Goal: Task Accomplishment & Management: Manage account settings

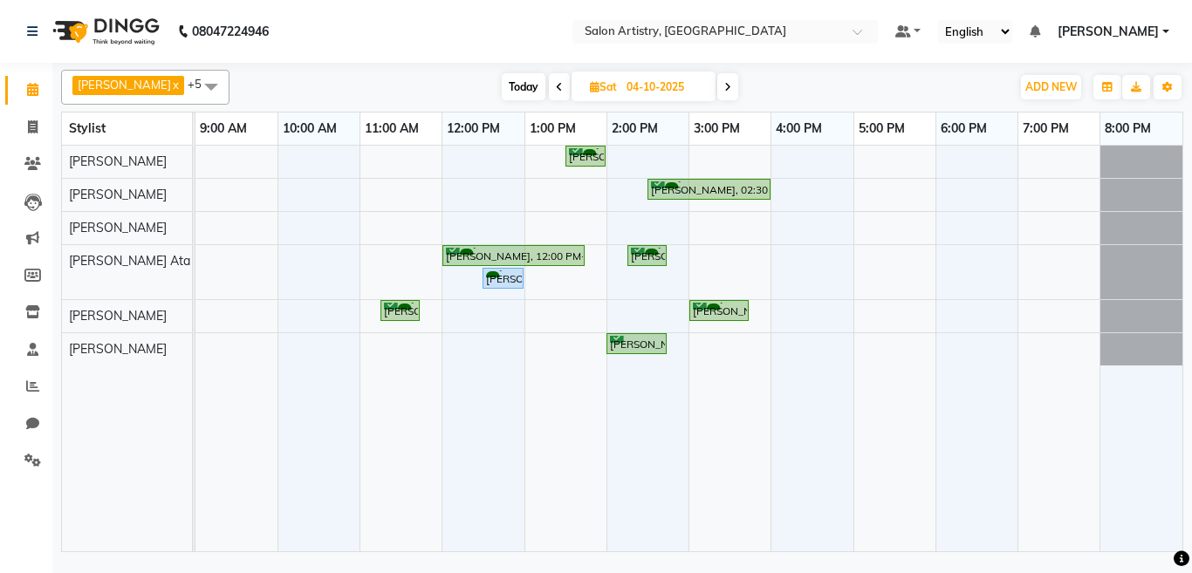
click at [549, 85] on span at bounding box center [559, 86] width 21 height 27
type input "03-10-2025"
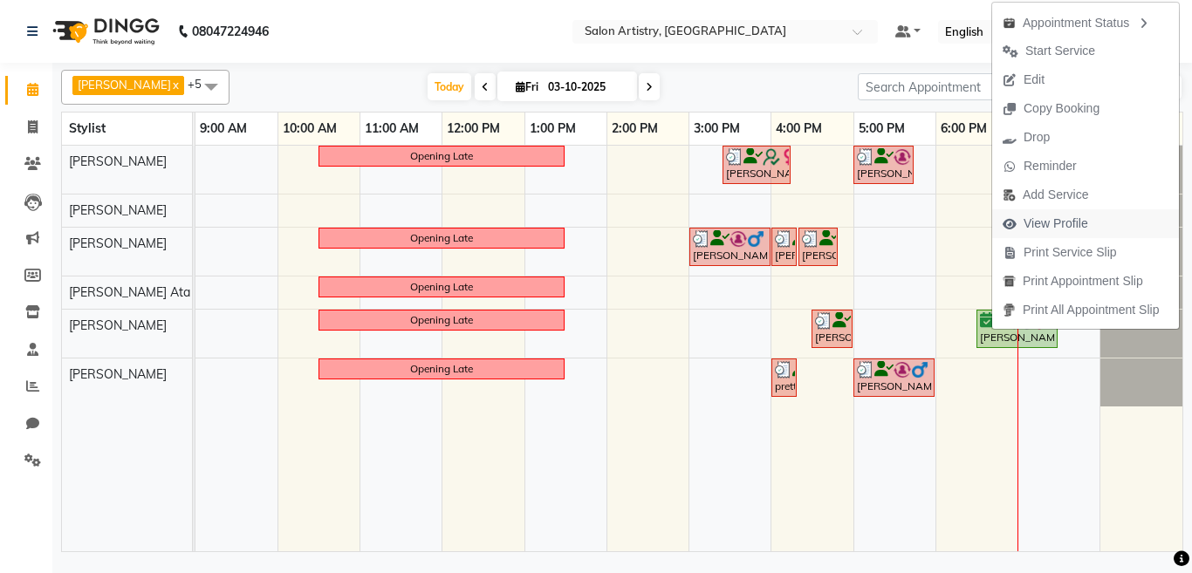
click at [1040, 225] on span "View Profile" at bounding box center [1056, 224] width 65 height 18
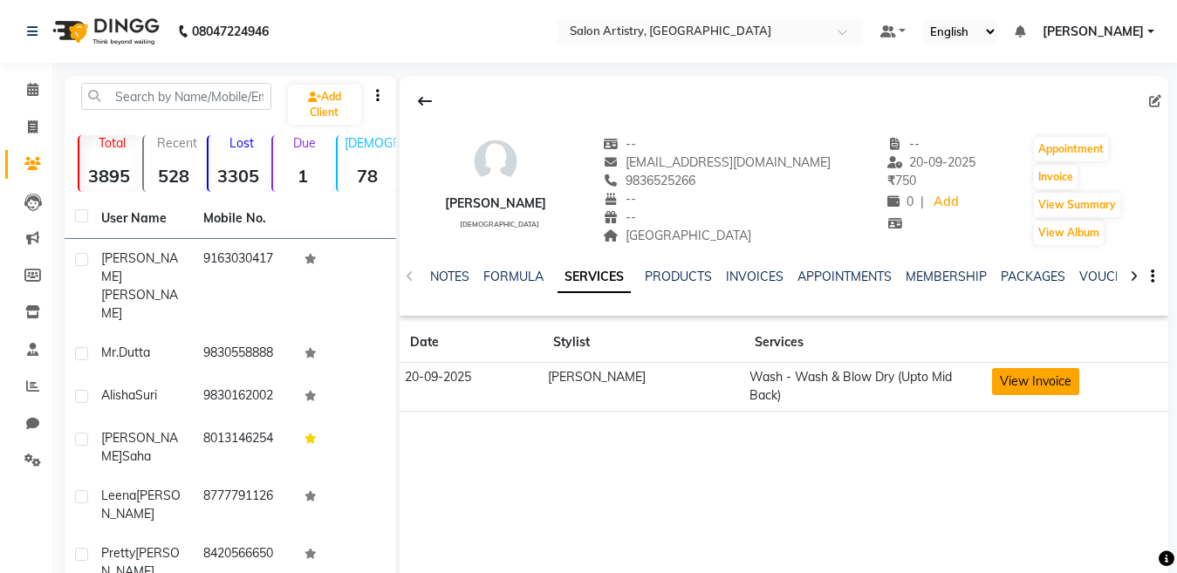
click at [997, 377] on button "View Invoice" at bounding box center [1035, 381] width 87 height 27
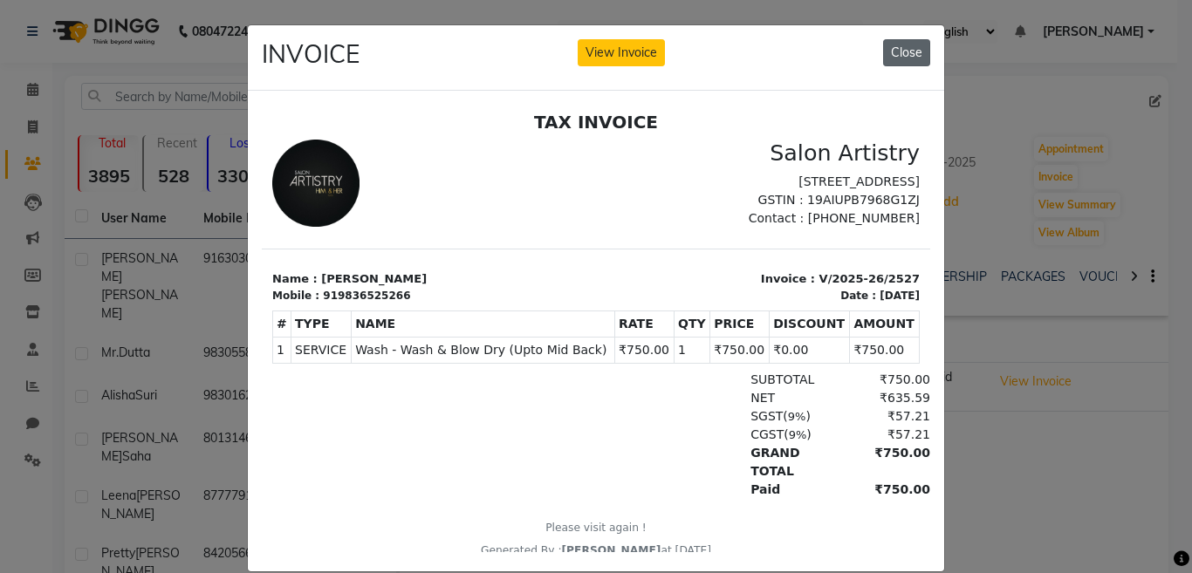
click at [904, 45] on button "Close" at bounding box center [906, 52] width 47 height 27
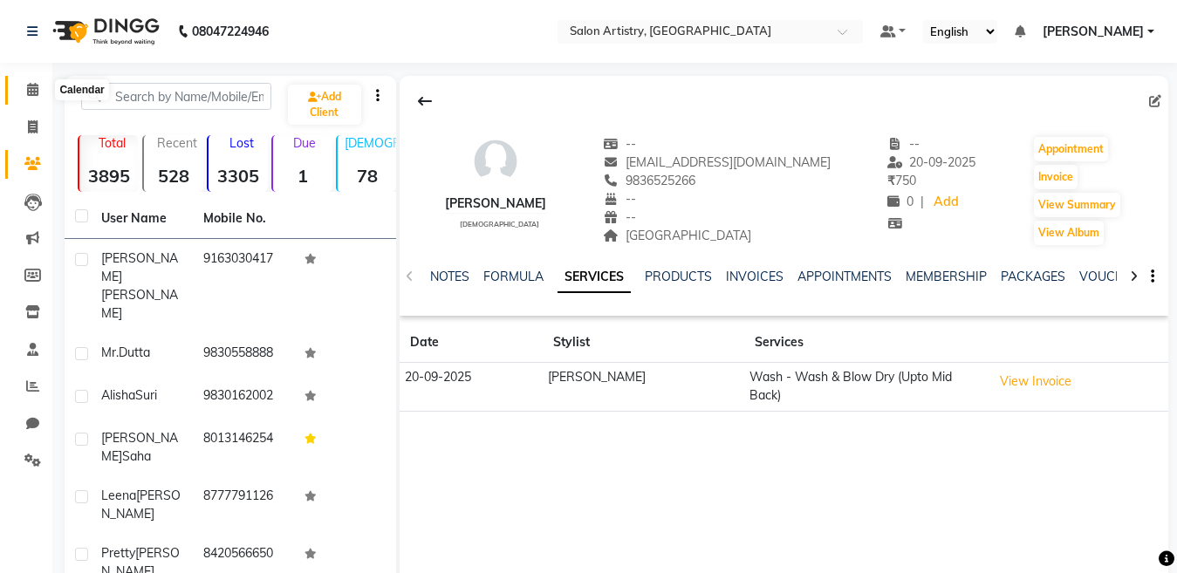
click at [25, 82] on span at bounding box center [32, 90] width 31 height 20
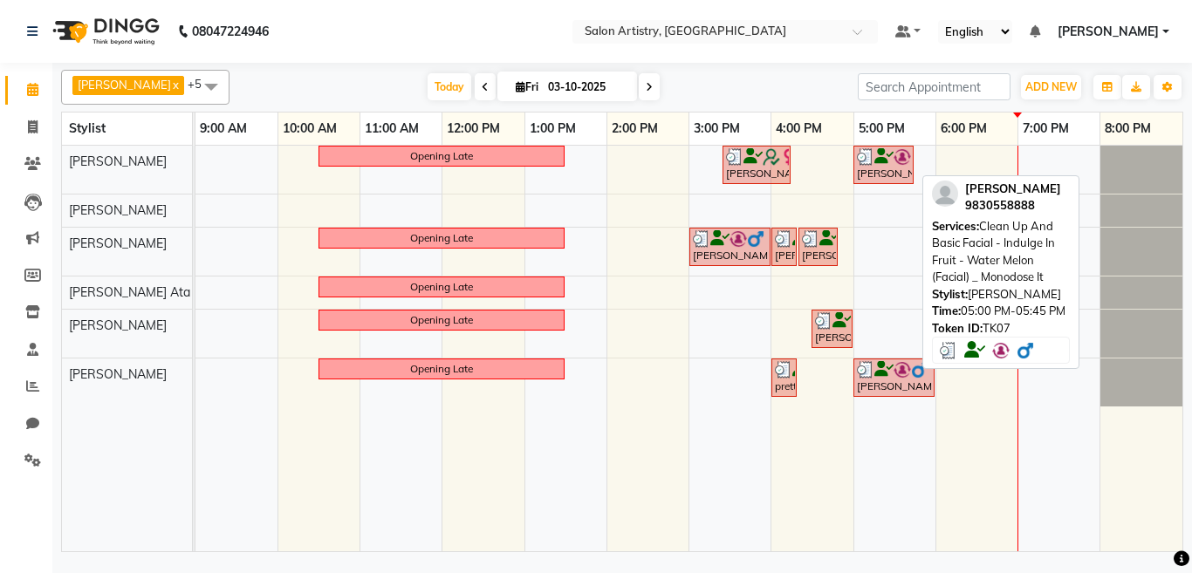
click at [864, 164] on img at bounding box center [865, 156] width 17 height 17
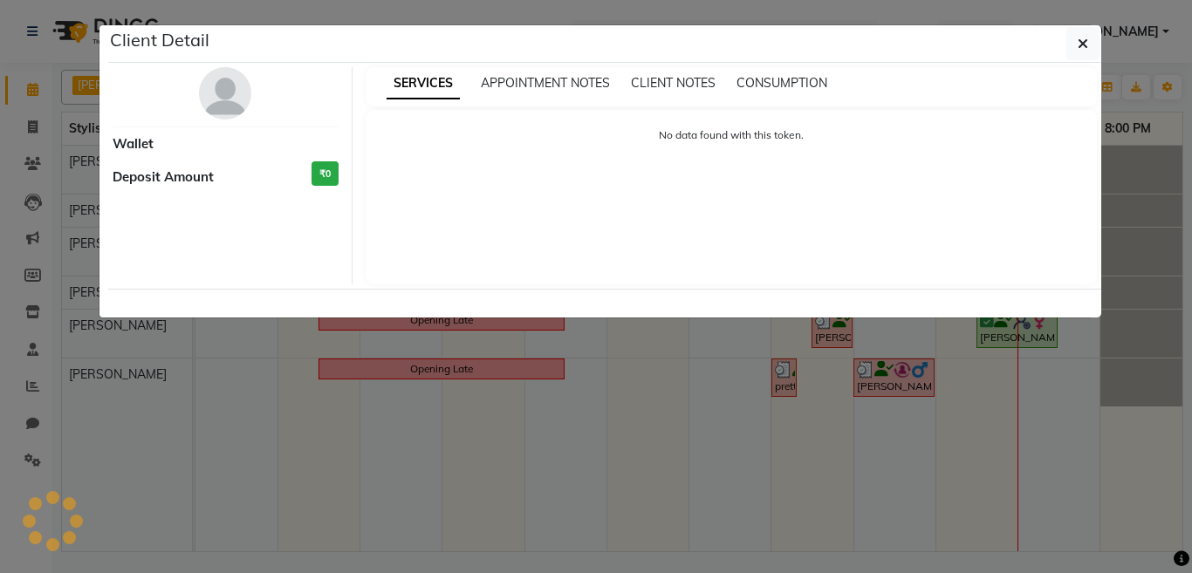
select select "3"
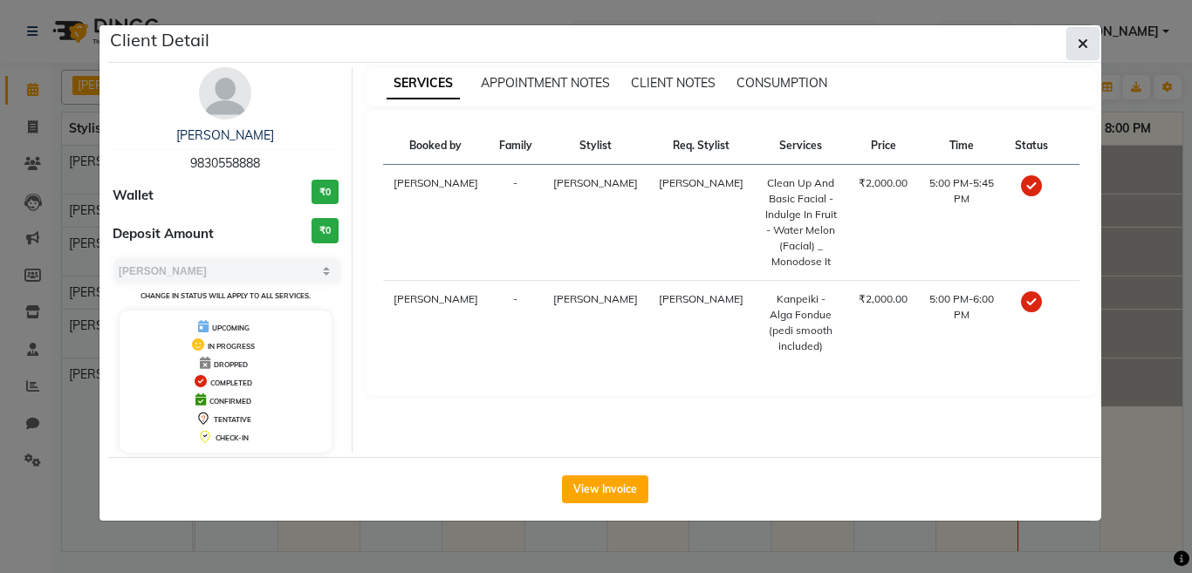
click at [1086, 43] on icon "button" at bounding box center [1083, 44] width 10 height 14
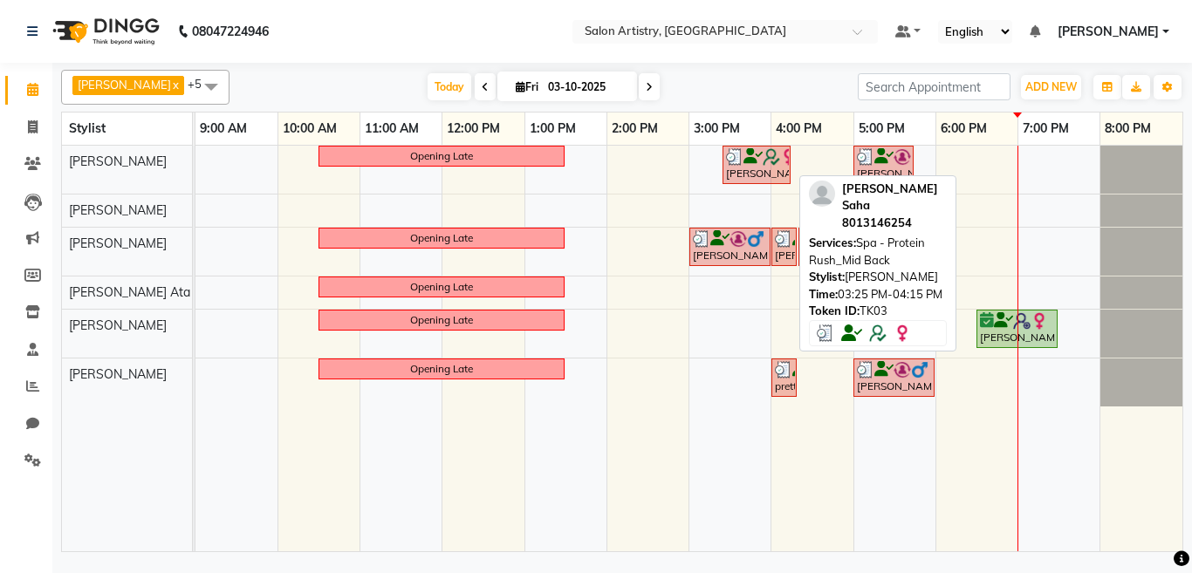
click at [764, 170] on div "[PERSON_NAME] Saha, TK03, 03:25 PM-04:15 PM, Spa - Protein Rush_Mid Back" at bounding box center [756, 164] width 65 height 33
select select "3"
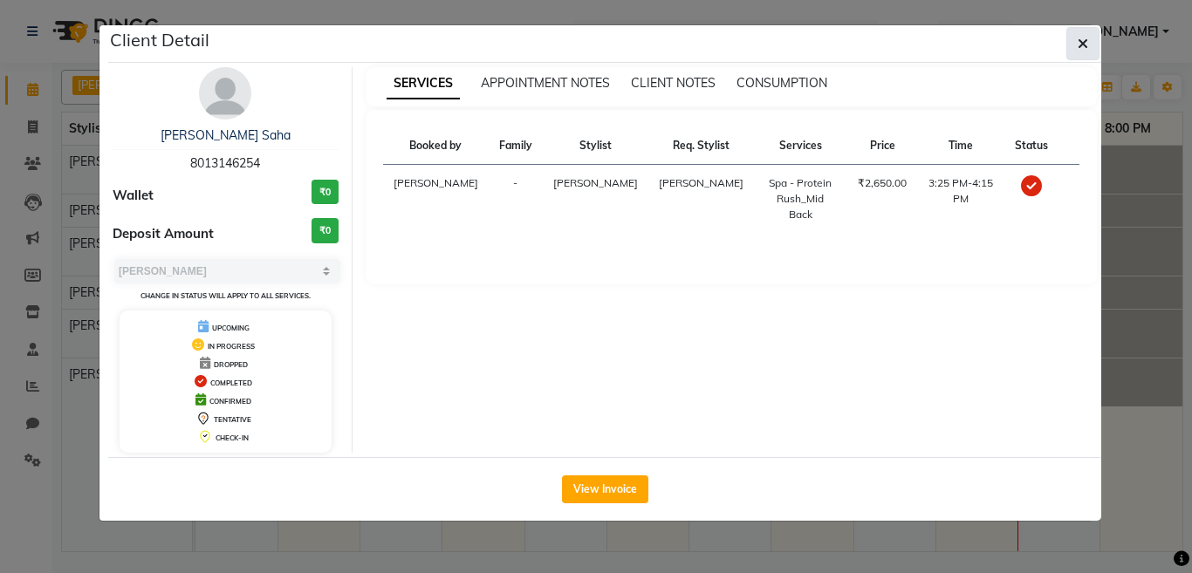
click at [1077, 42] on button "button" at bounding box center [1083, 43] width 33 height 33
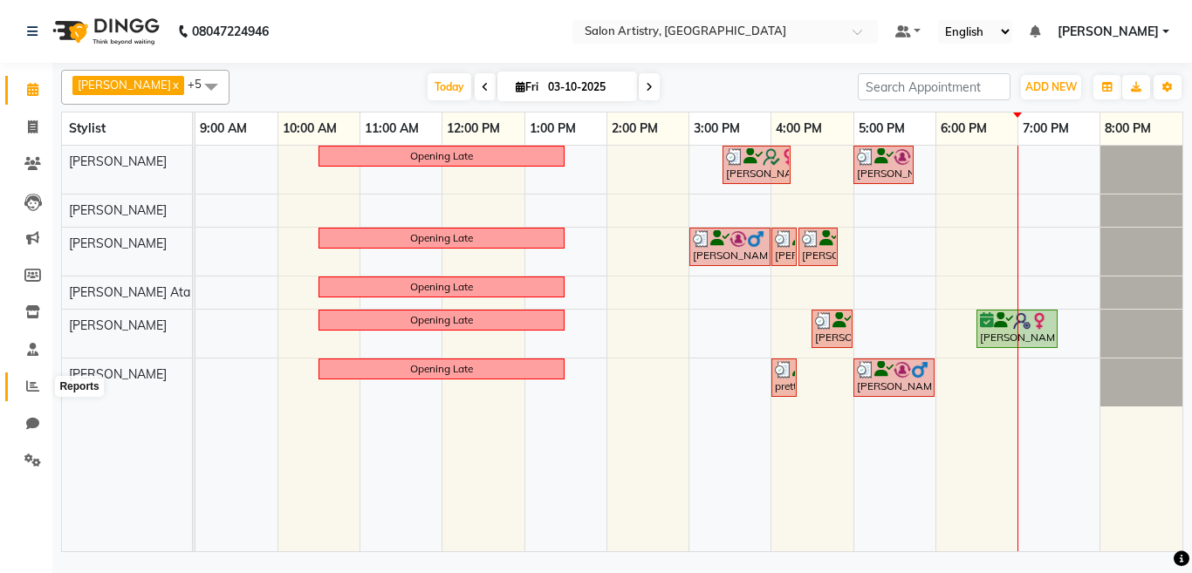
click at [31, 383] on icon at bounding box center [32, 386] width 13 height 13
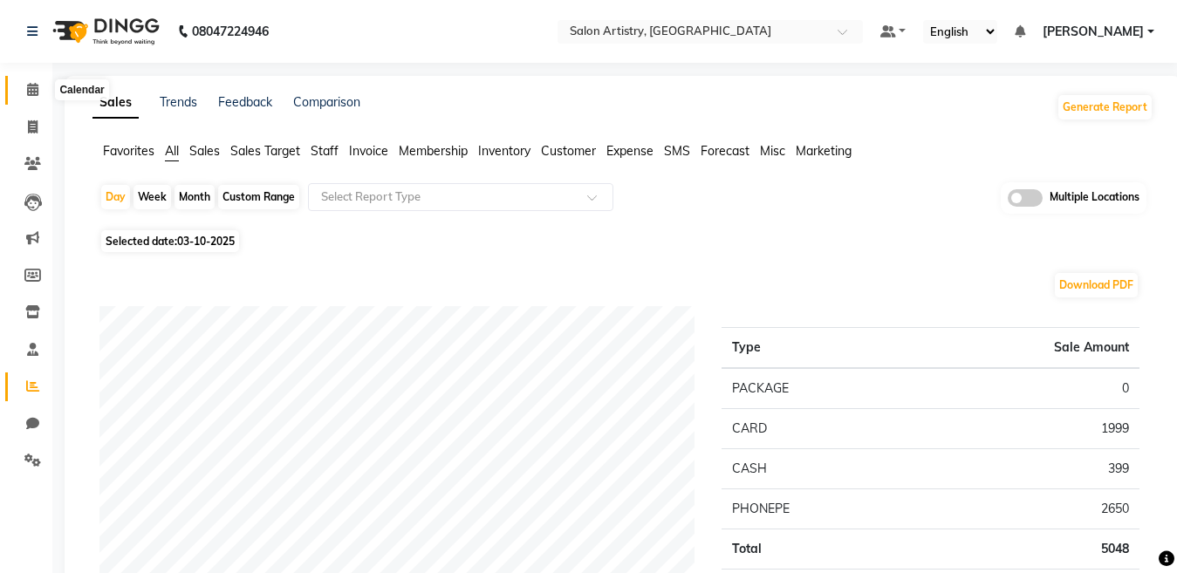
click at [31, 86] on icon at bounding box center [32, 89] width 11 height 13
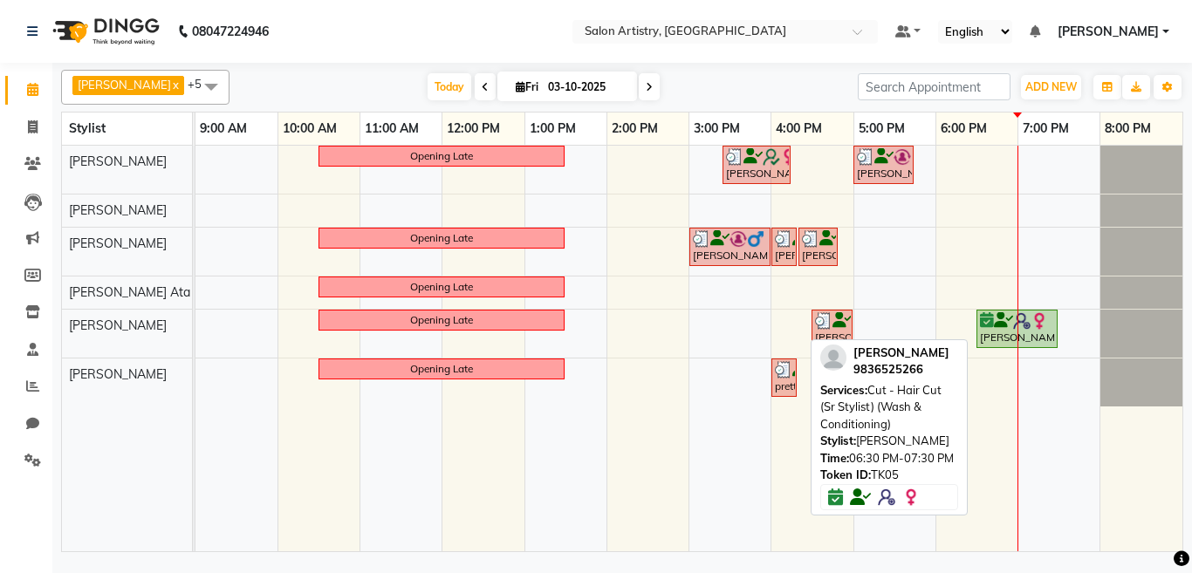
click at [1002, 328] on div at bounding box center [1017, 320] width 74 height 17
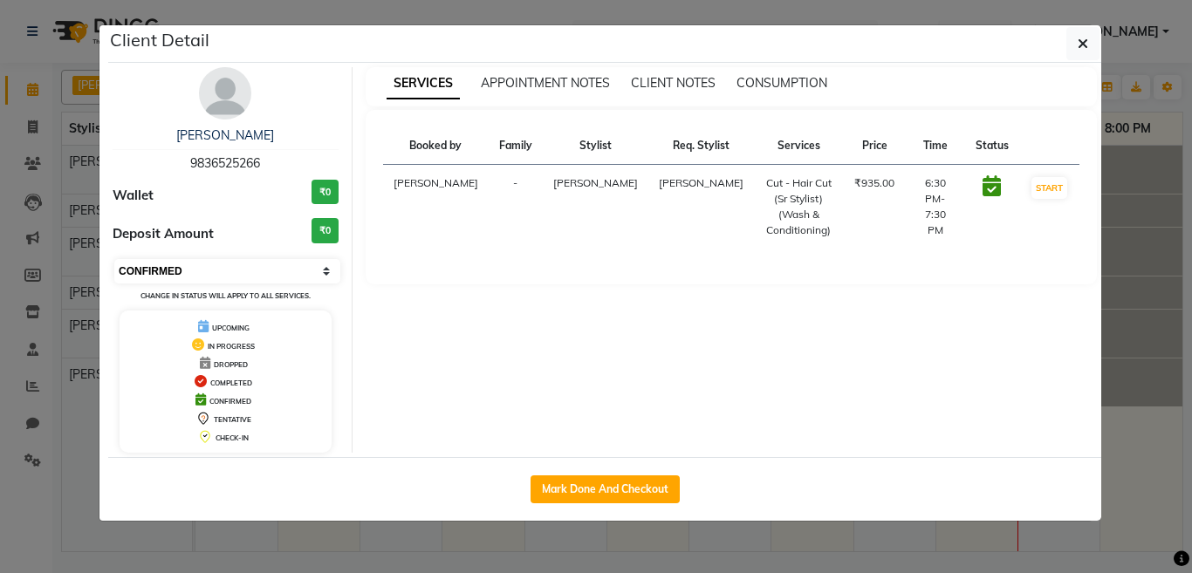
click at [171, 271] on select "Select IN SERVICE CONFIRMED TENTATIVE CHECK IN MARK DONE DROPPED UPCOMING" at bounding box center [227, 271] width 226 height 24
select select "8"
click at [114, 259] on select "Select IN SERVICE CONFIRMED TENTATIVE CHECK IN MARK DONE DROPPED UPCOMING" at bounding box center [227, 271] width 226 height 24
drag, startPoint x: 1077, startPoint y: 41, endPoint x: 1063, endPoint y: 126, distance: 85.8
click at [1077, 44] on button "button" at bounding box center [1083, 43] width 33 height 33
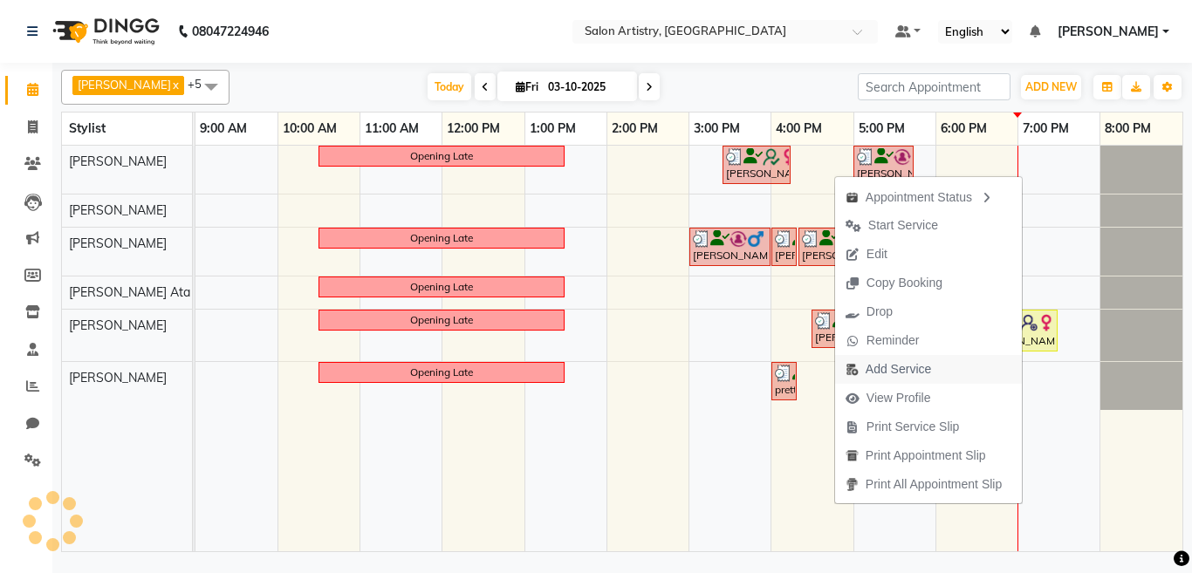
click at [875, 371] on span "Add Service" at bounding box center [898, 369] width 65 height 18
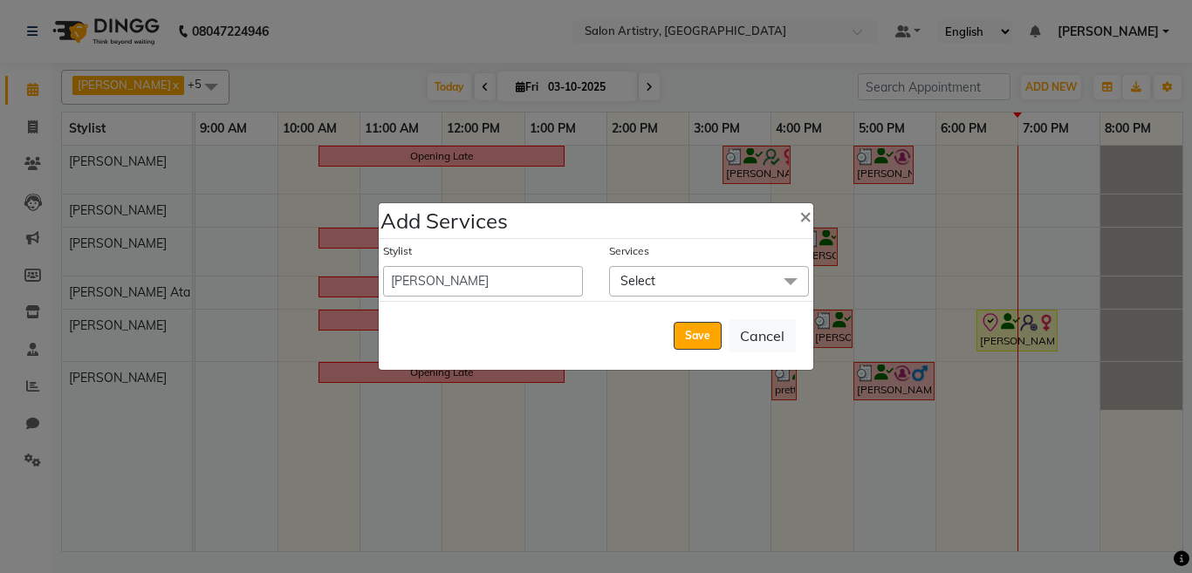
drag, startPoint x: 760, startPoint y: 342, endPoint x: 875, endPoint y: 357, distance: 116.2
click at [765, 342] on button "Cancel" at bounding box center [762, 335] width 67 height 33
select select "92307"
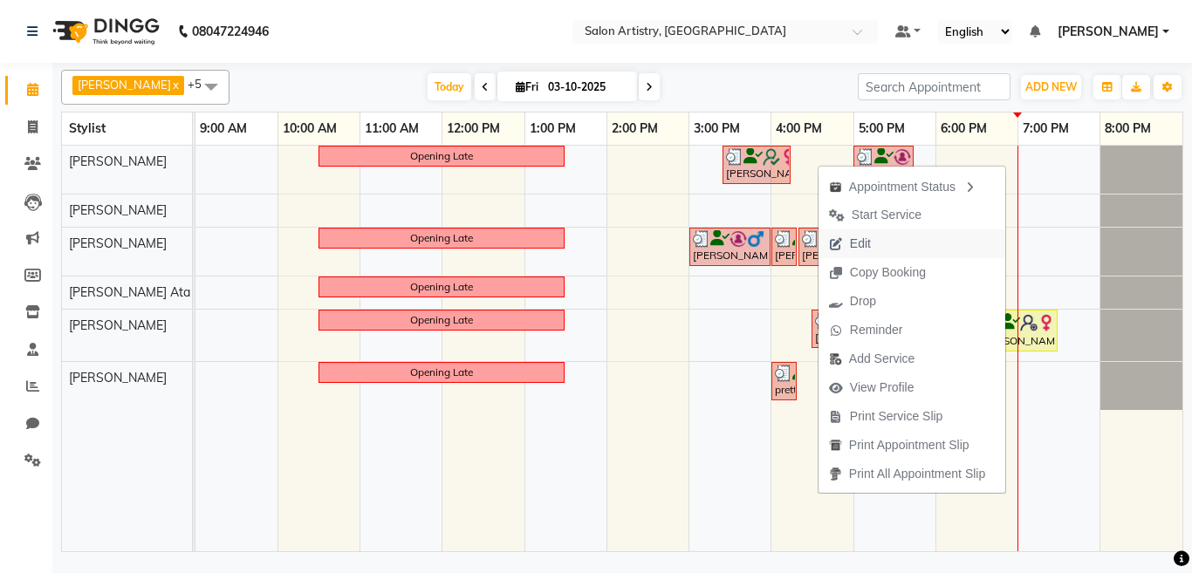
click at [862, 248] on span "Edit" at bounding box center [860, 244] width 21 height 18
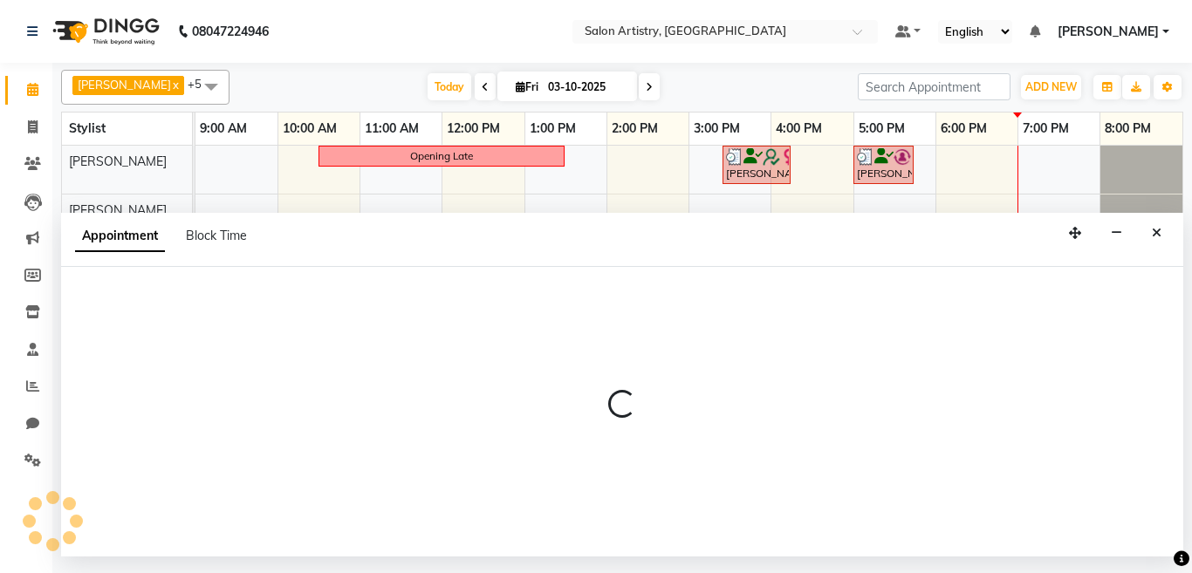
select select "check-in"
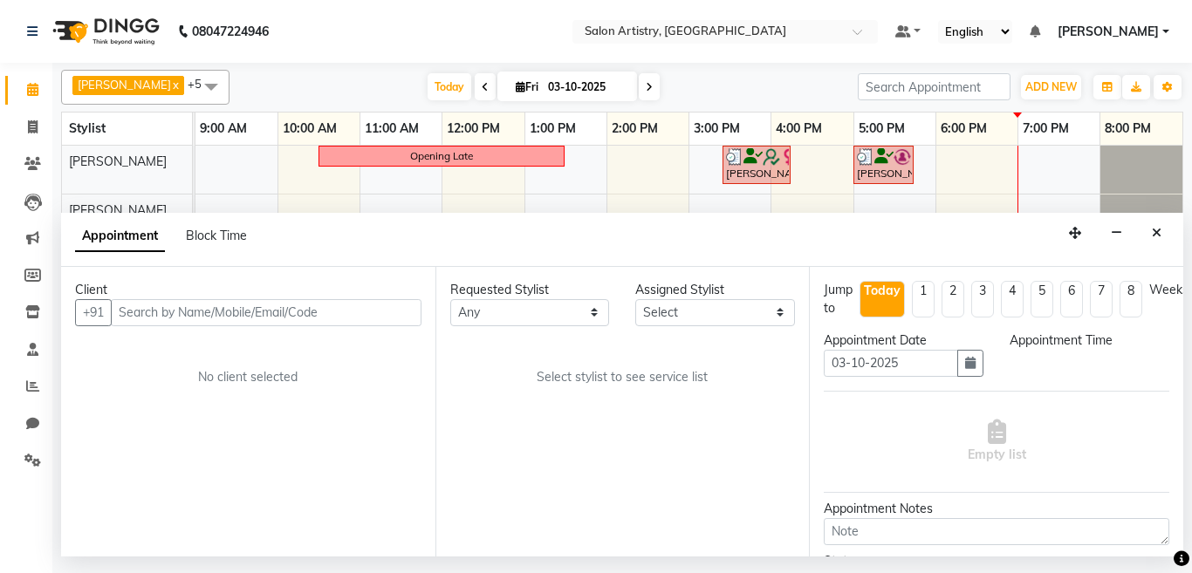
select select "79859"
select select "1110"
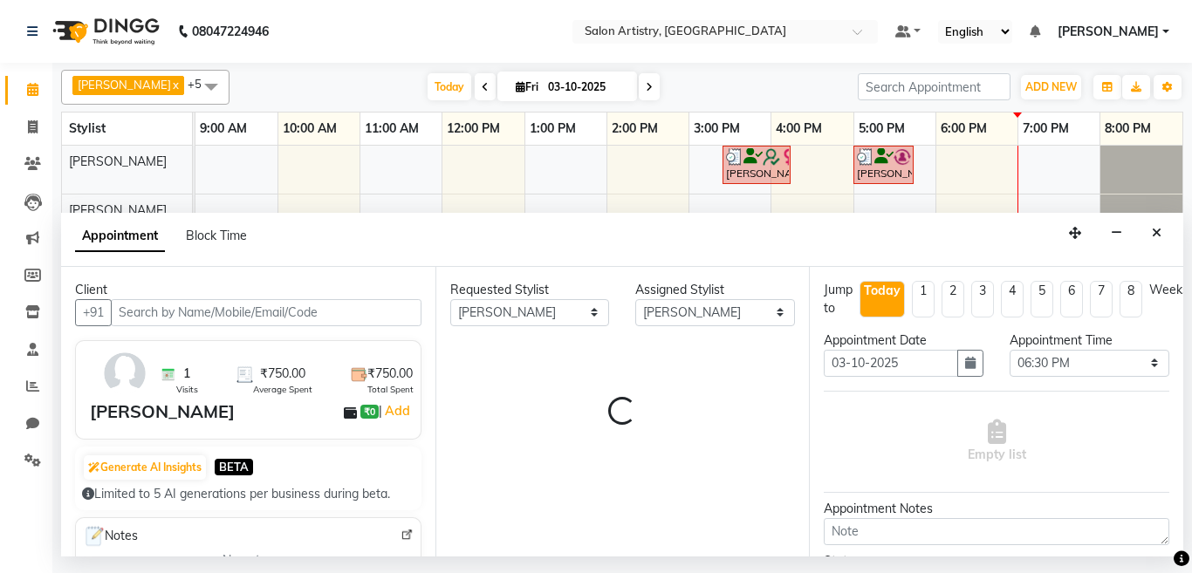
select select "4168"
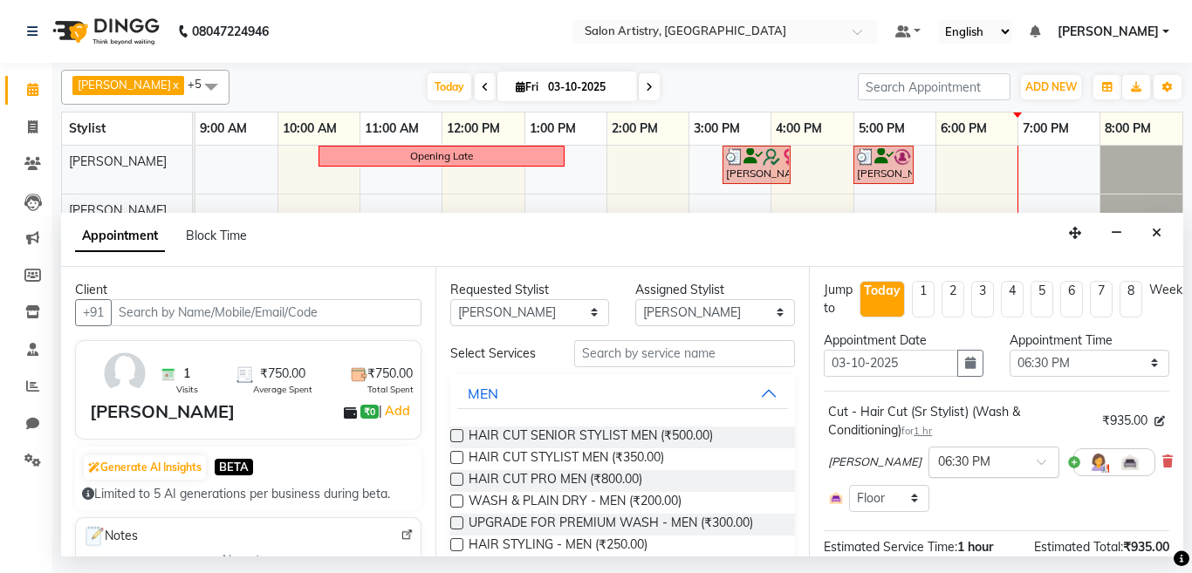
drag, startPoint x: 923, startPoint y: 465, endPoint x: 933, endPoint y: 464, distance: 10.5
click at [938, 465] on input "text" at bounding box center [976, 461] width 77 height 18
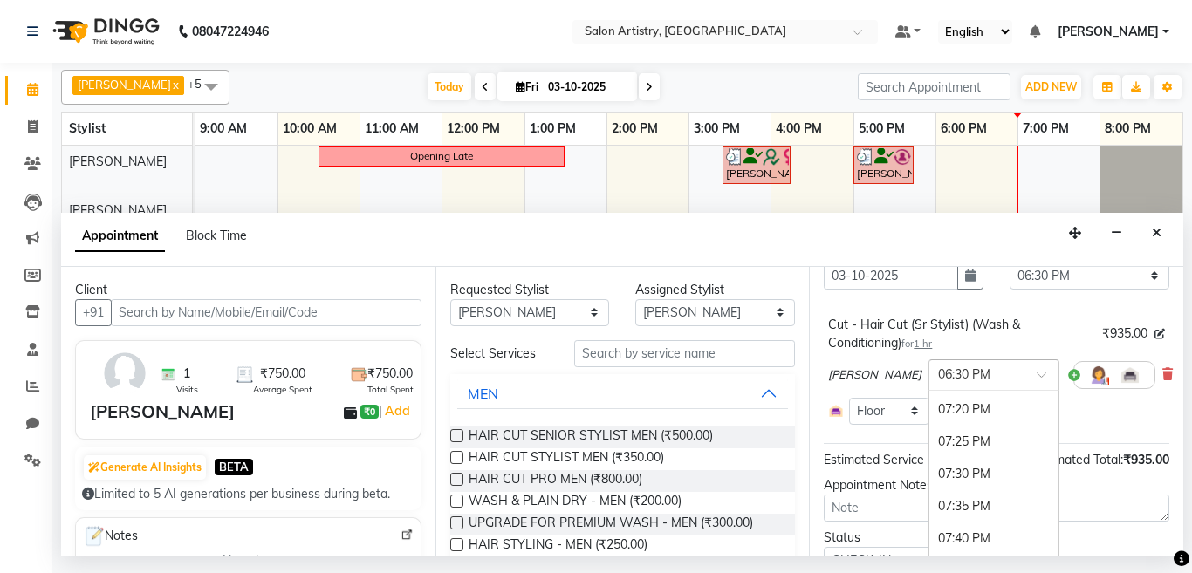
scroll to position [3686, 0]
click at [930, 476] on div "07:30 PM" at bounding box center [994, 476] width 129 height 32
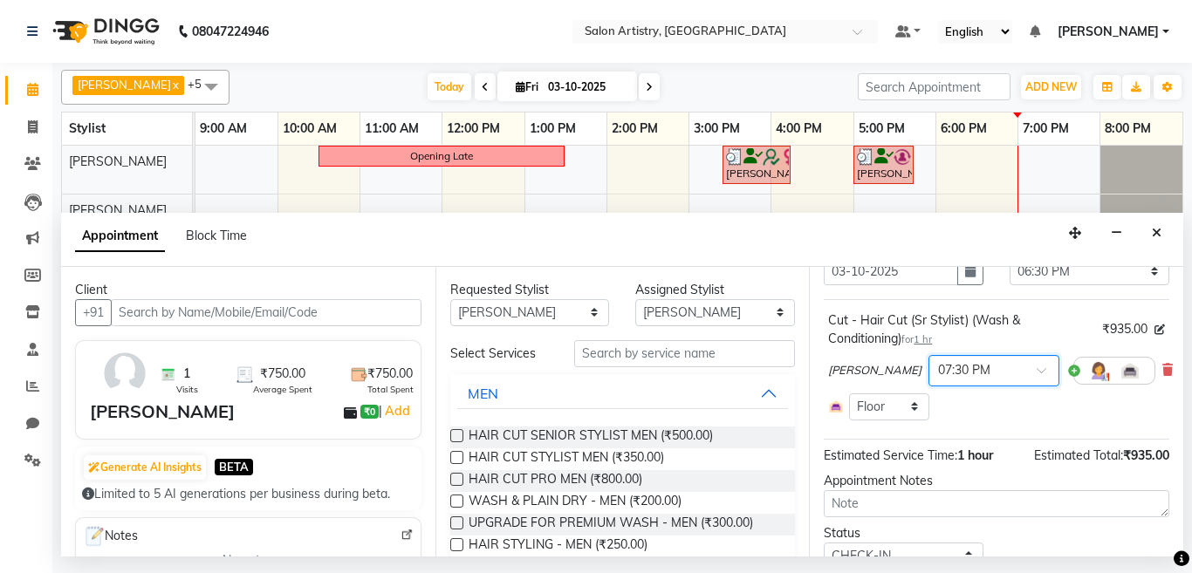
scroll to position [179, 0]
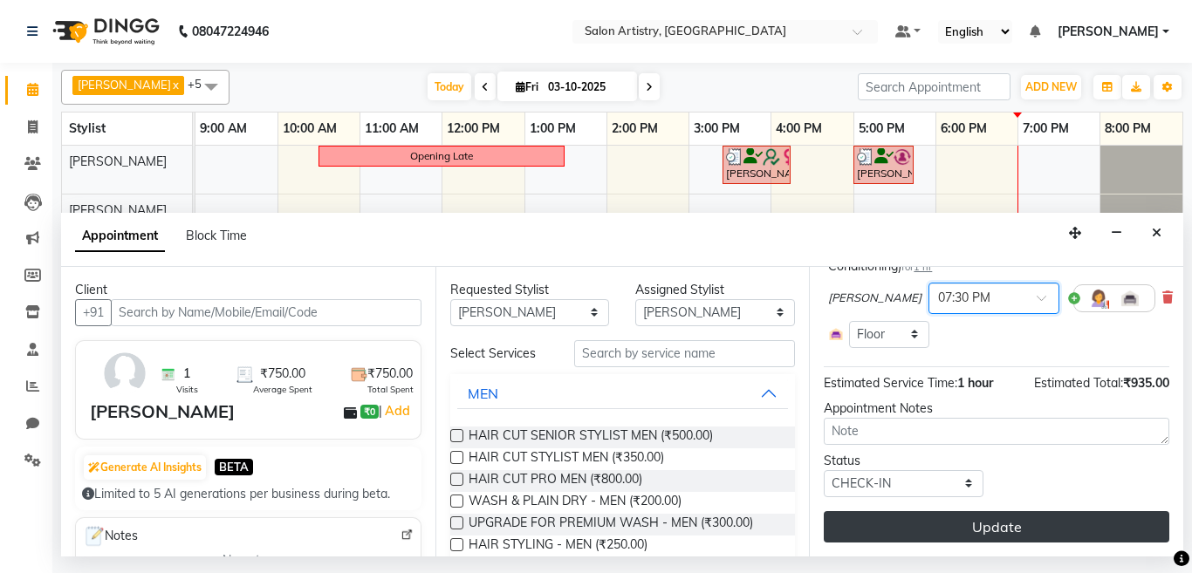
click at [941, 511] on button "Update" at bounding box center [997, 526] width 346 height 31
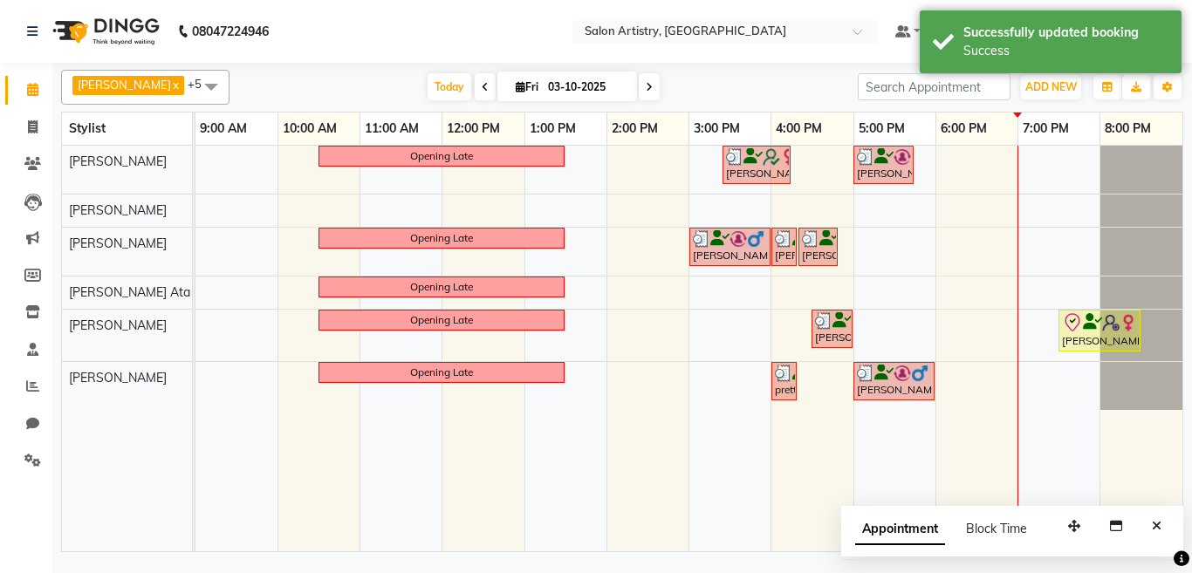
click at [1154, 517] on button "Close" at bounding box center [1156, 526] width 25 height 27
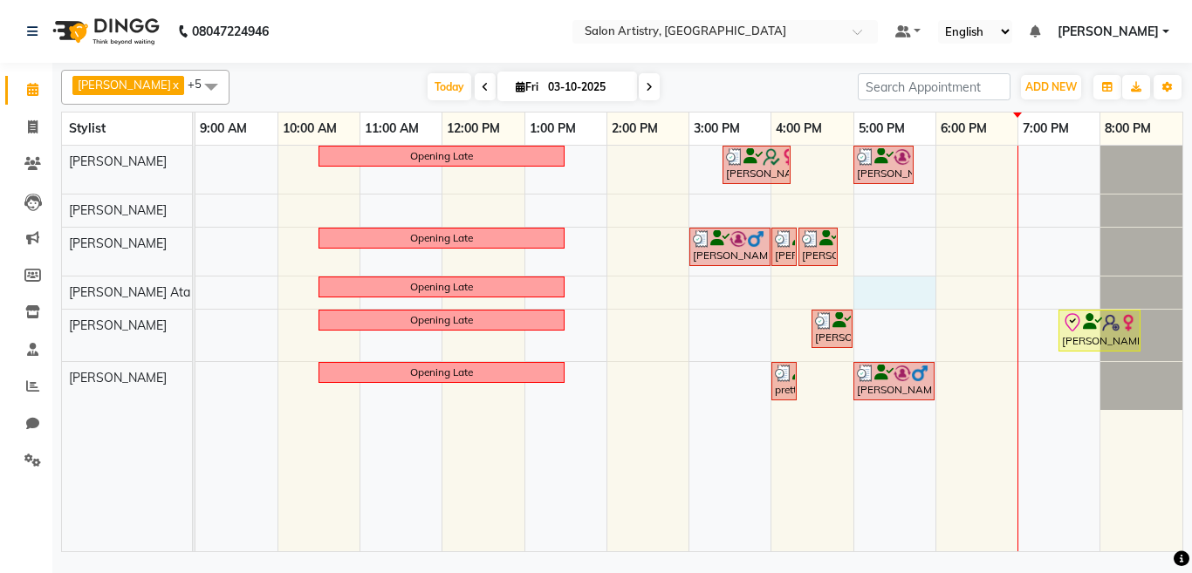
click at [864, 292] on div "Opening Late [PERSON_NAME] Saha, TK03, 03:25 PM-04:15 PM, Spa - Protein Rush_Mi…" at bounding box center [689, 349] width 987 height 406
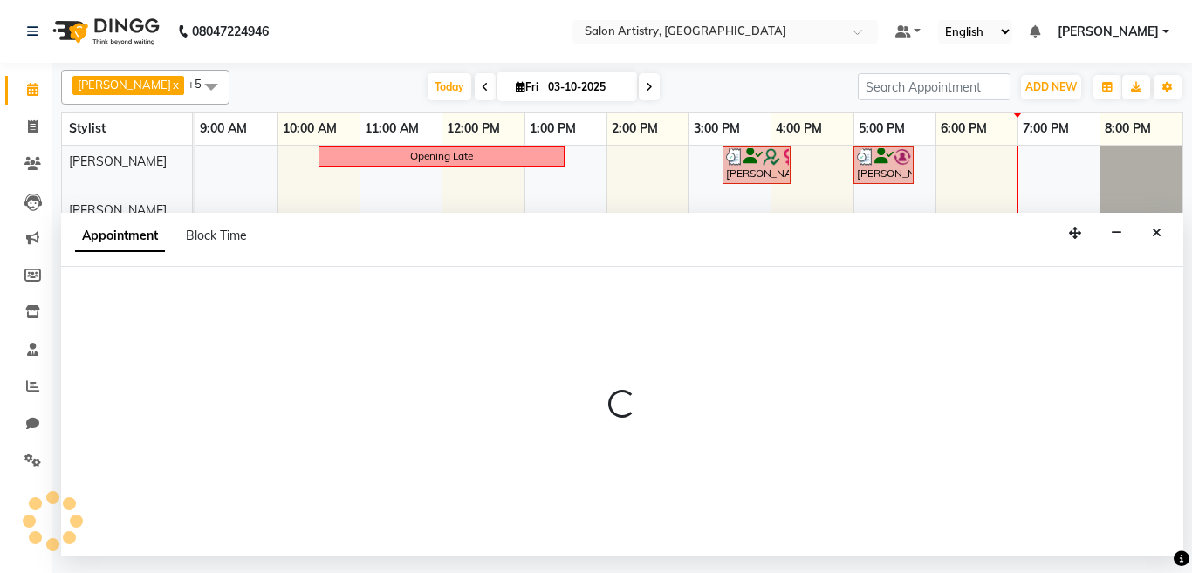
select select "79858"
select select "1020"
select select "tentative"
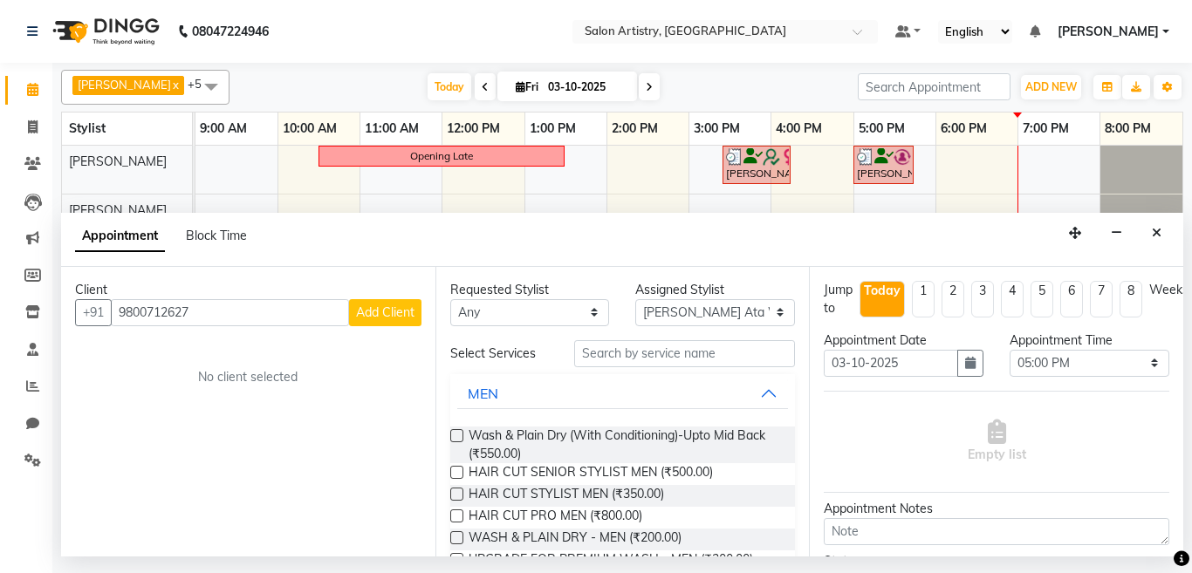
type input "9800712627"
click at [364, 312] on span "Add Client" at bounding box center [385, 313] width 58 height 16
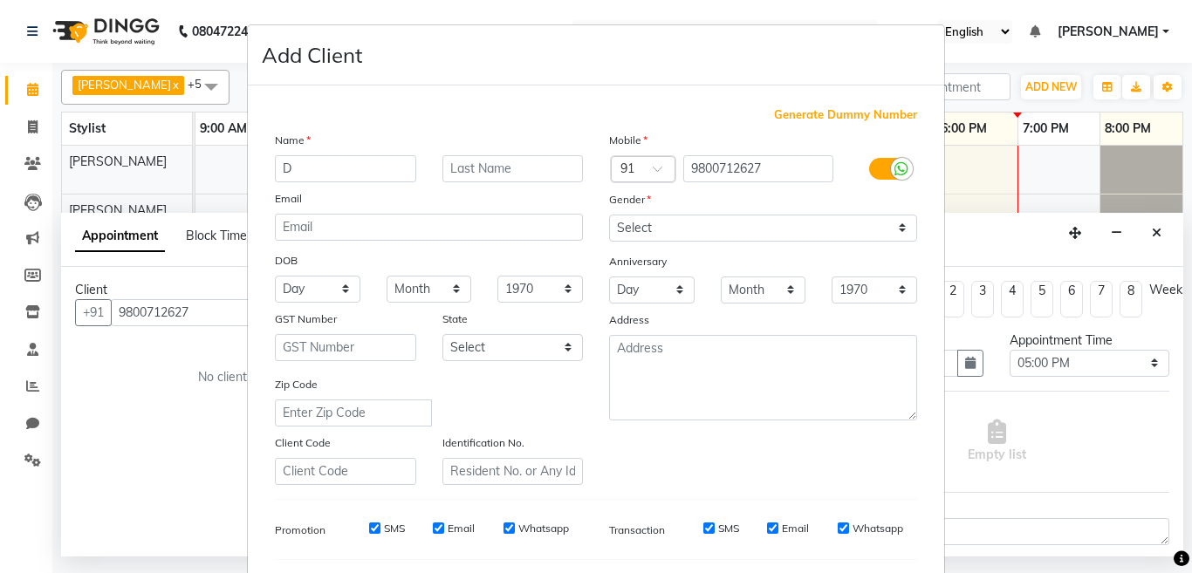
type input "D"
click at [465, 173] on input "text" at bounding box center [513, 168] width 141 height 27
type input "b"
type input "Bhutia"
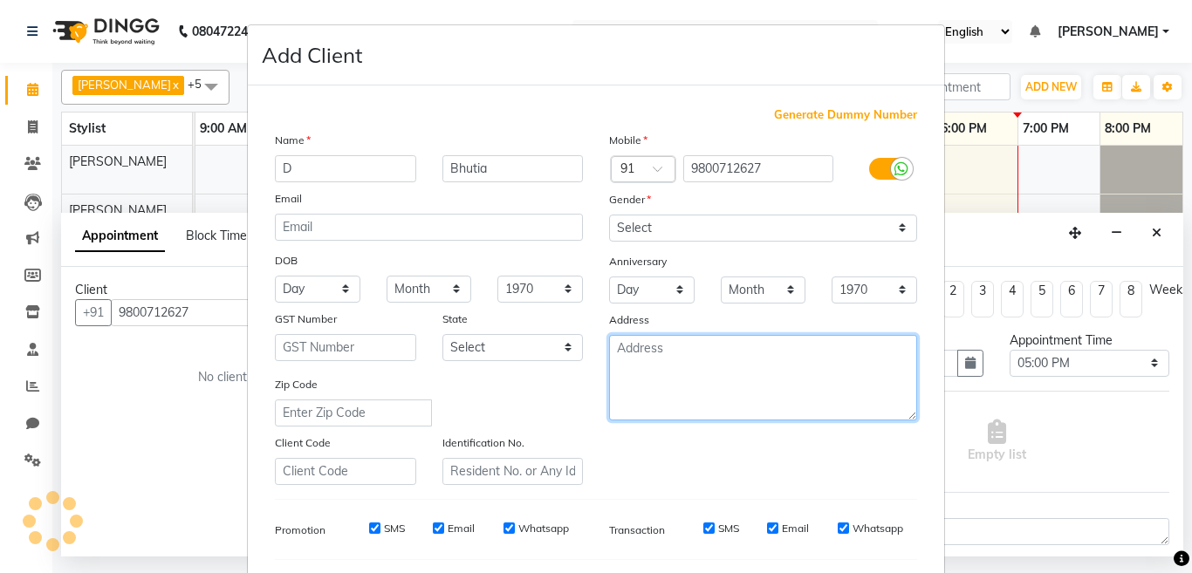
click at [635, 346] on textarea at bounding box center [763, 378] width 308 height 86
type textarea "SIKKIM"
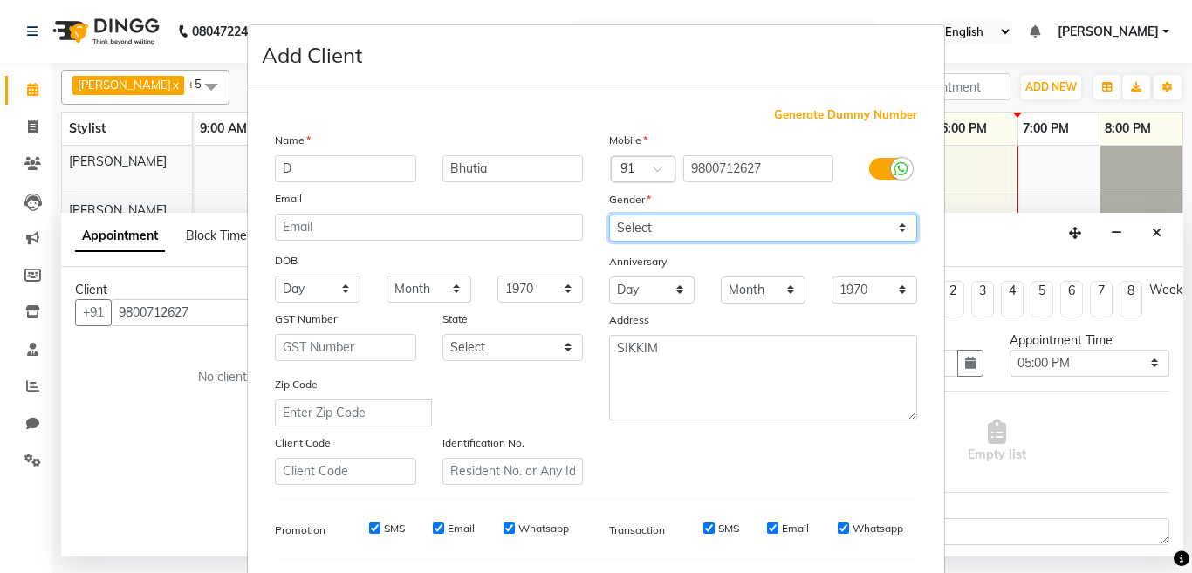
drag, startPoint x: 644, startPoint y: 227, endPoint x: 644, endPoint y: 241, distance: 14.0
click at [644, 229] on select "Select [DEMOGRAPHIC_DATA] [DEMOGRAPHIC_DATA] Other Prefer Not To Say" at bounding box center [763, 228] width 308 height 27
select select "[DEMOGRAPHIC_DATA]"
click at [609, 215] on select "Select [DEMOGRAPHIC_DATA] [DEMOGRAPHIC_DATA] Other Prefer Not To Say" at bounding box center [763, 228] width 308 height 27
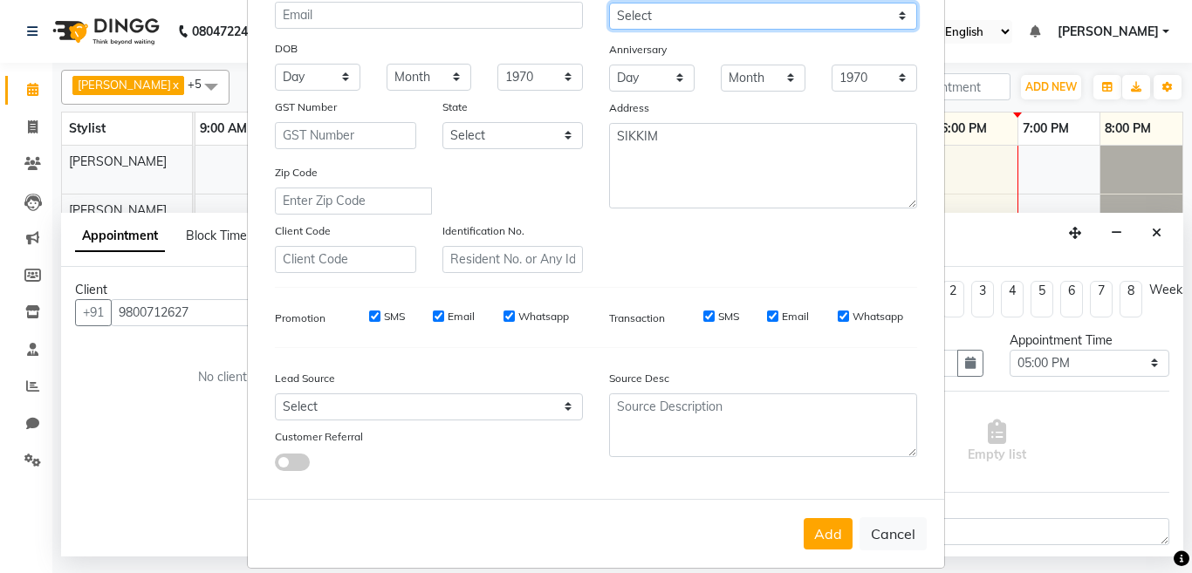
scroll to position [232, 0]
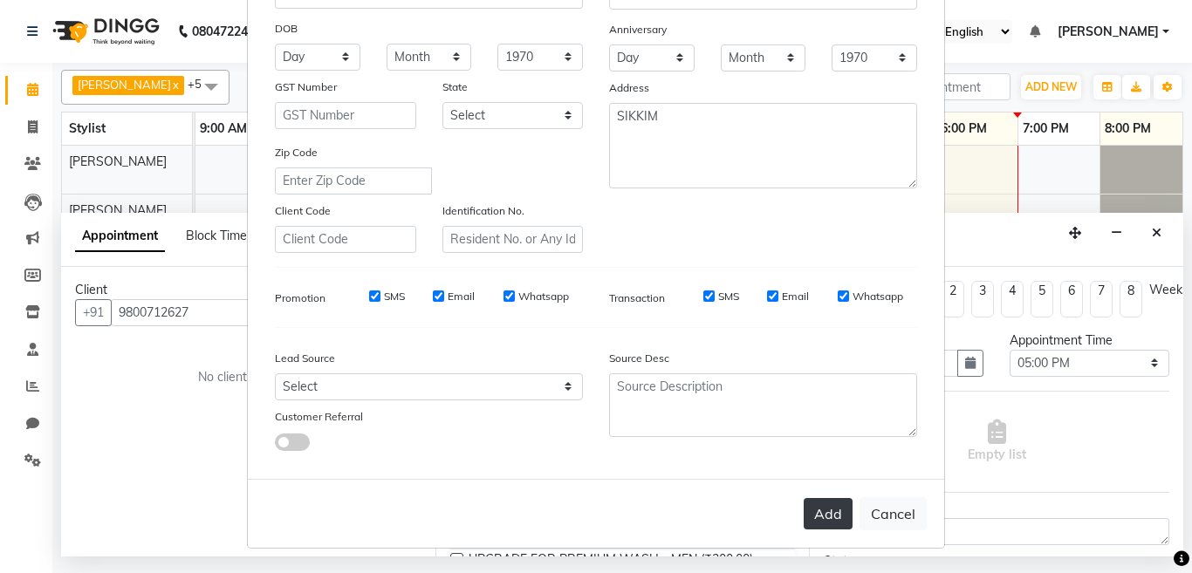
click at [817, 510] on button "Add" at bounding box center [828, 513] width 49 height 31
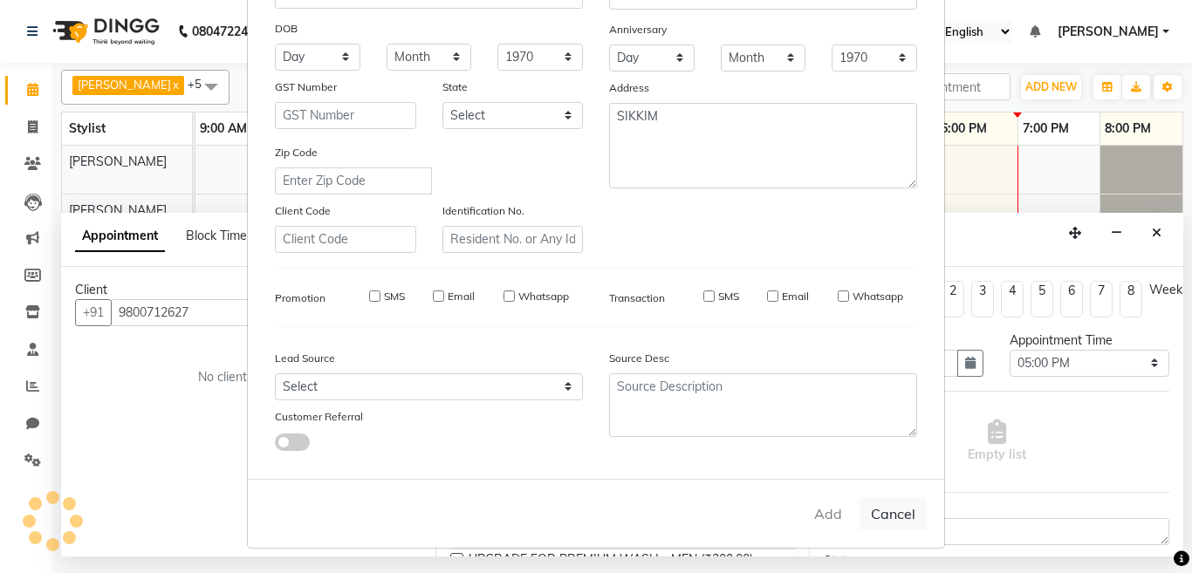
select select
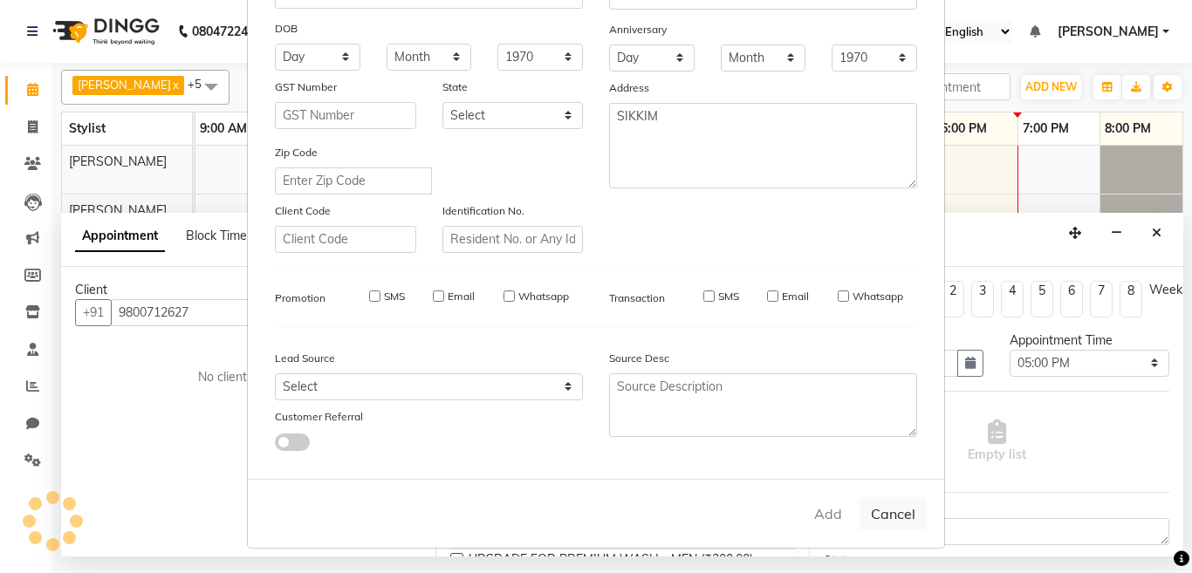
select select
checkbox input "false"
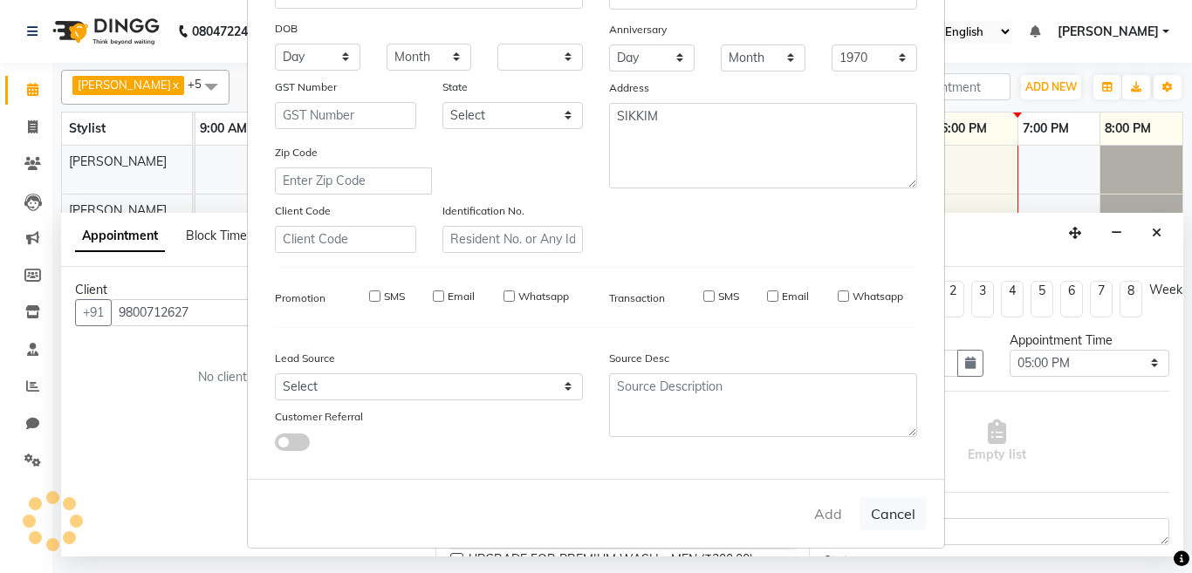
checkbox input "false"
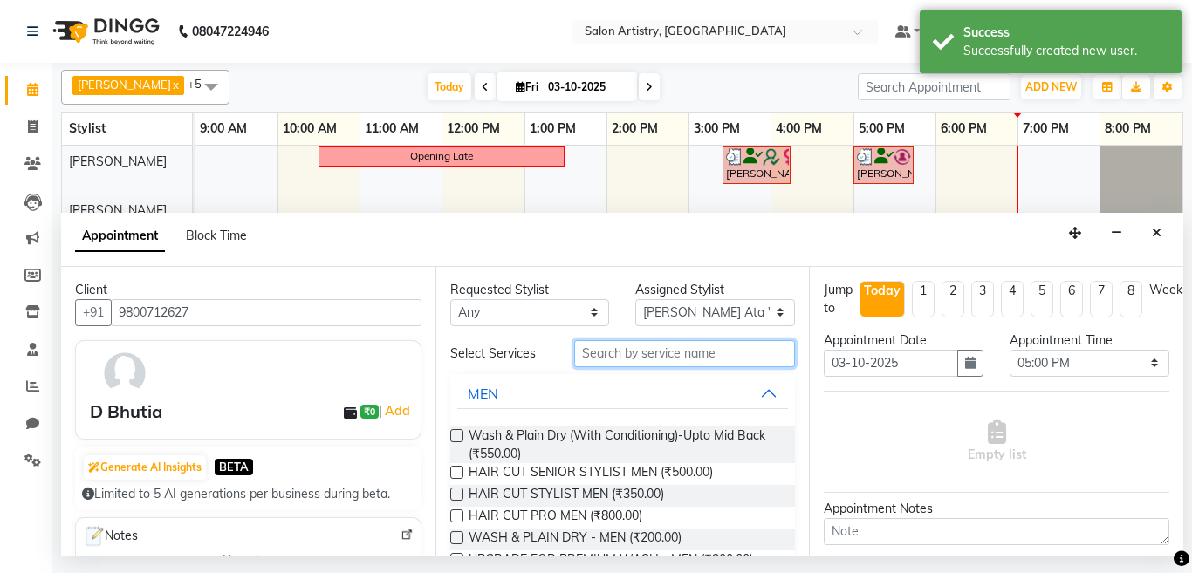
click at [640, 355] on input "text" at bounding box center [685, 353] width 222 height 27
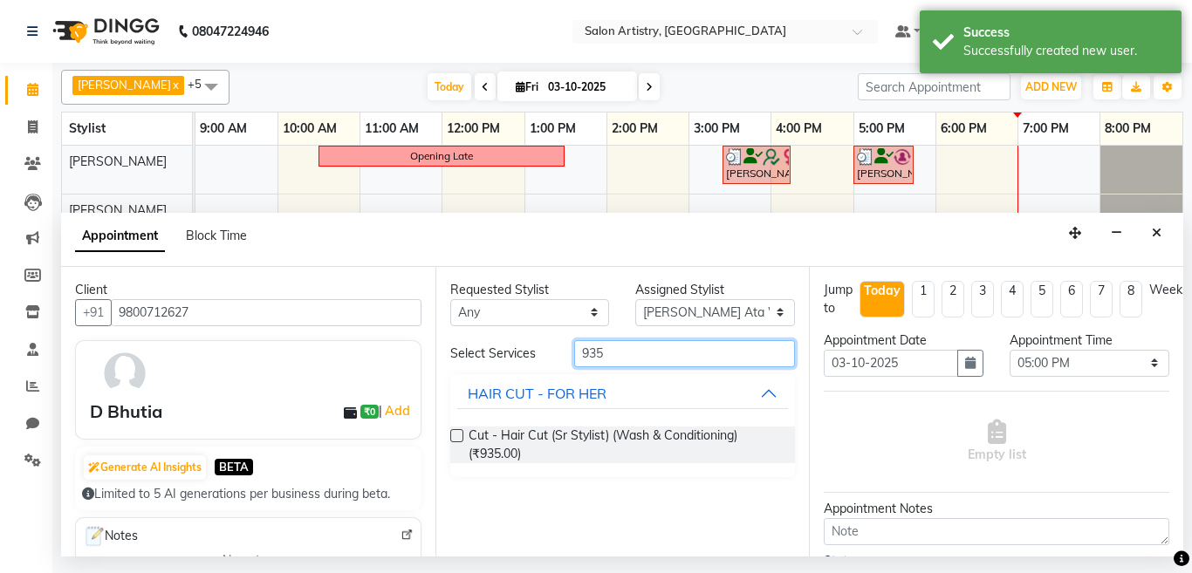
type input "935"
click at [454, 435] on label at bounding box center [456, 435] width 13 height 13
click at [454, 435] on input "checkbox" at bounding box center [455, 437] width 11 height 11
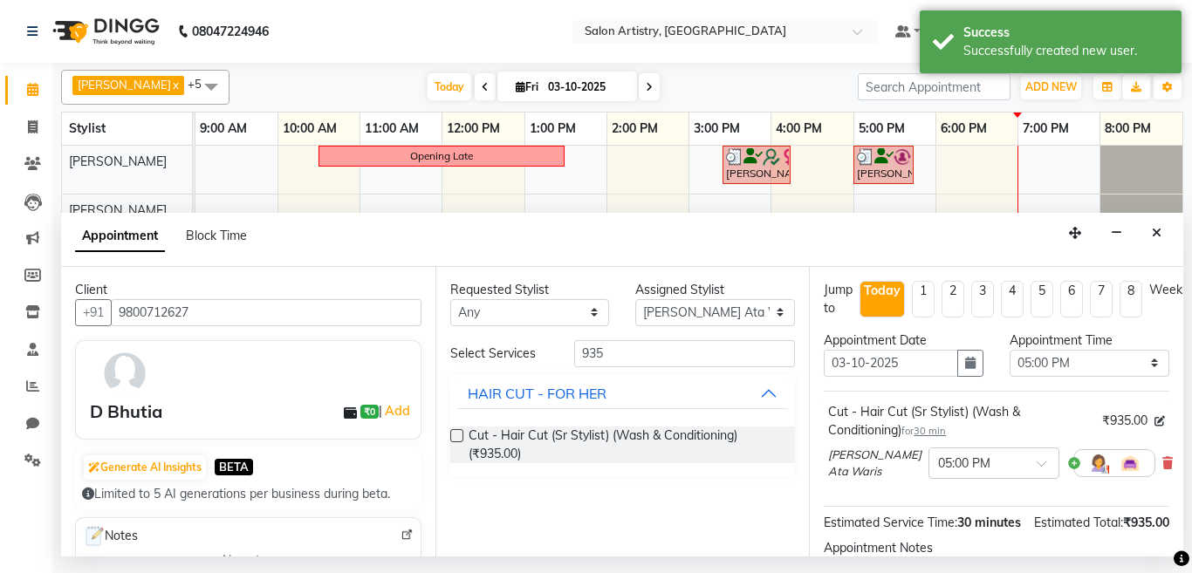
click at [456, 435] on label at bounding box center [456, 435] width 13 height 13
click at [456, 435] on input "checkbox" at bounding box center [455, 437] width 11 height 11
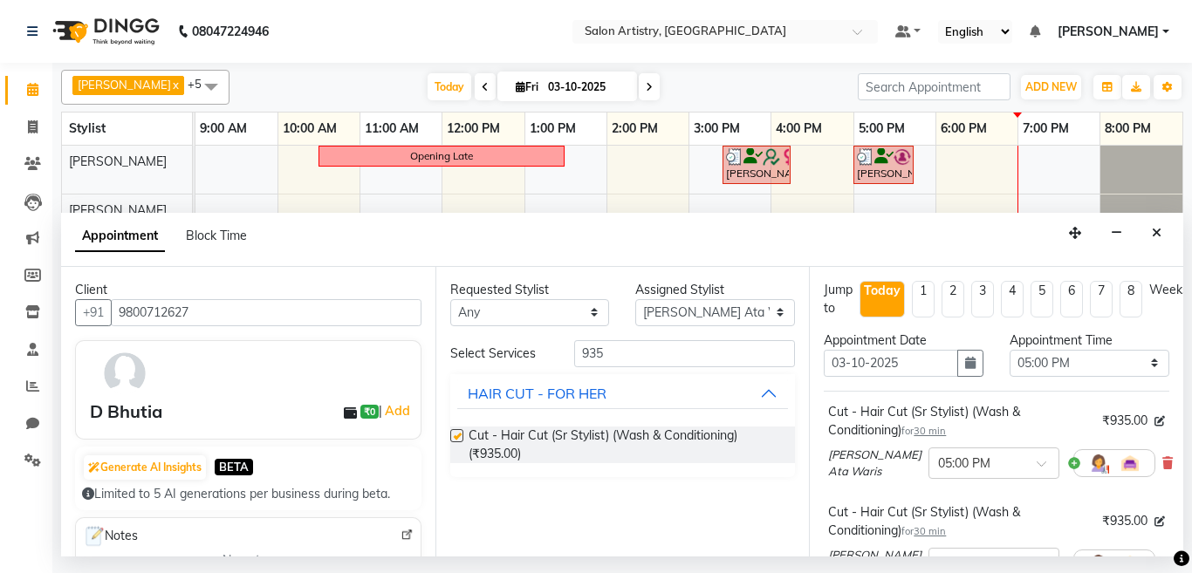
checkbox input "false"
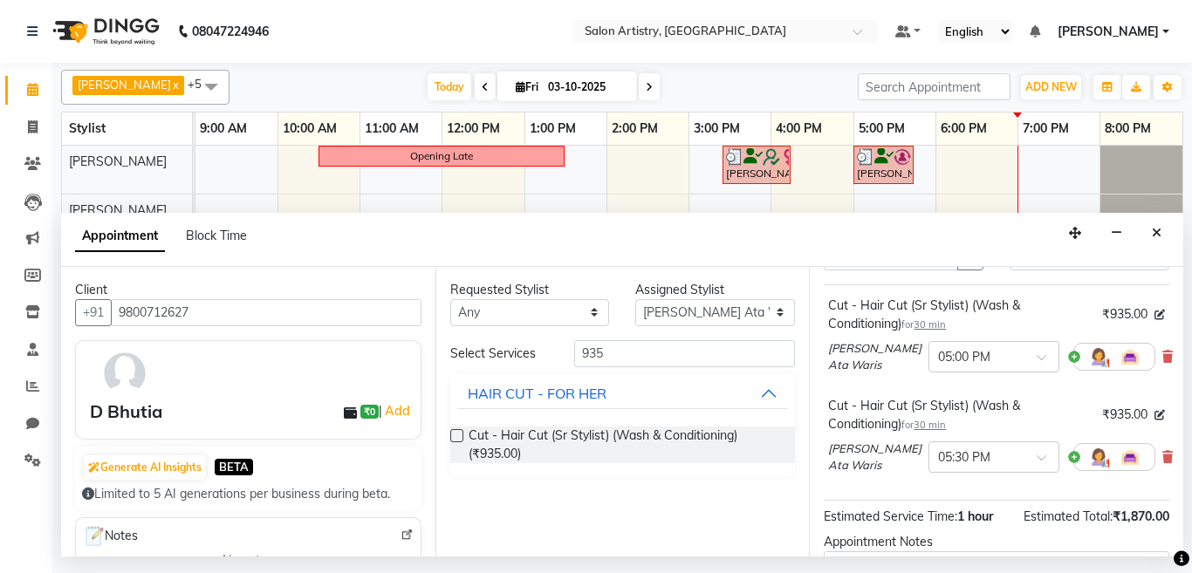
scroll to position [175, 0]
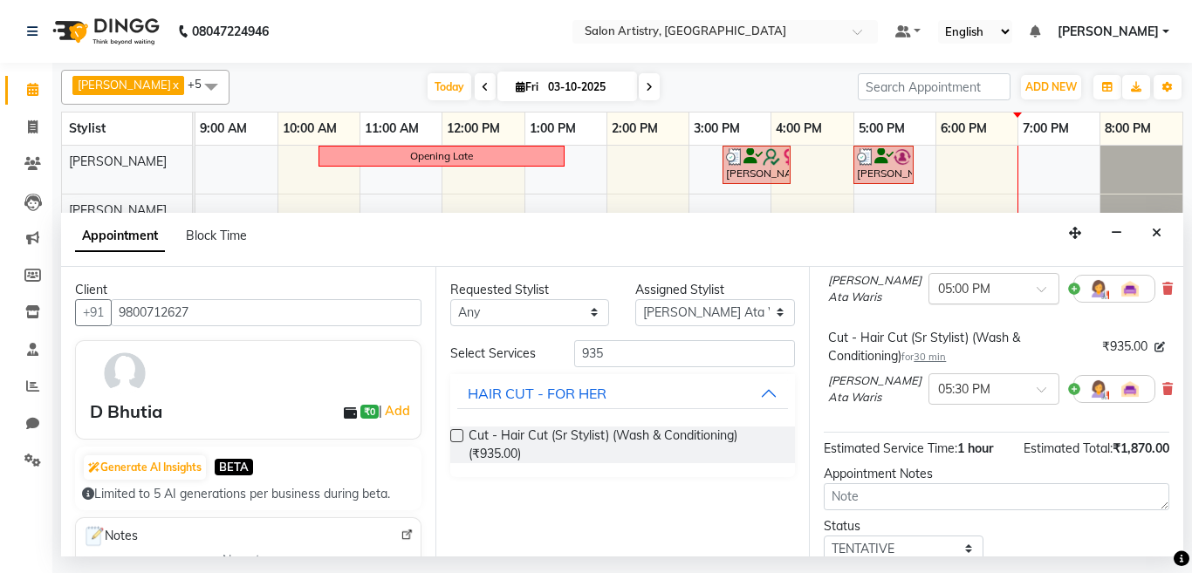
click at [951, 292] on input "text" at bounding box center [976, 287] width 77 height 18
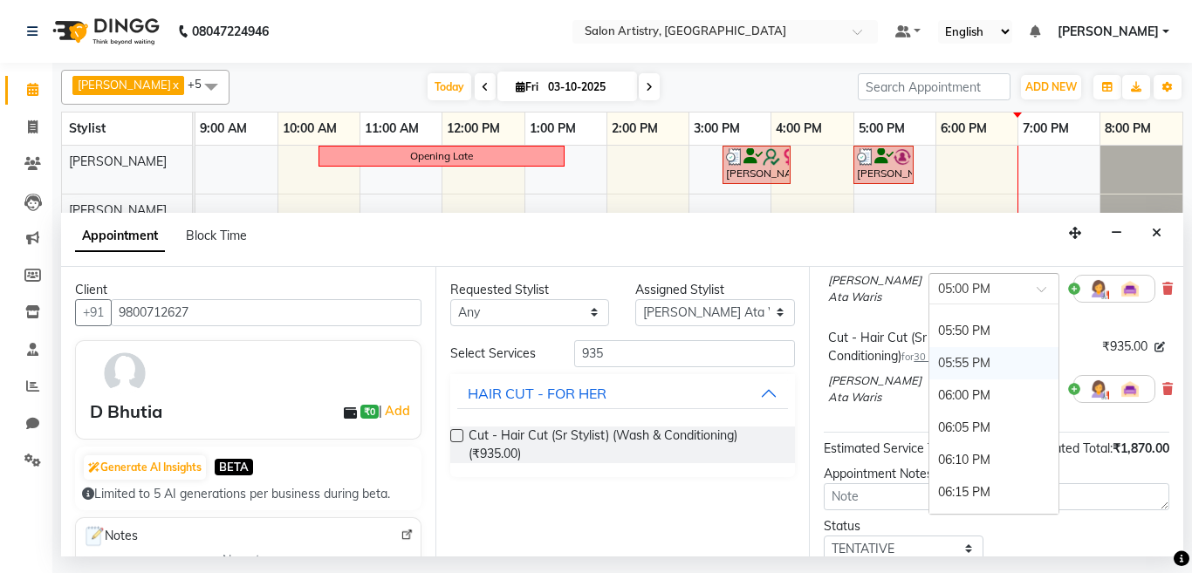
scroll to position [3090, 0]
drag, startPoint x: 944, startPoint y: 392, endPoint x: 969, endPoint y: 422, distance: 39.1
click at [945, 393] on div "06:00 PM" at bounding box center [994, 394] width 129 height 32
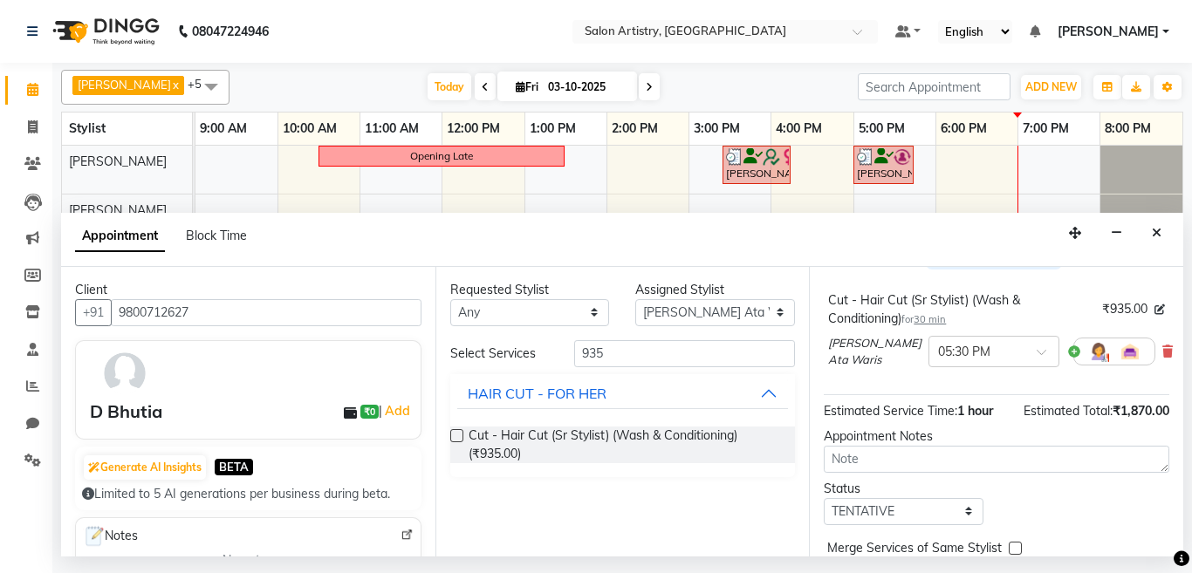
scroll to position [218, 0]
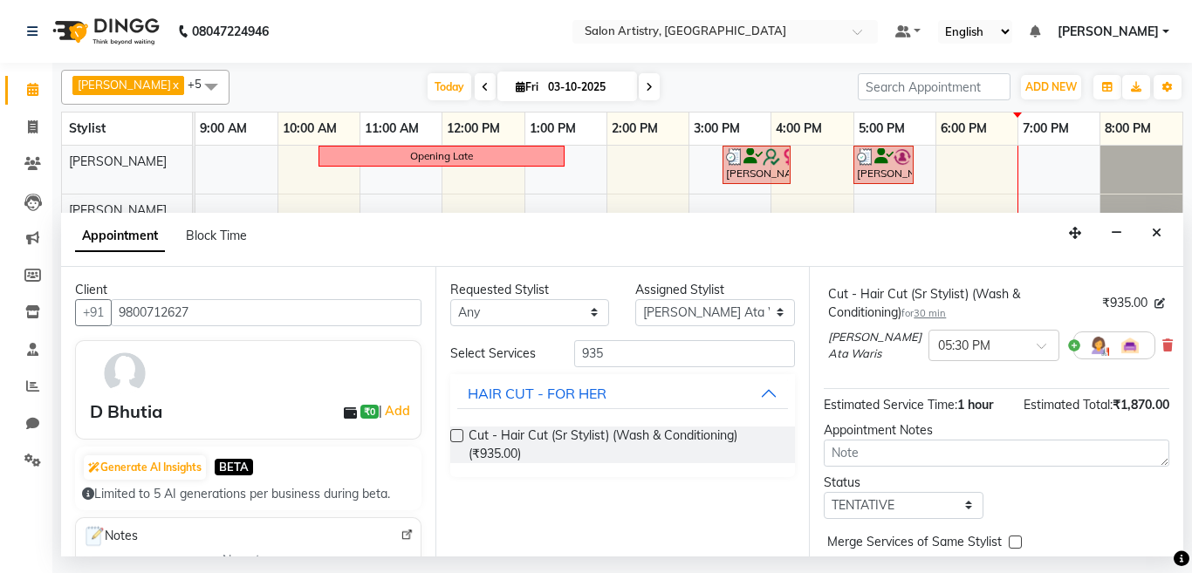
click at [923, 314] on span "30 min" at bounding box center [930, 313] width 32 height 12
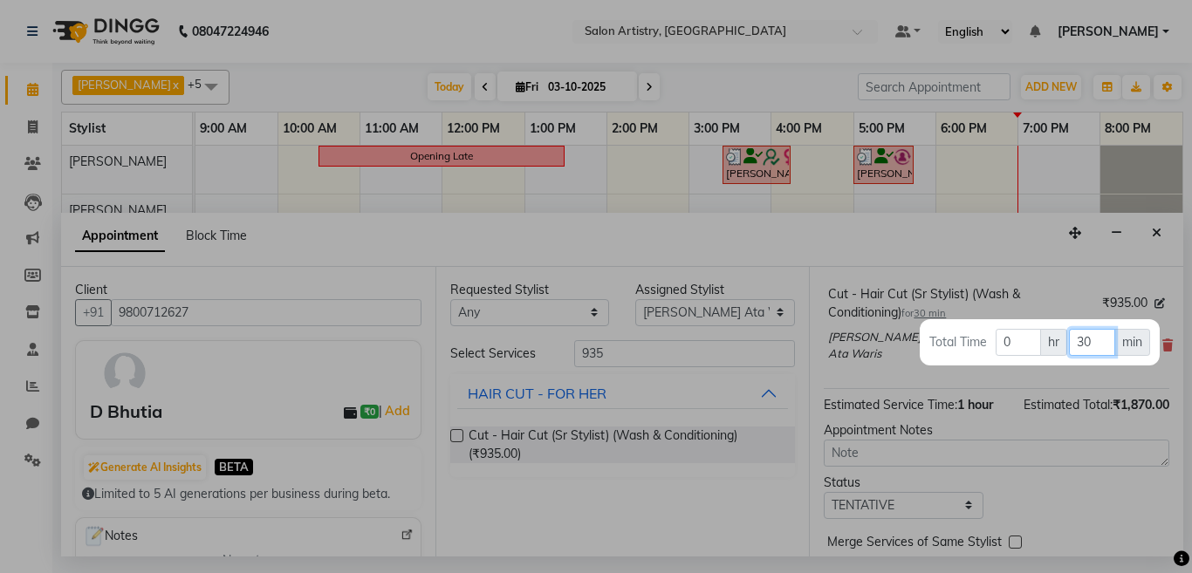
click at [1094, 344] on input "30" at bounding box center [1092, 342] width 46 height 27
type input "3"
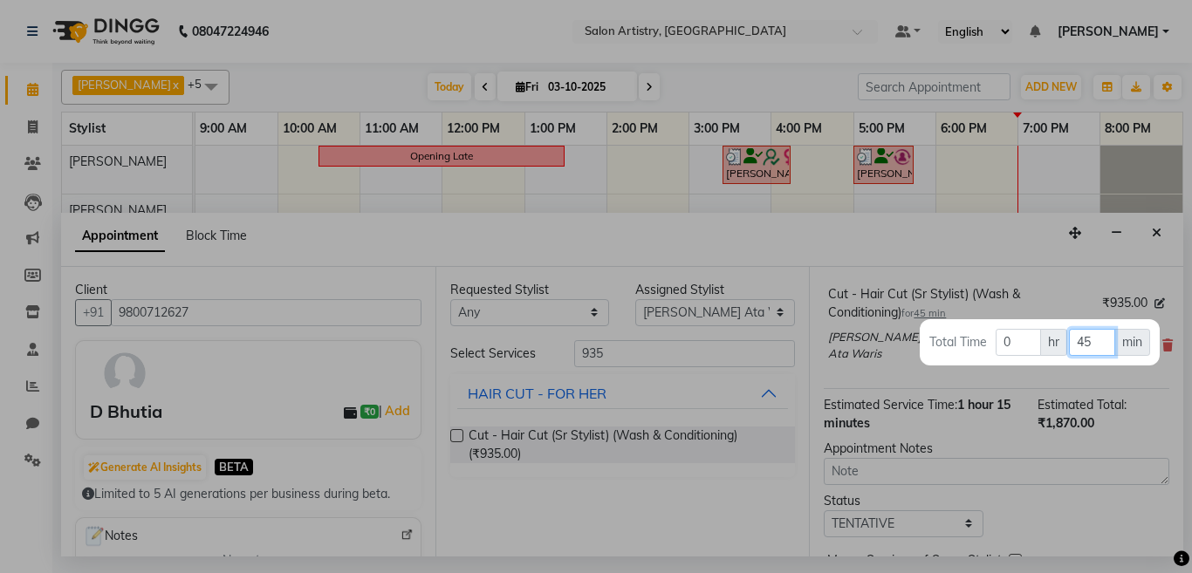
type input "45"
click at [960, 250] on div at bounding box center [596, 286] width 1192 height 573
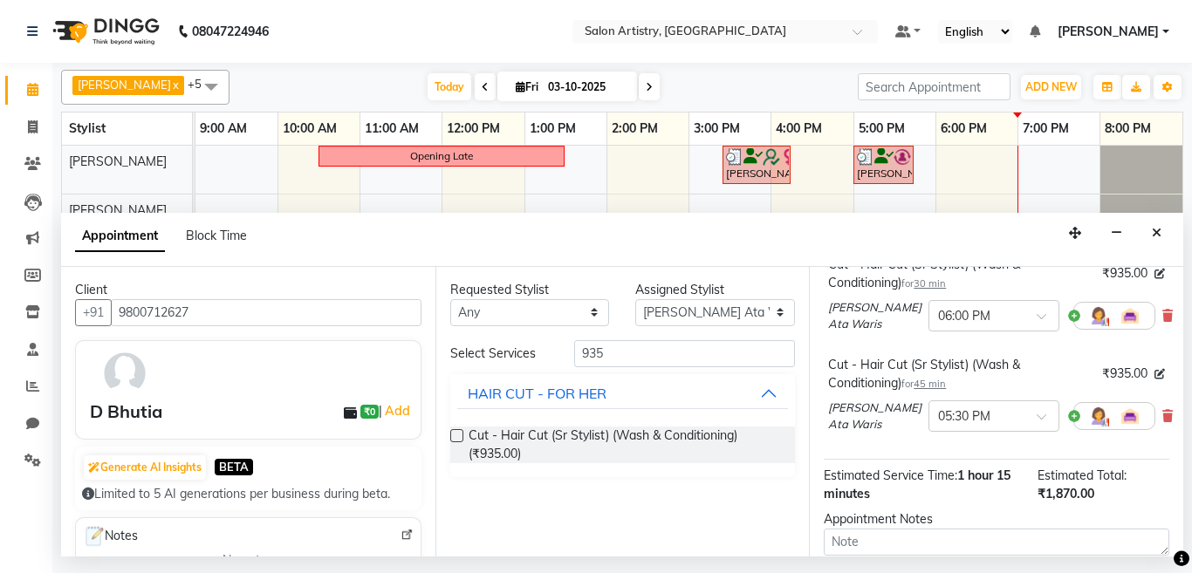
scroll to position [149, 0]
click at [934, 282] on span "30 min" at bounding box center [930, 282] width 32 height 12
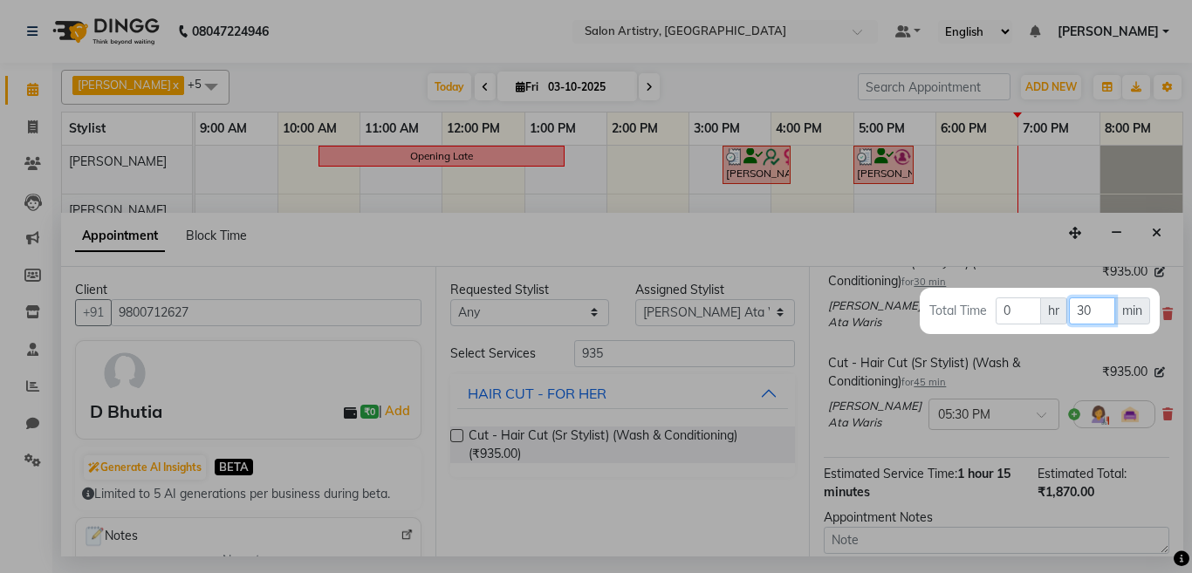
click at [1098, 308] on input "30" at bounding box center [1092, 311] width 46 height 27
type input "3"
type input "45"
click at [955, 249] on div at bounding box center [596, 286] width 1192 height 573
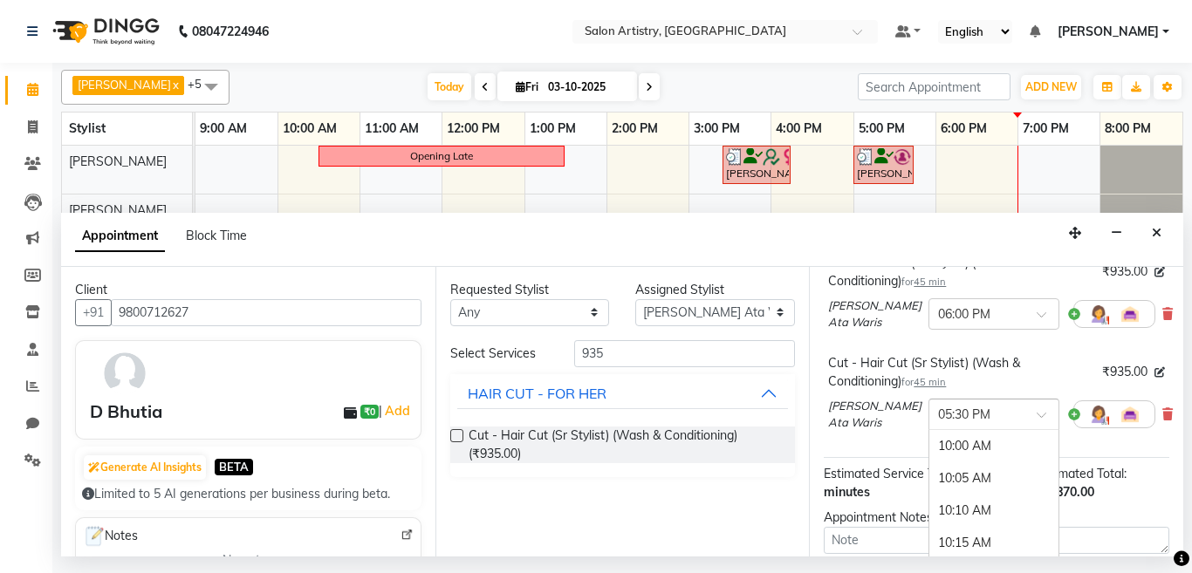
click at [968, 418] on input "text" at bounding box center [976, 413] width 77 height 18
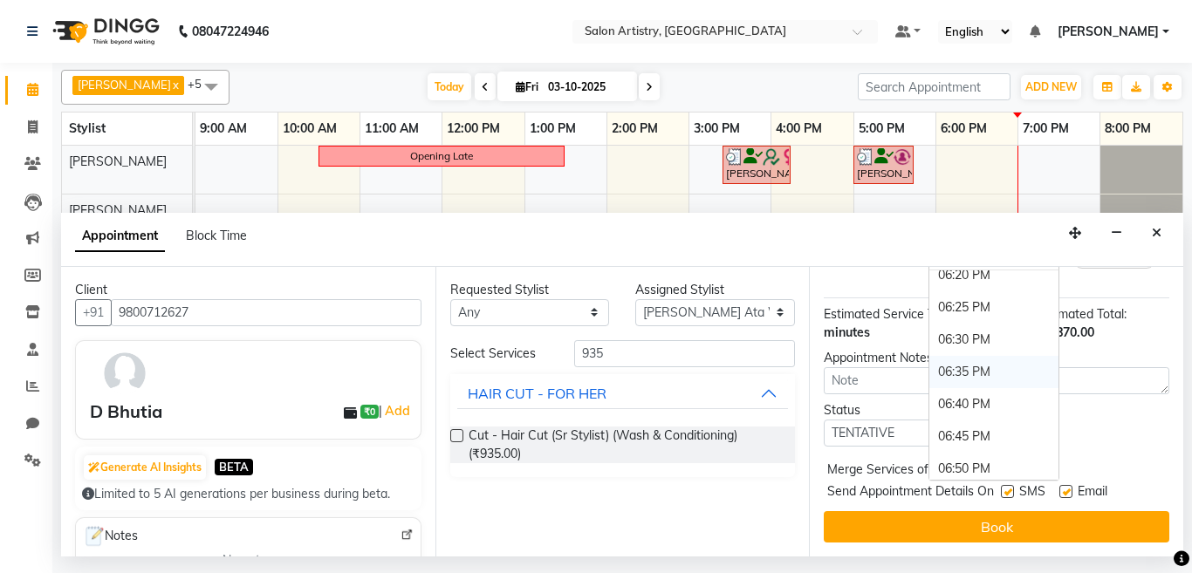
scroll to position [3336, 0]
click at [942, 388] on div "06:45 PM" at bounding box center [994, 404] width 129 height 32
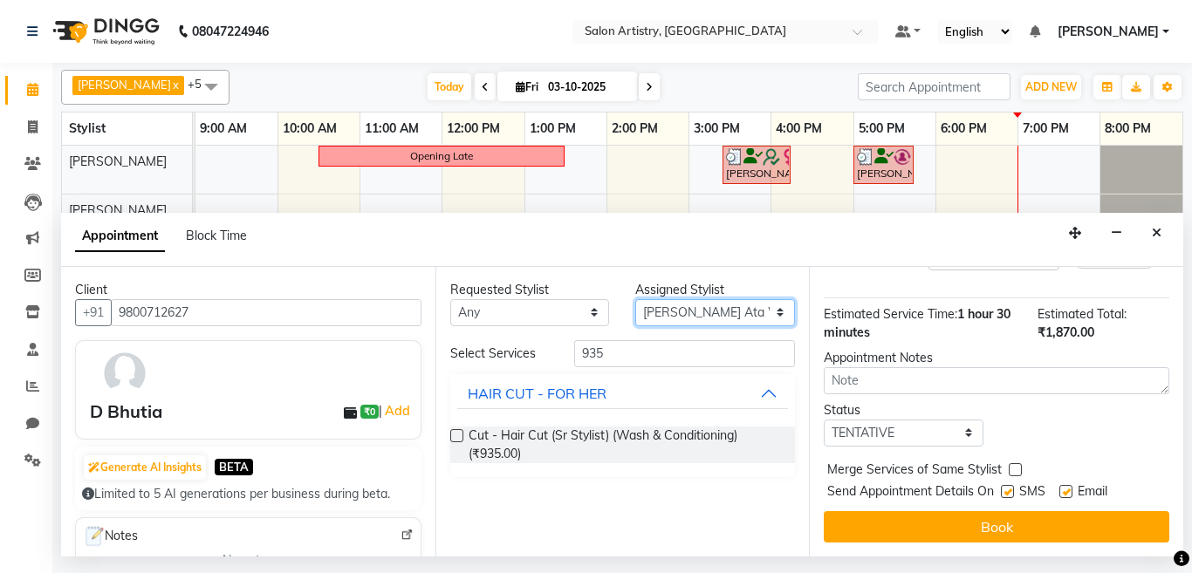
drag, startPoint x: 675, startPoint y: 310, endPoint x: 681, endPoint y: 328, distance: 19.3
click at [675, 310] on select "Select [PERSON_NAME] [PERSON_NAME] [PERSON_NAME] [PERSON_NAME] [PERSON_NAME] [P…" at bounding box center [715, 312] width 160 height 27
select select "79863"
click at [635, 299] on select "Select [PERSON_NAME] [PERSON_NAME] [PERSON_NAME] [PERSON_NAME] [PERSON_NAME] [P…" at bounding box center [715, 312] width 160 height 27
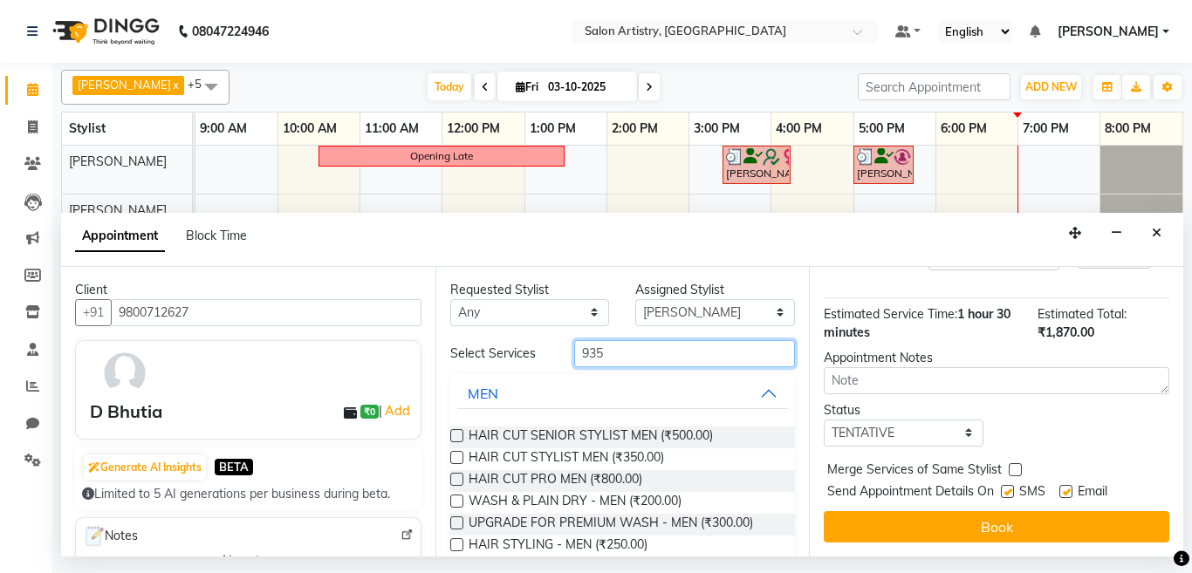
click at [622, 356] on input "935" at bounding box center [685, 353] width 222 height 27
type input "9"
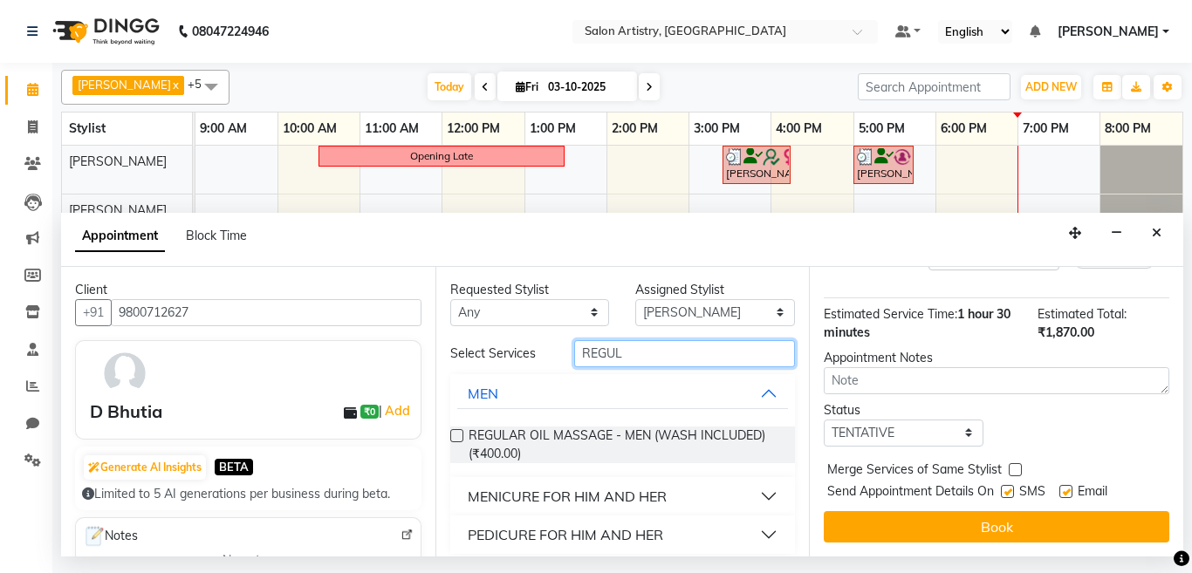
type input "REGUL"
drag, startPoint x: 529, startPoint y: 526, endPoint x: 575, endPoint y: 520, distance: 46.7
click at [530, 526] on div "PEDICURE FOR HIM AND HER" at bounding box center [566, 535] width 196 height 21
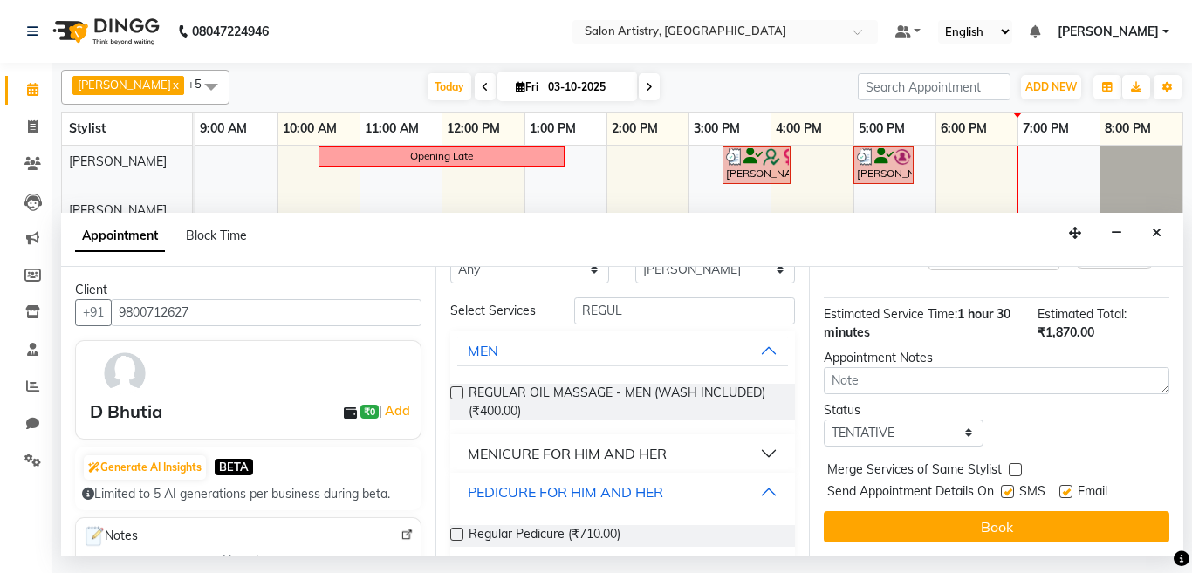
scroll to position [61, 0]
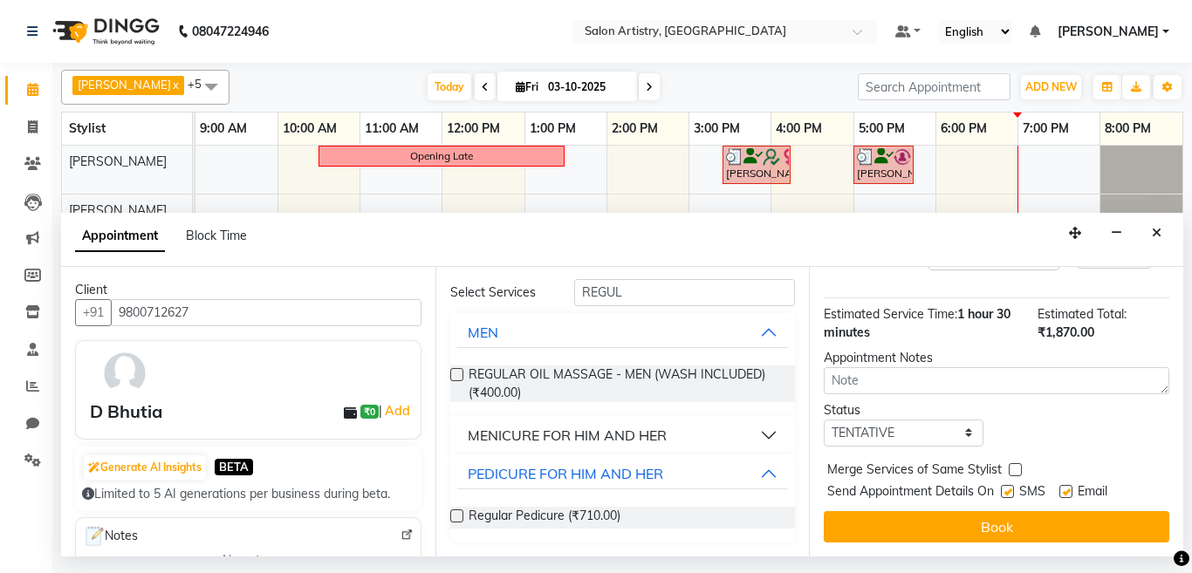
click at [454, 518] on label at bounding box center [456, 516] width 13 height 13
click at [454, 518] on input "checkbox" at bounding box center [455, 517] width 11 height 11
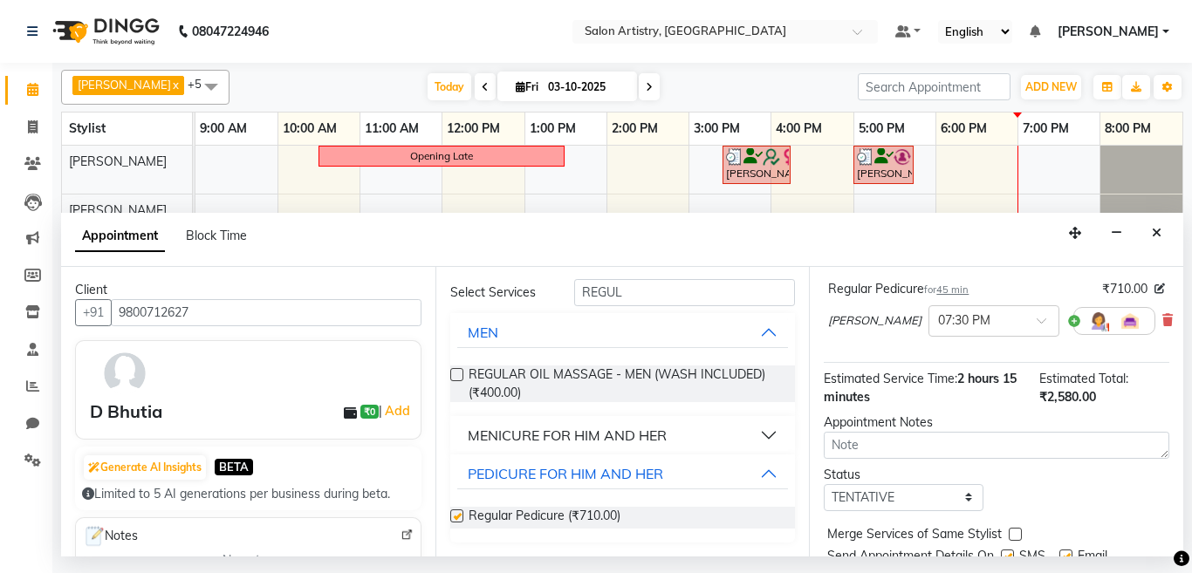
checkbox input "false"
click at [938, 321] on input "text" at bounding box center [976, 320] width 77 height 18
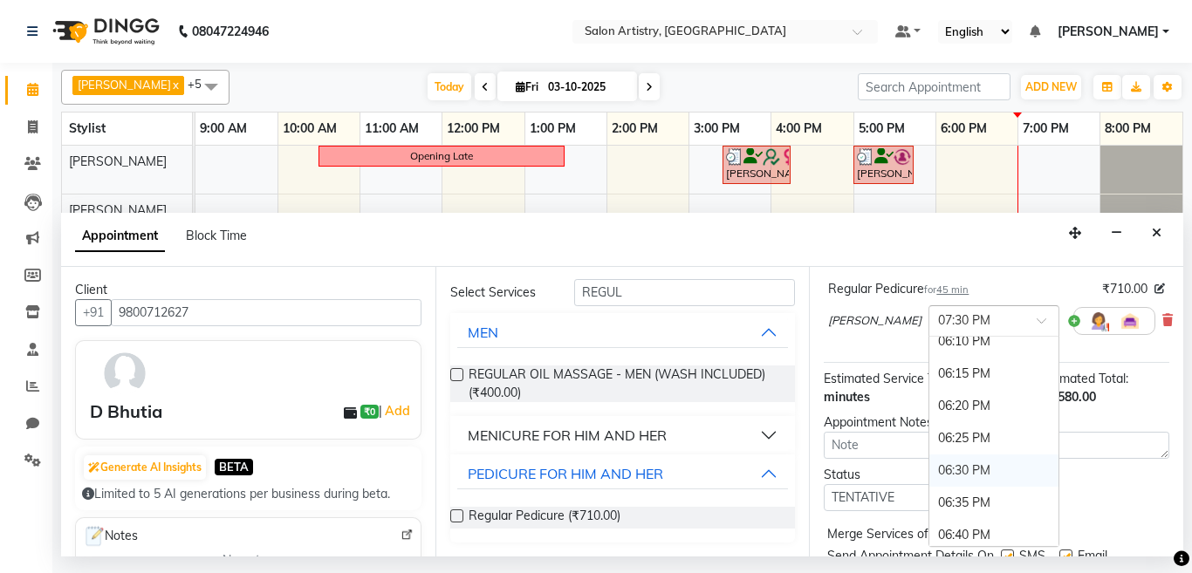
click at [930, 464] on div "06:30 PM" at bounding box center [994, 471] width 129 height 32
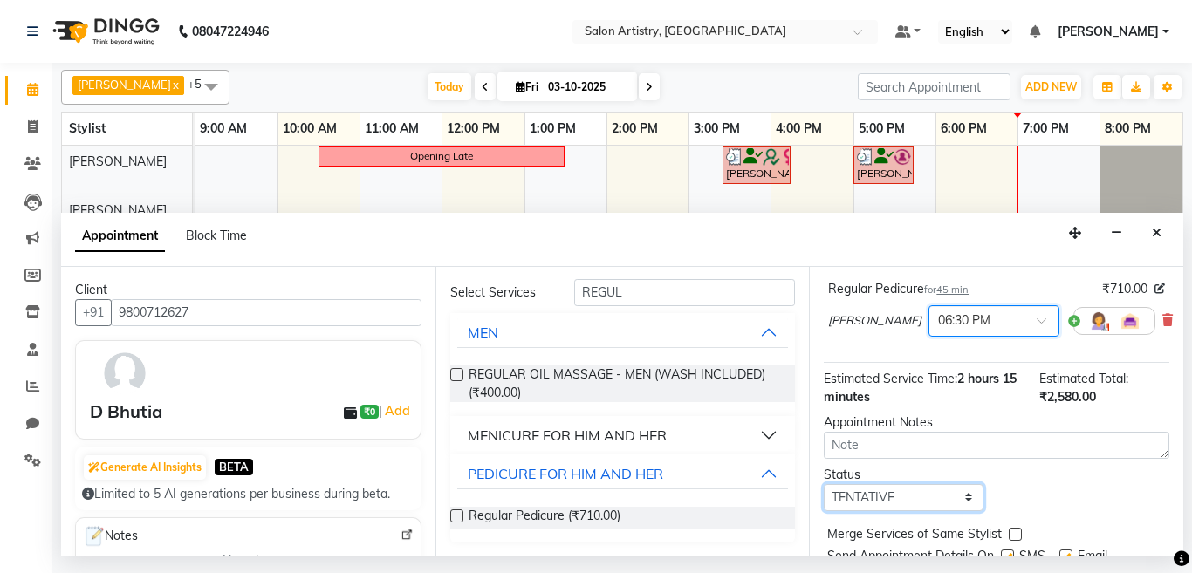
click at [887, 499] on select "Select TENTATIVE CONFIRM CHECK-IN UPCOMING" at bounding box center [904, 497] width 160 height 27
select select "check-in"
click at [824, 484] on select "Select TENTATIVE CONFIRM CHECK-IN UPCOMING" at bounding box center [904, 497] width 160 height 27
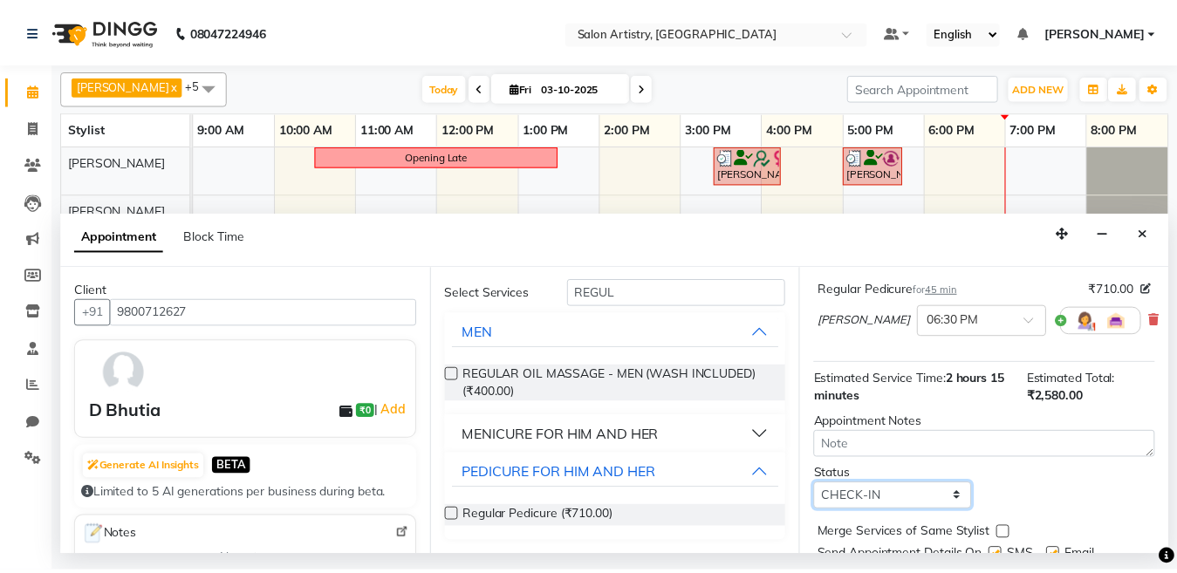
scroll to position [403, 0]
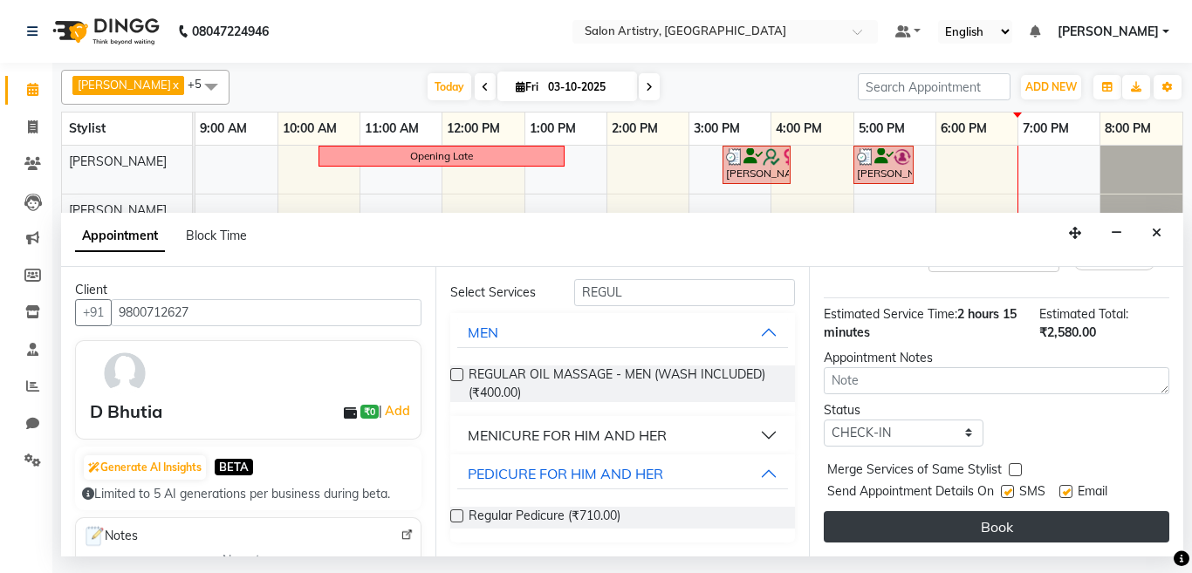
click at [944, 511] on button "Book" at bounding box center [997, 526] width 346 height 31
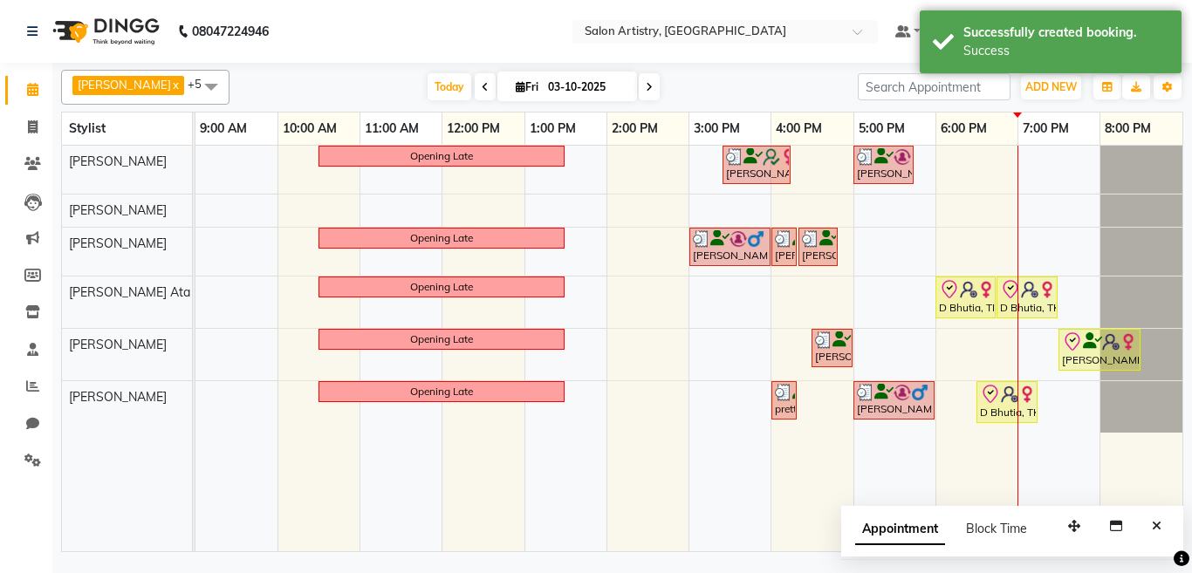
drag, startPoint x: 1160, startPoint y: 525, endPoint x: 1112, endPoint y: 498, distance: 55.1
click at [1156, 524] on icon "Close" at bounding box center [1157, 526] width 10 height 12
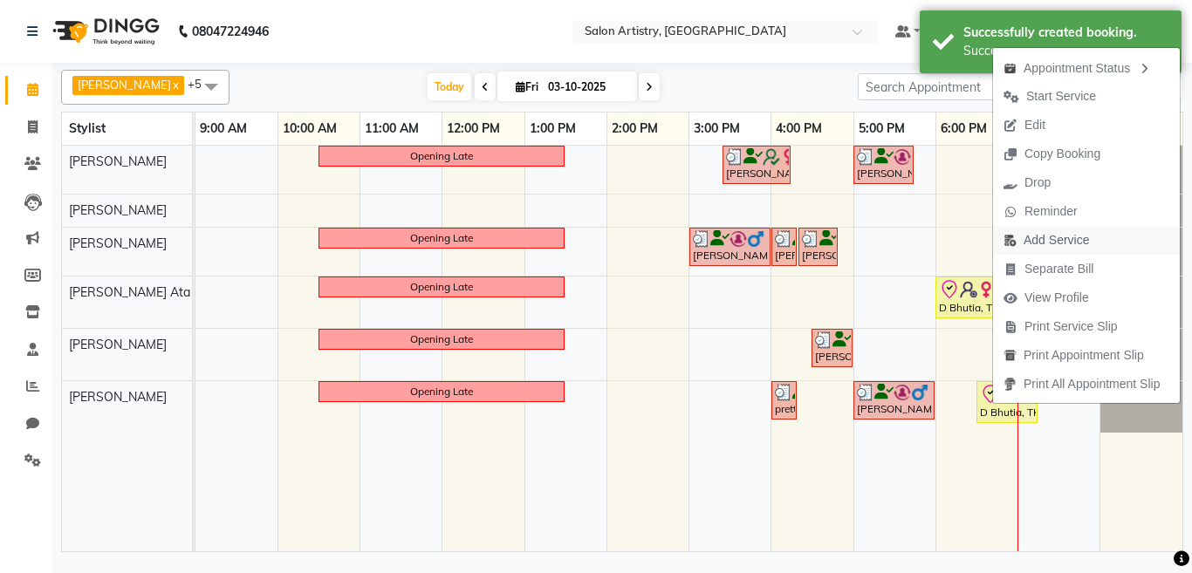
click at [1041, 239] on span "Add Service" at bounding box center [1056, 240] width 65 height 18
select select "79863"
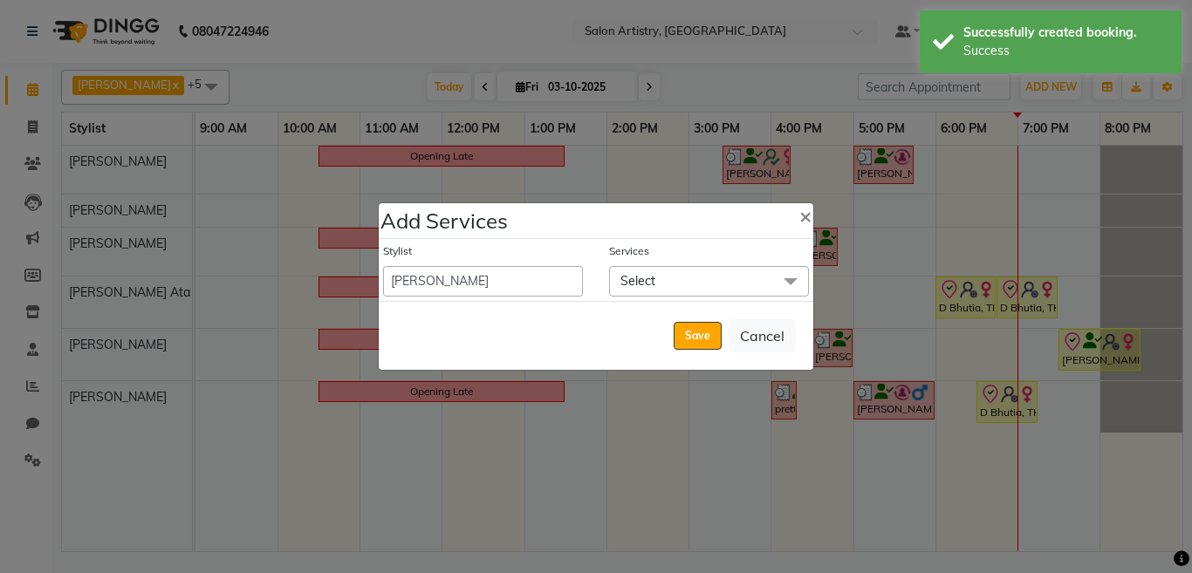
drag, startPoint x: 659, startPoint y: 286, endPoint x: 658, endPoint y: 305, distance: 18.3
click at [660, 286] on span "Select" at bounding box center [709, 281] width 200 height 31
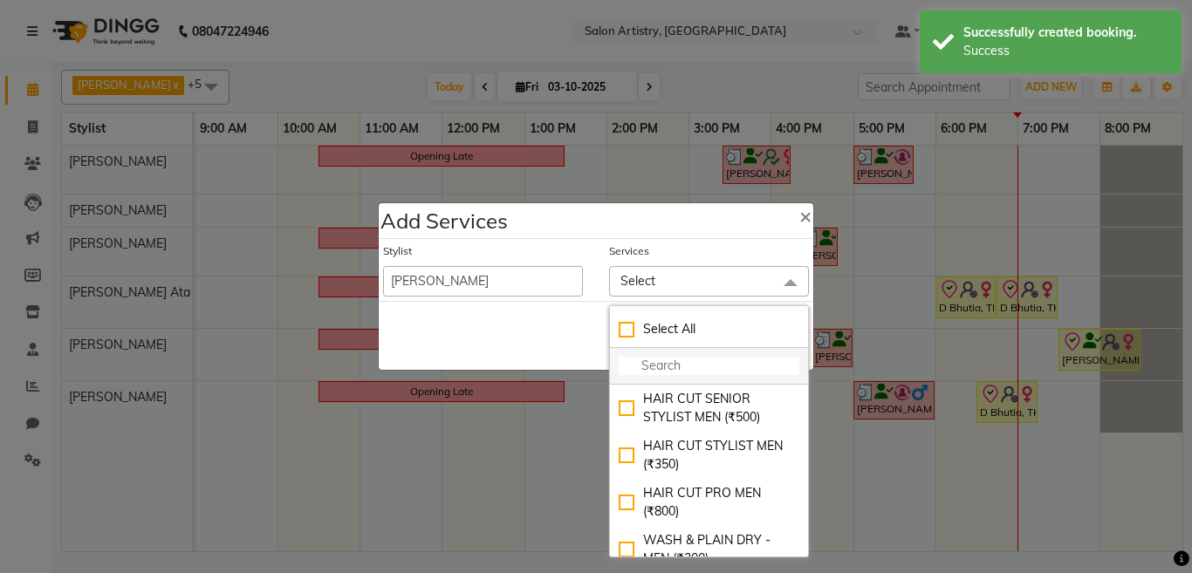
click at [655, 359] on input "multiselect-search" at bounding box center [709, 366] width 181 height 18
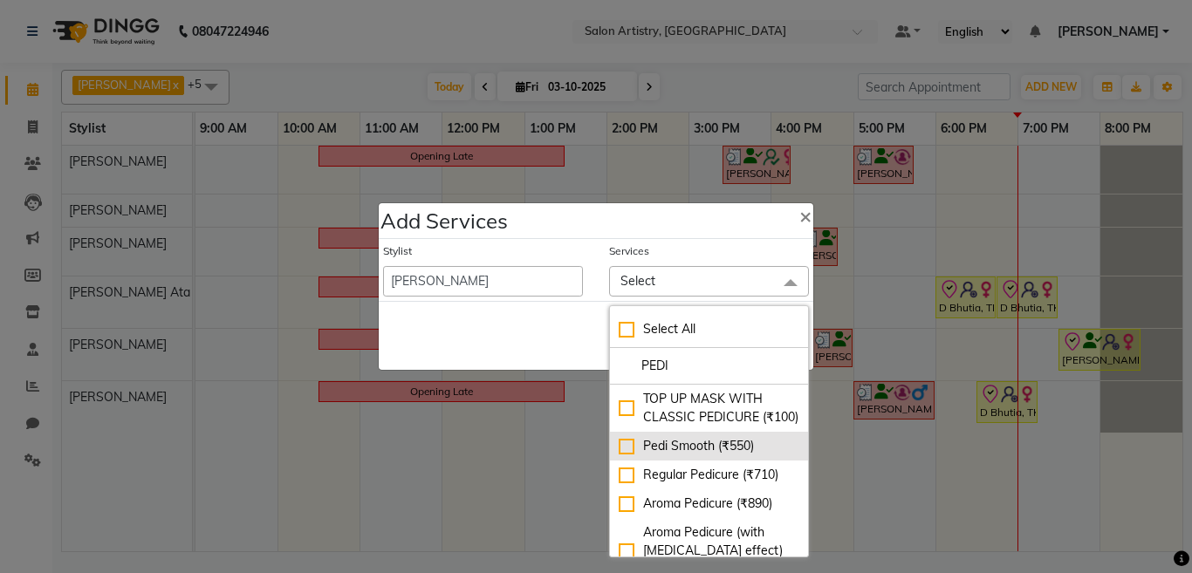
type input "PEDI"
drag, startPoint x: 619, startPoint y: 465, endPoint x: 583, endPoint y: 430, distance: 50.0
click at [619, 456] on div "Pedi Smooth (₹550)" at bounding box center [709, 446] width 181 height 18
checkbox input "true"
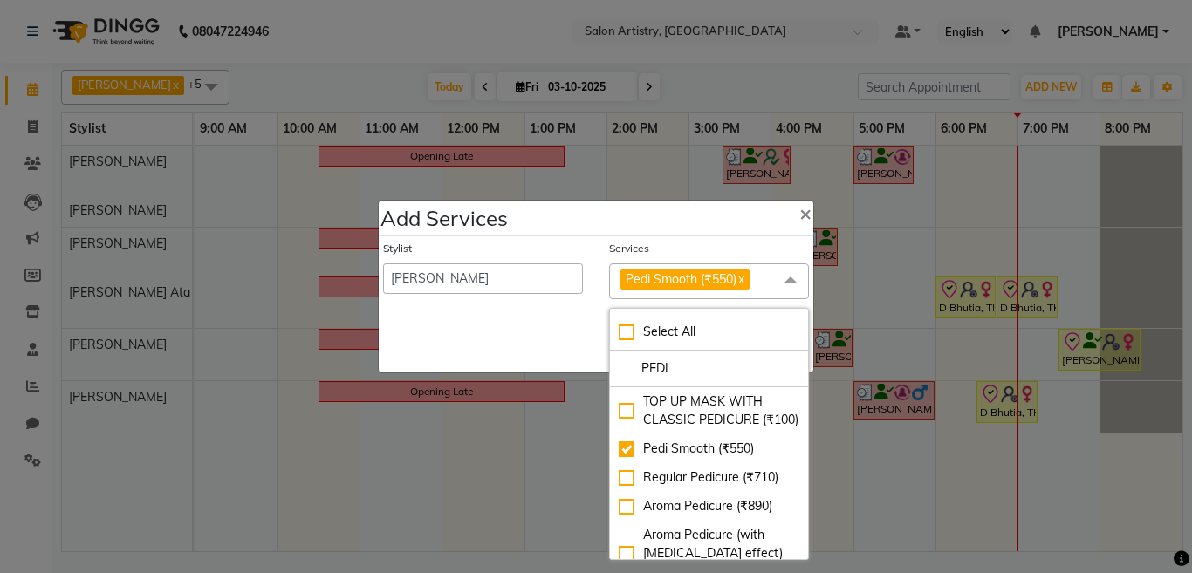
drag, startPoint x: 528, startPoint y: 343, endPoint x: 596, endPoint y: 374, distance: 75.0
click at [529, 344] on div "Save Cancel" at bounding box center [596, 338] width 435 height 69
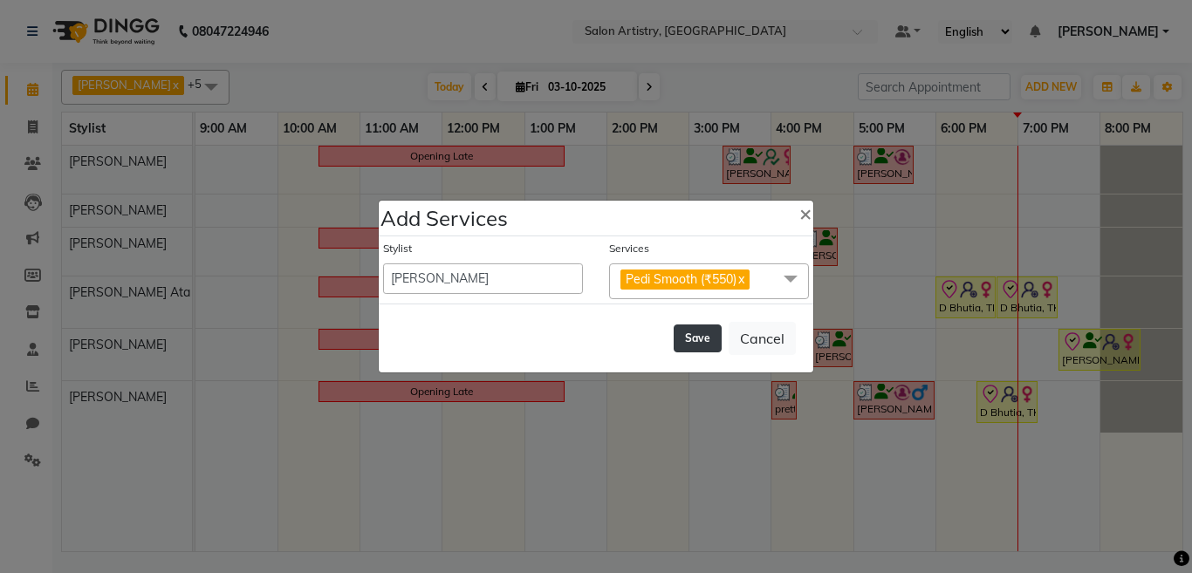
click at [692, 343] on button "Save" at bounding box center [698, 339] width 48 height 28
select select "92307"
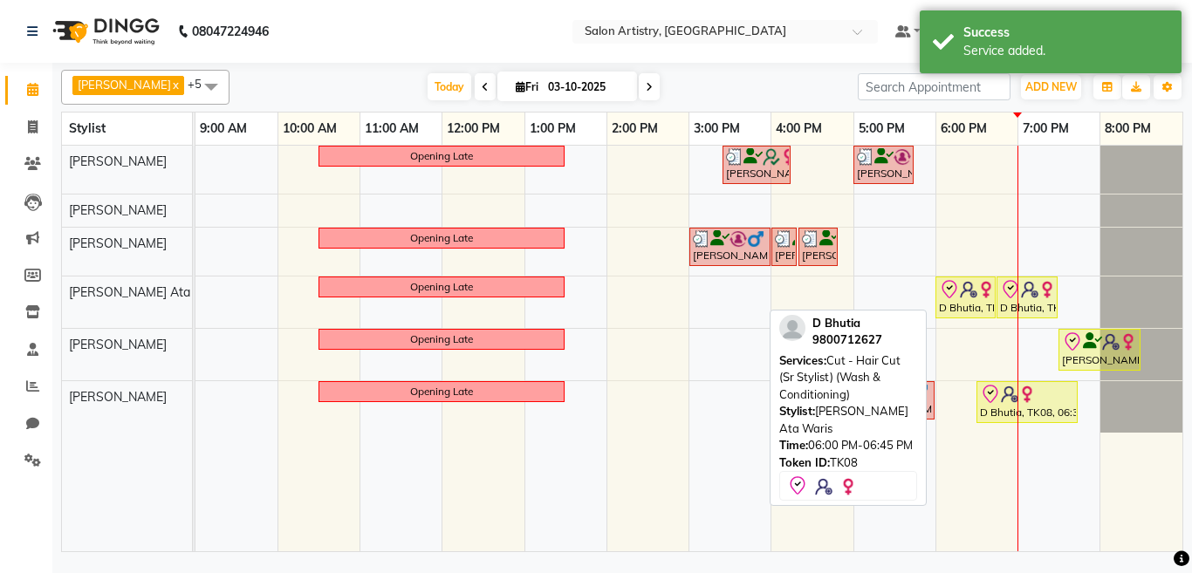
click at [968, 303] on div "D Bhutia, TK08, 06:00 PM-06:45 PM, Cut - Hair Cut (Sr Stylist) (Wash & Conditio…" at bounding box center [965, 297] width 57 height 37
select select "8"
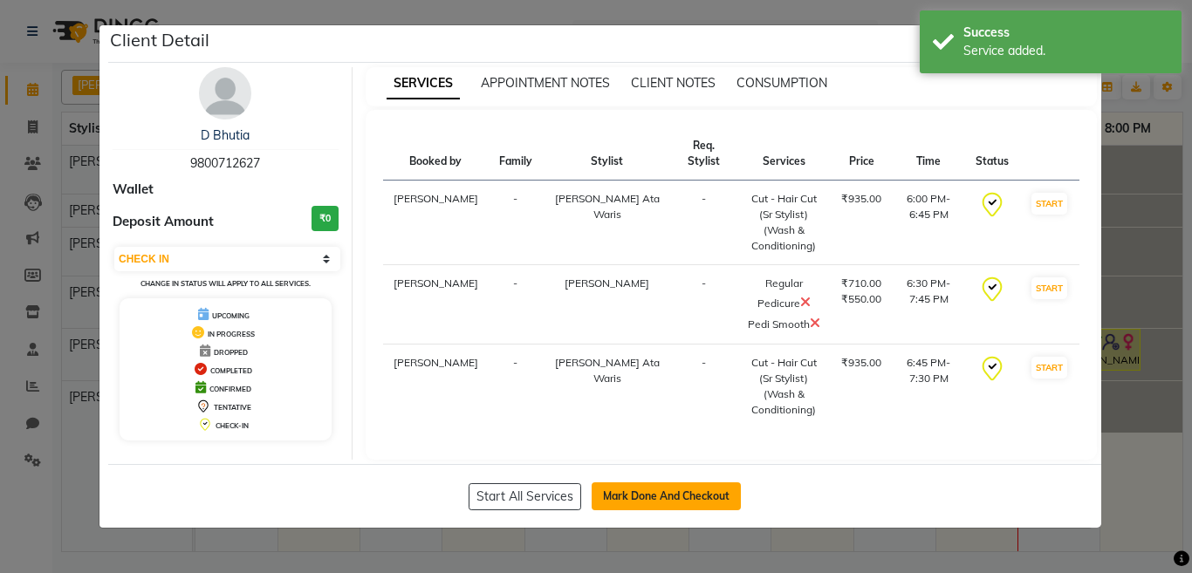
click at [637, 492] on button "Mark Done And Checkout" at bounding box center [666, 497] width 149 height 28
select select "service"
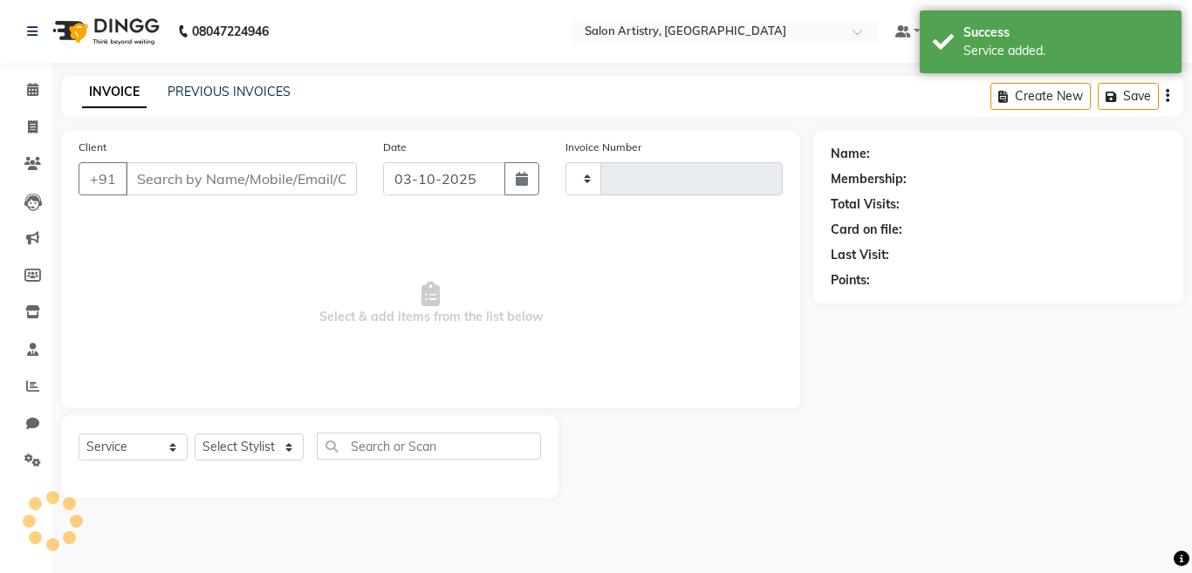
type input "2750"
select select "8285"
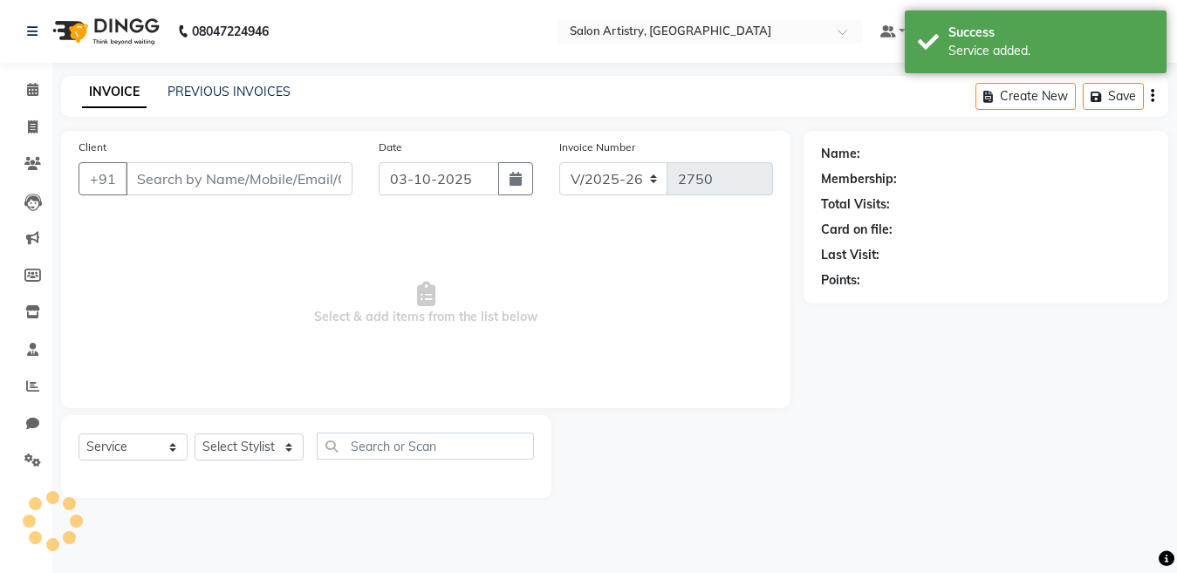
select select "79865"
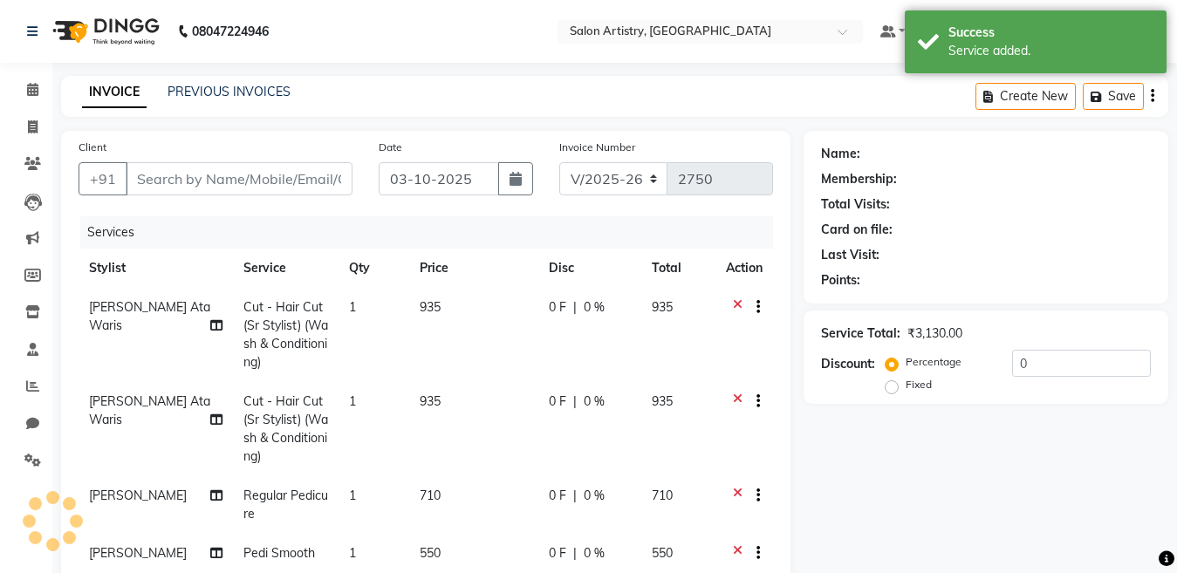
type input "9800712627"
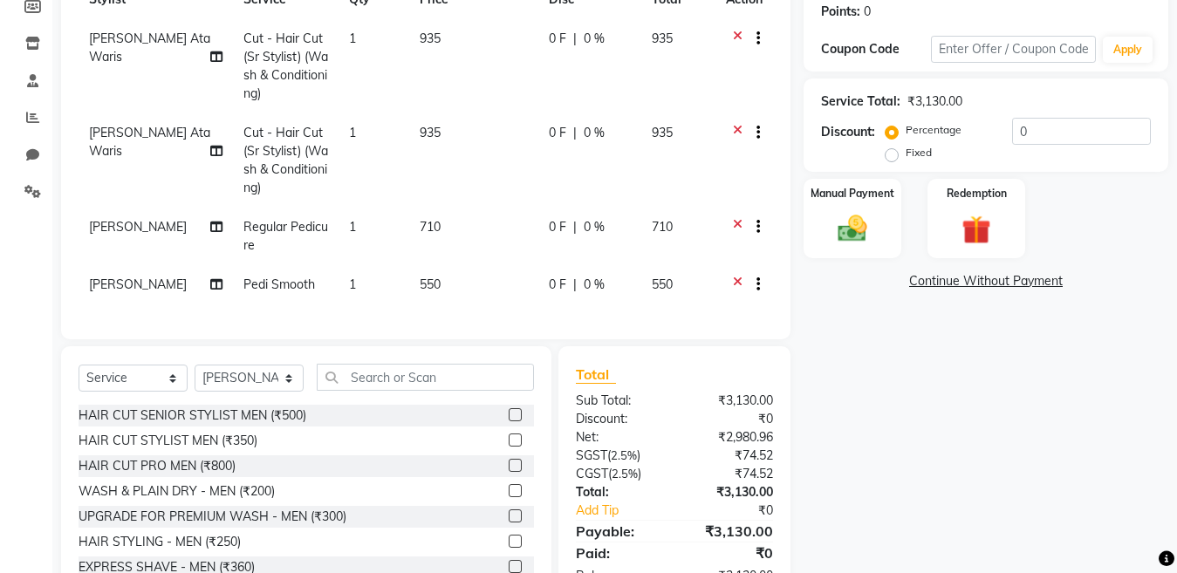
scroll to position [340, 0]
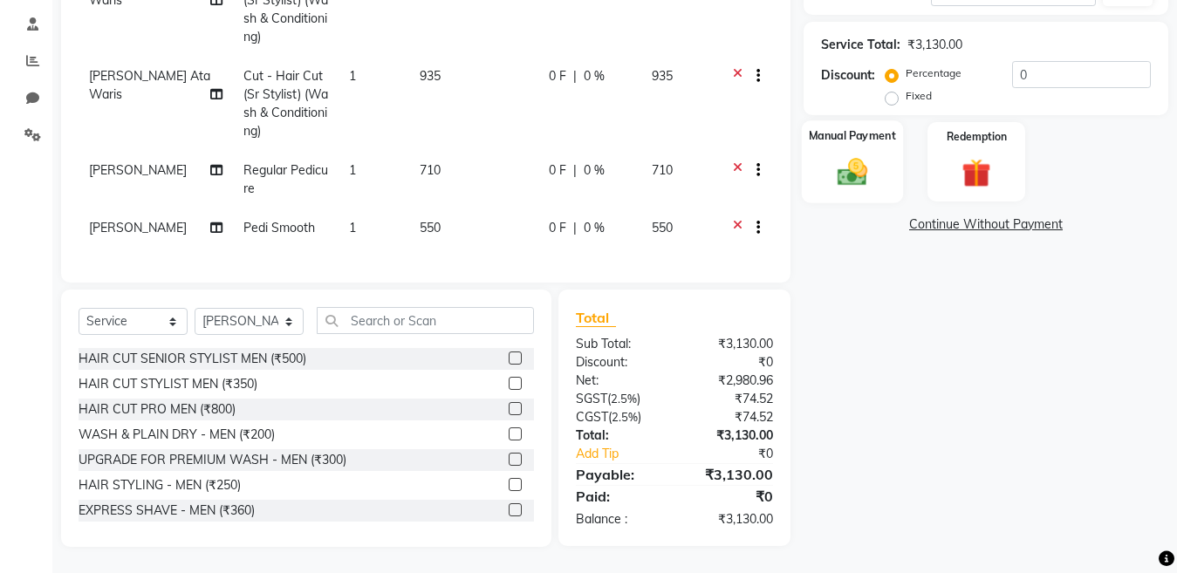
click at [850, 157] on img at bounding box center [852, 171] width 49 height 35
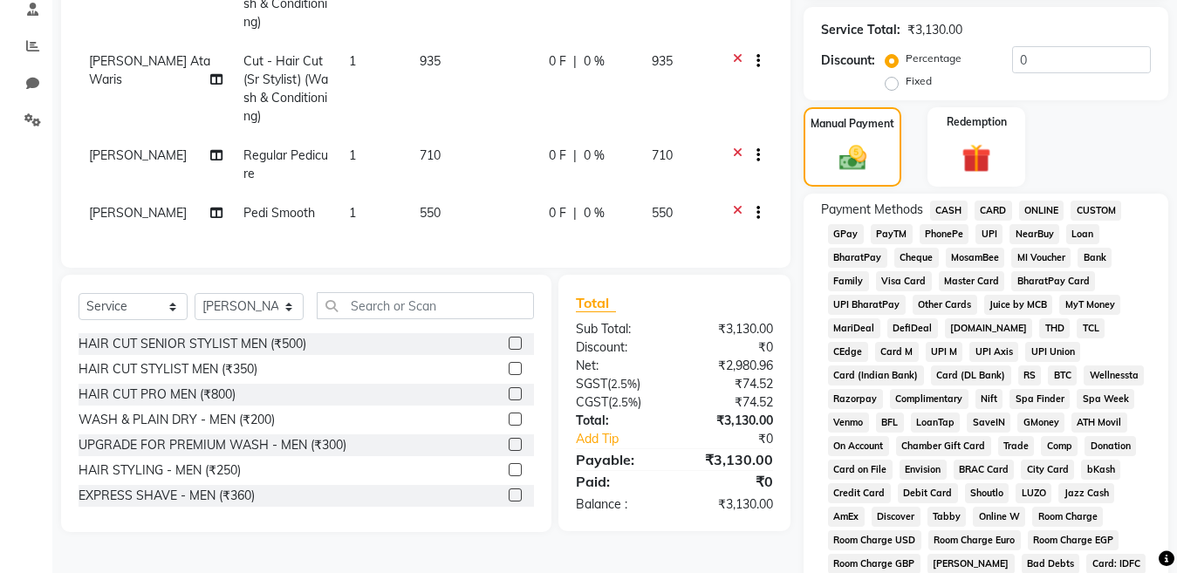
click at [837, 234] on span "GPay" at bounding box center [846, 234] width 36 height 20
click at [987, 230] on span "UPI" at bounding box center [989, 234] width 27 height 20
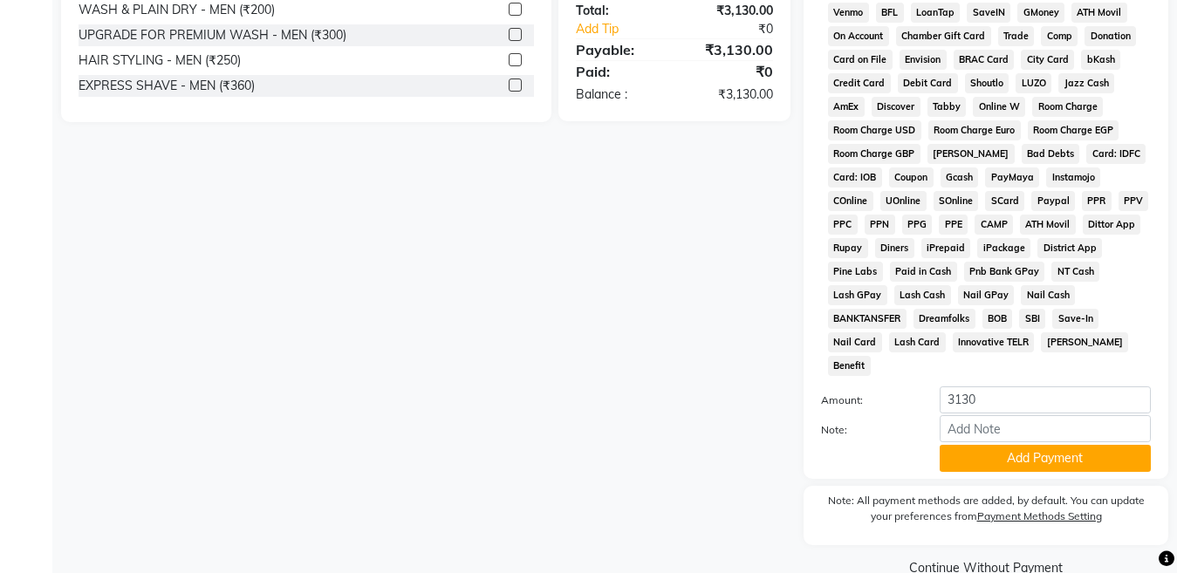
scroll to position [761, 0]
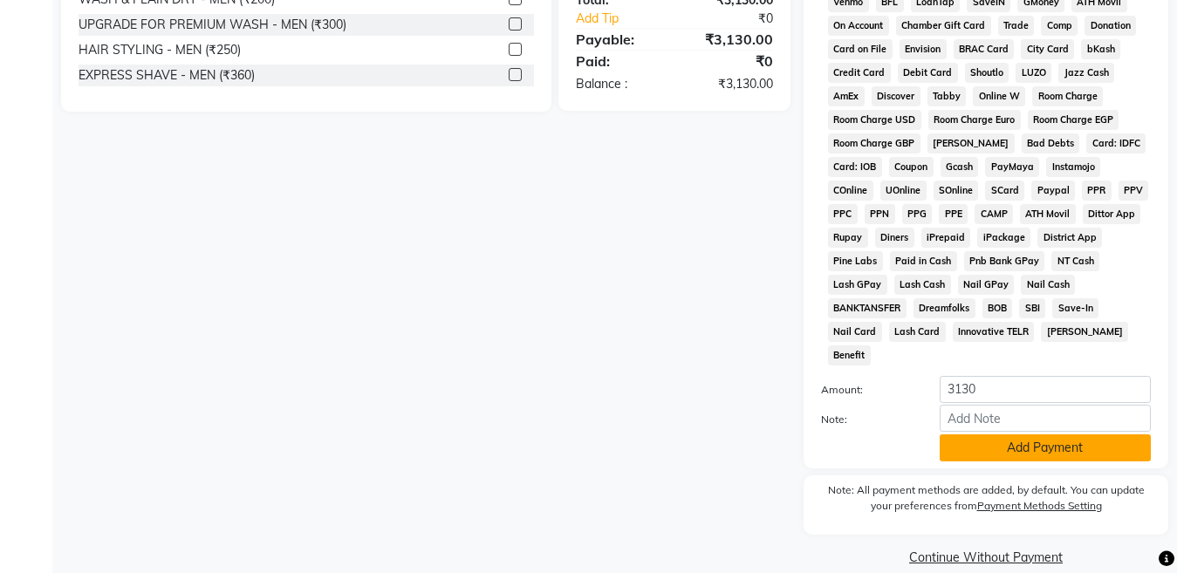
click at [970, 435] on button "Add Payment" at bounding box center [1045, 448] width 211 height 27
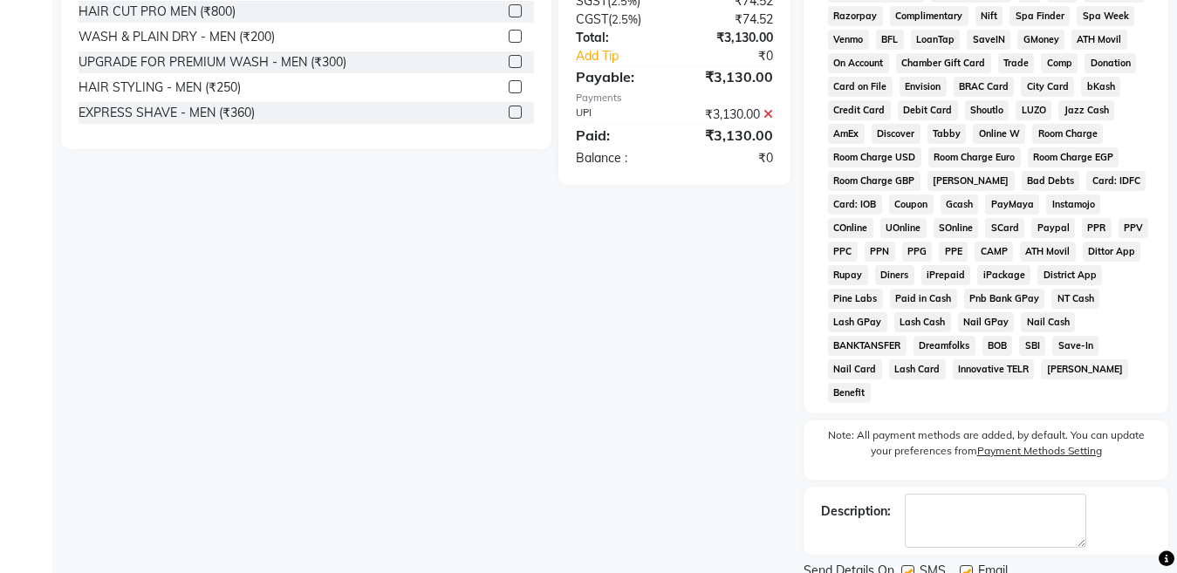
scroll to position [767, 0]
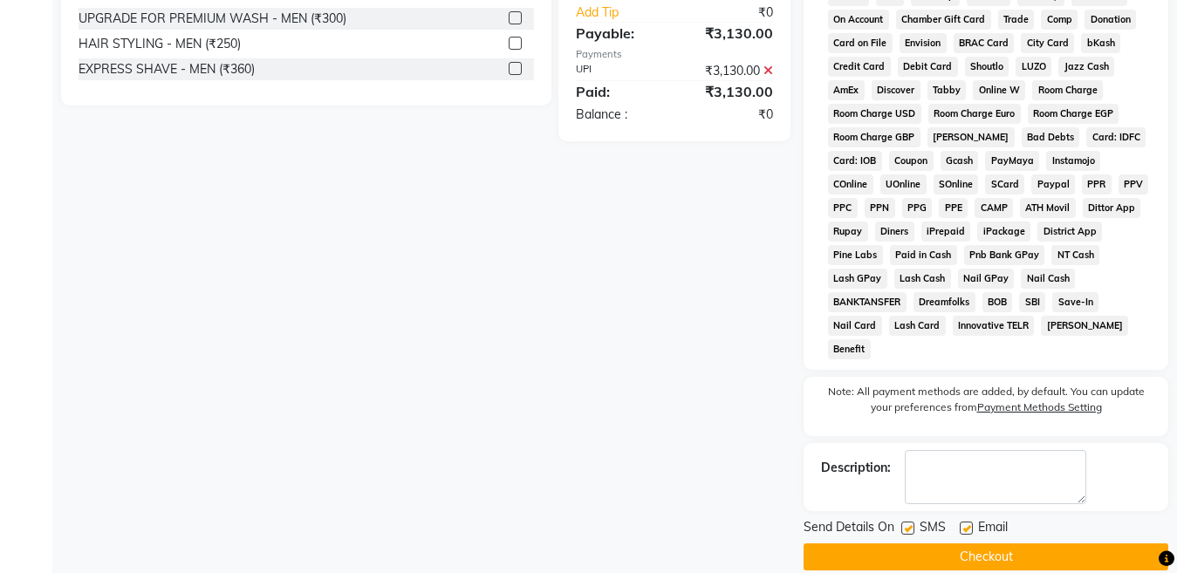
click at [942, 544] on button "Checkout" at bounding box center [986, 557] width 365 height 27
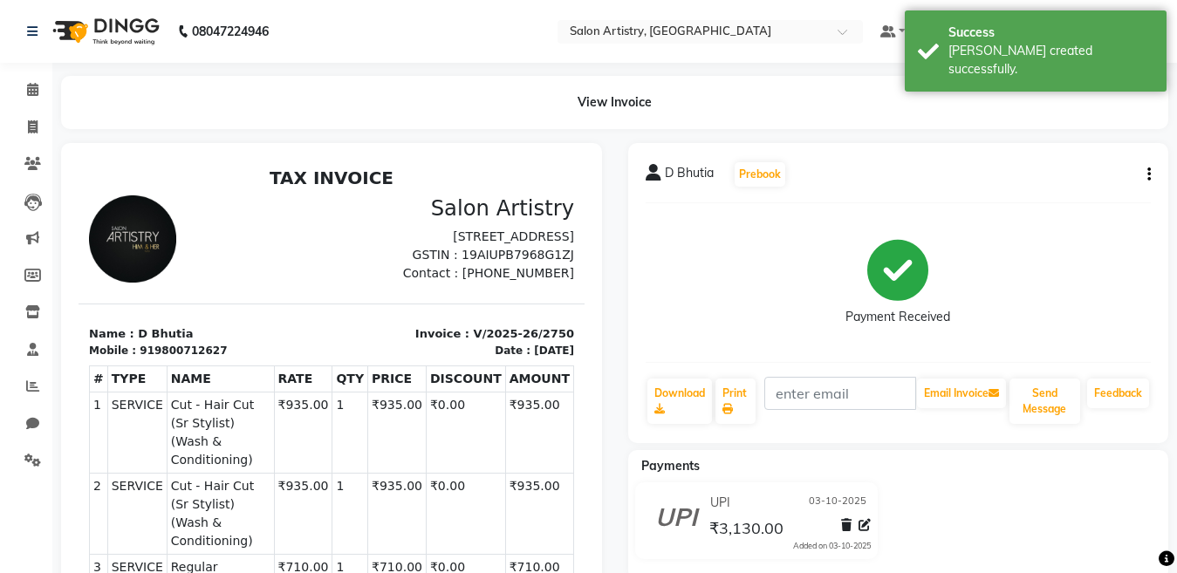
scroll to position [175, 0]
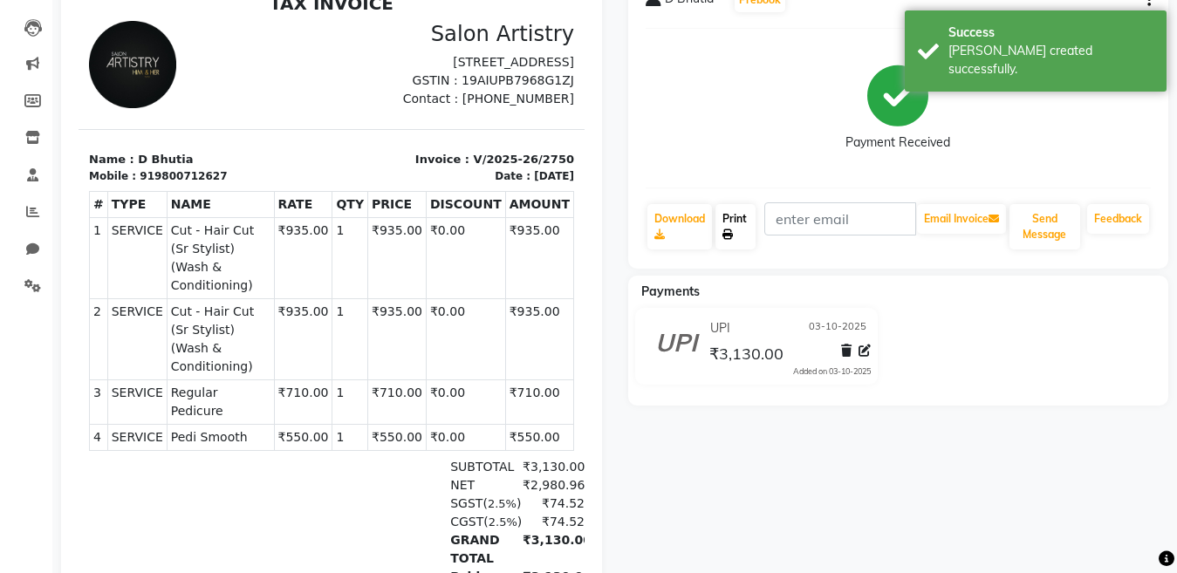
click at [729, 230] on icon at bounding box center [728, 235] width 10 height 10
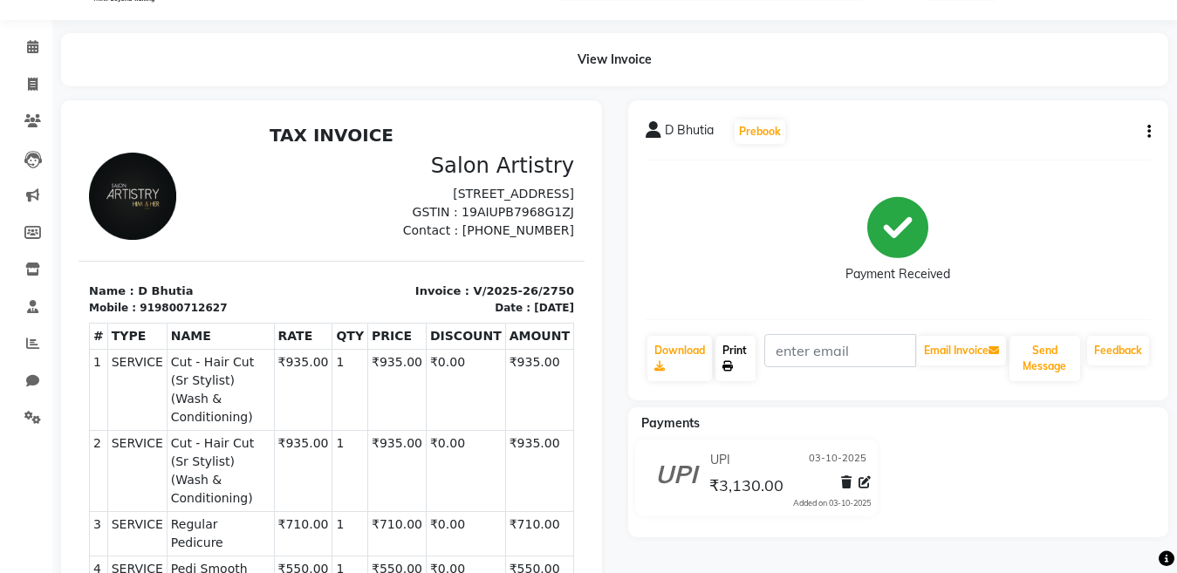
scroll to position [0, 0]
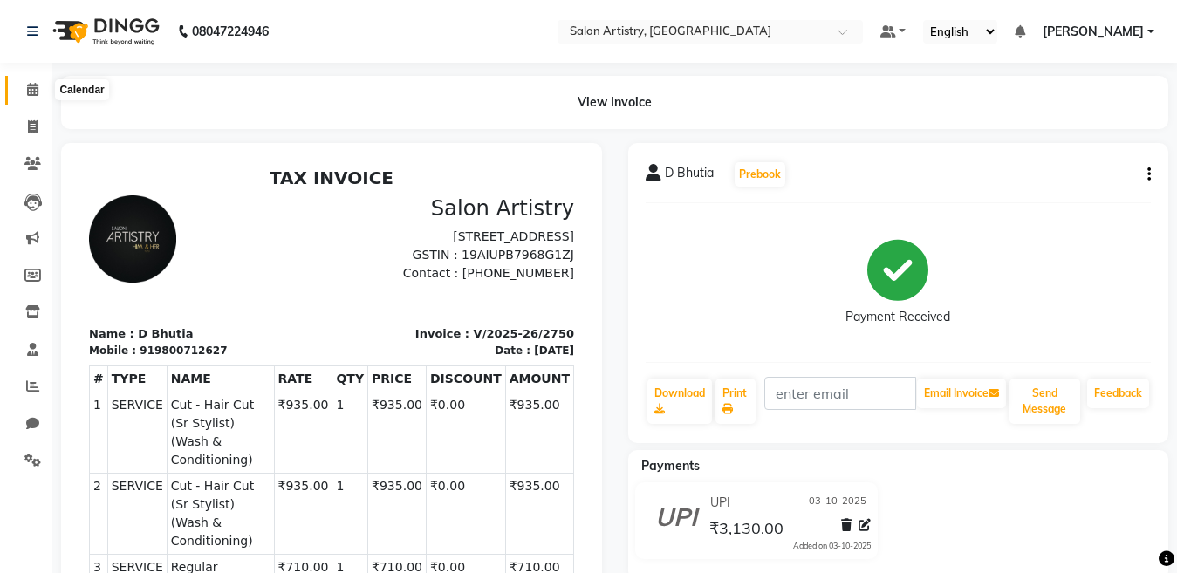
click at [28, 88] on icon at bounding box center [32, 89] width 11 height 13
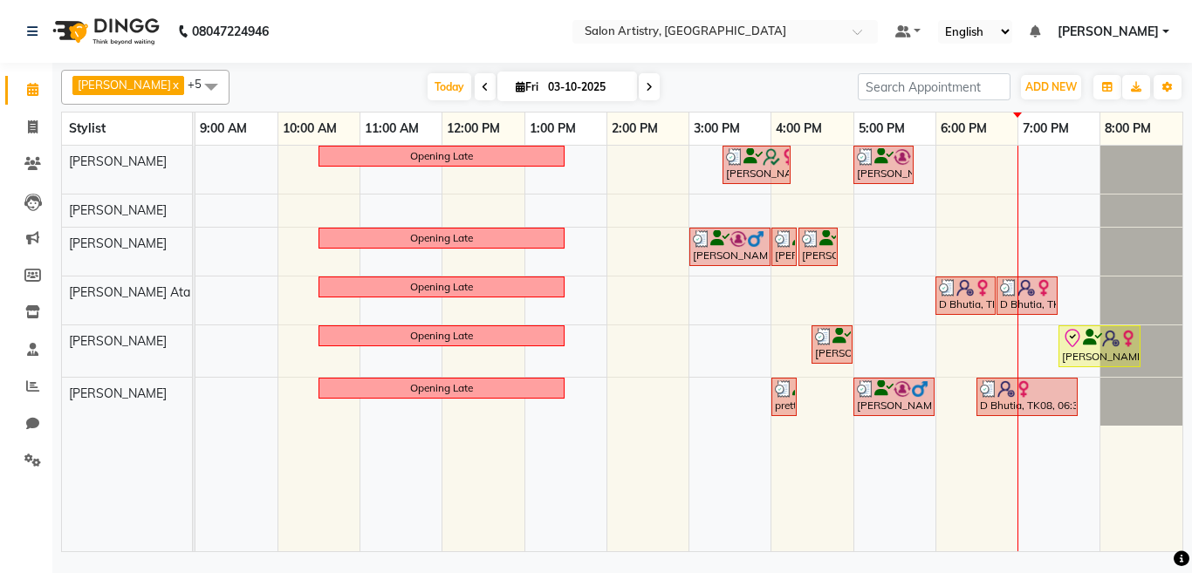
click at [646, 82] on icon at bounding box center [649, 87] width 7 height 10
type input "04-10-2025"
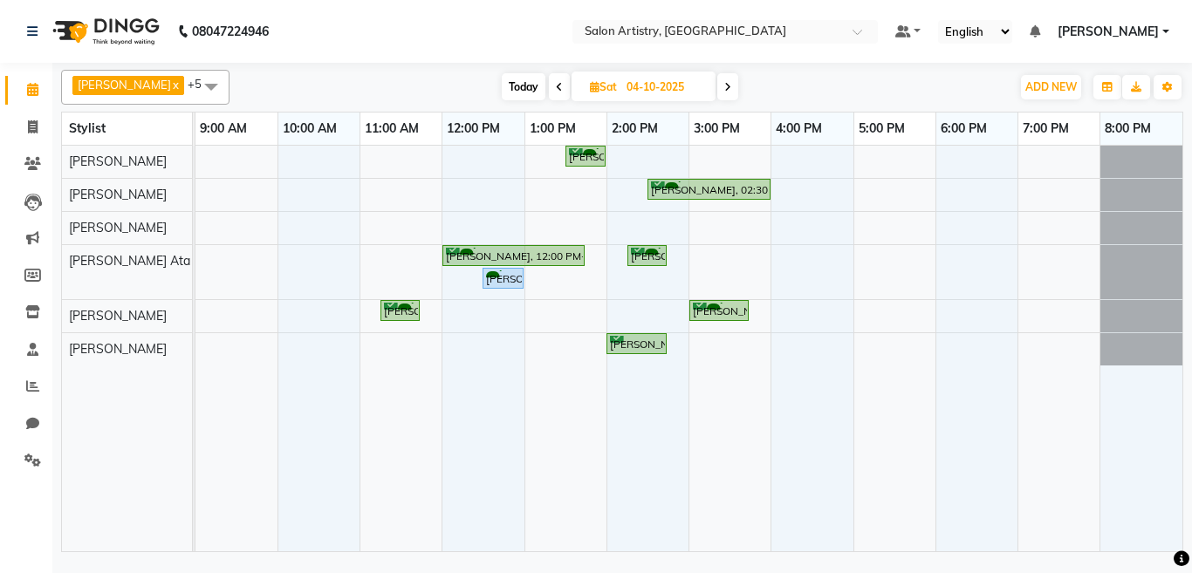
click at [194, 87] on span at bounding box center [211, 86] width 35 height 33
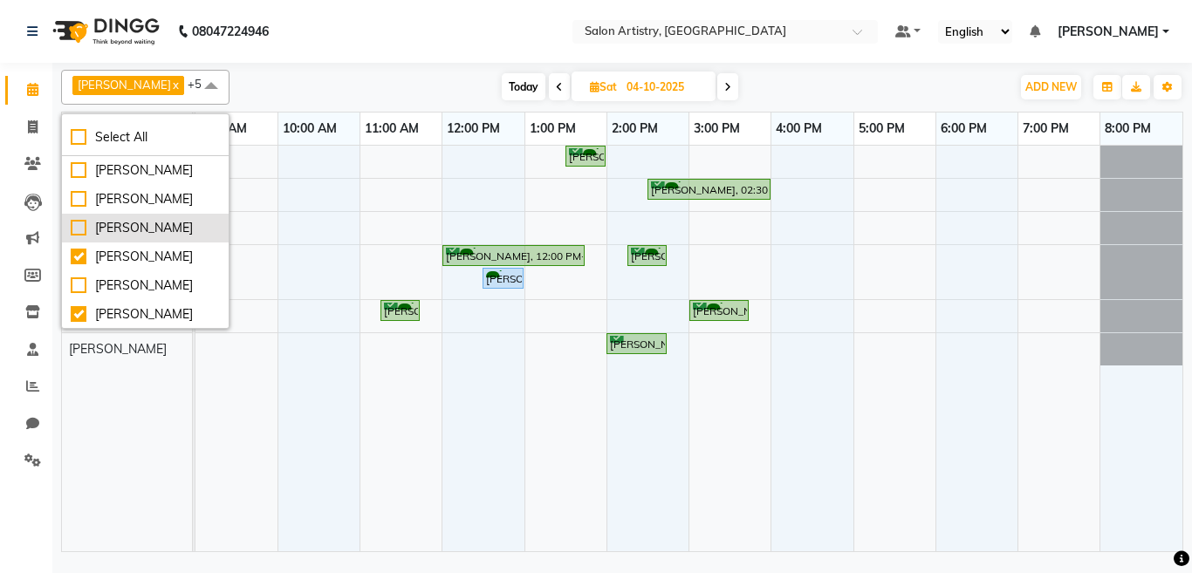
drag, startPoint x: 117, startPoint y: 226, endPoint x: 127, endPoint y: 223, distance: 10.8
click at [117, 225] on div "[PERSON_NAME]" at bounding box center [145, 228] width 149 height 18
checkbox input "true"
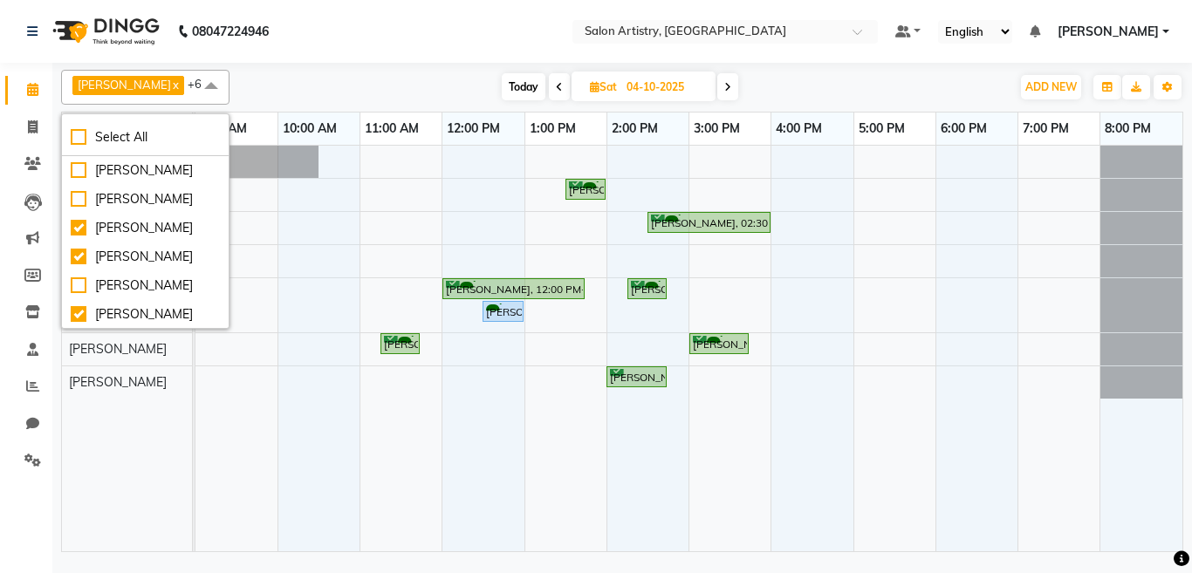
click at [369, 70] on div "[PERSON_NAME] x [PERSON_NAME] x [PERSON_NAME] Ata Waris x [PERSON_NAME] x [PERS…" at bounding box center [622, 87] width 1122 height 35
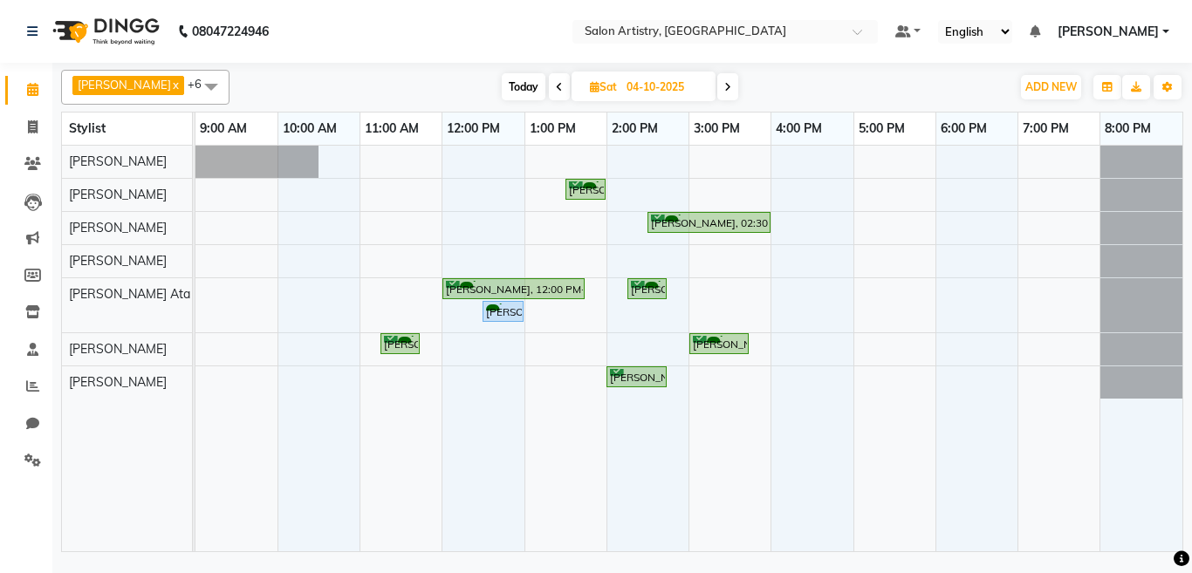
click at [556, 86] on icon at bounding box center [559, 87] width 7 height 10
type input "03-10-2025"
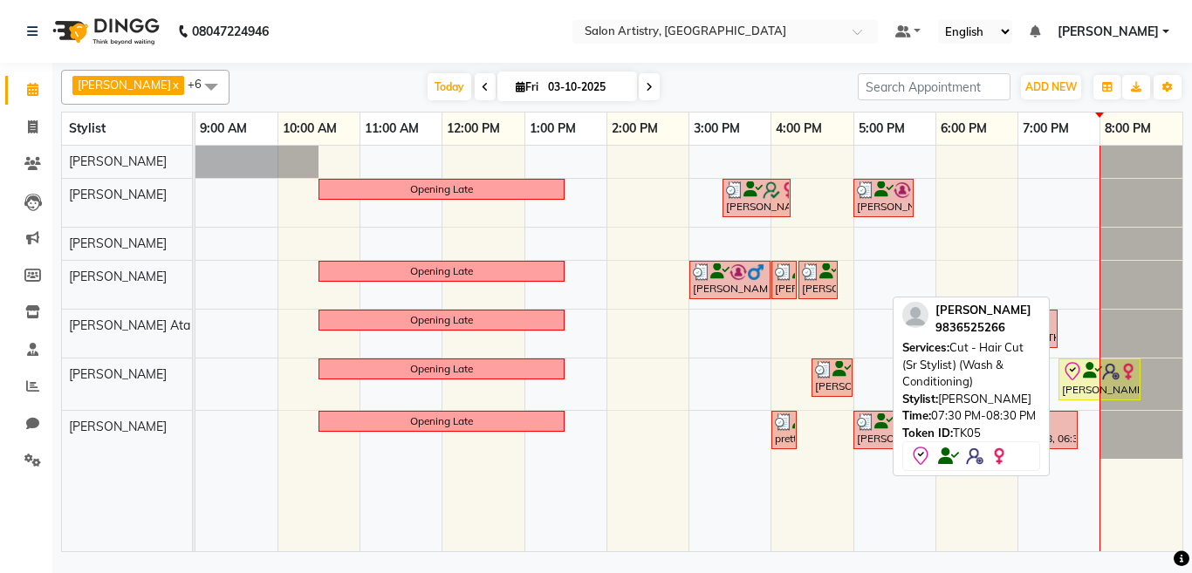
click at [1073, 379] on icon at bounding box center [1072, 371] width 21 height 21
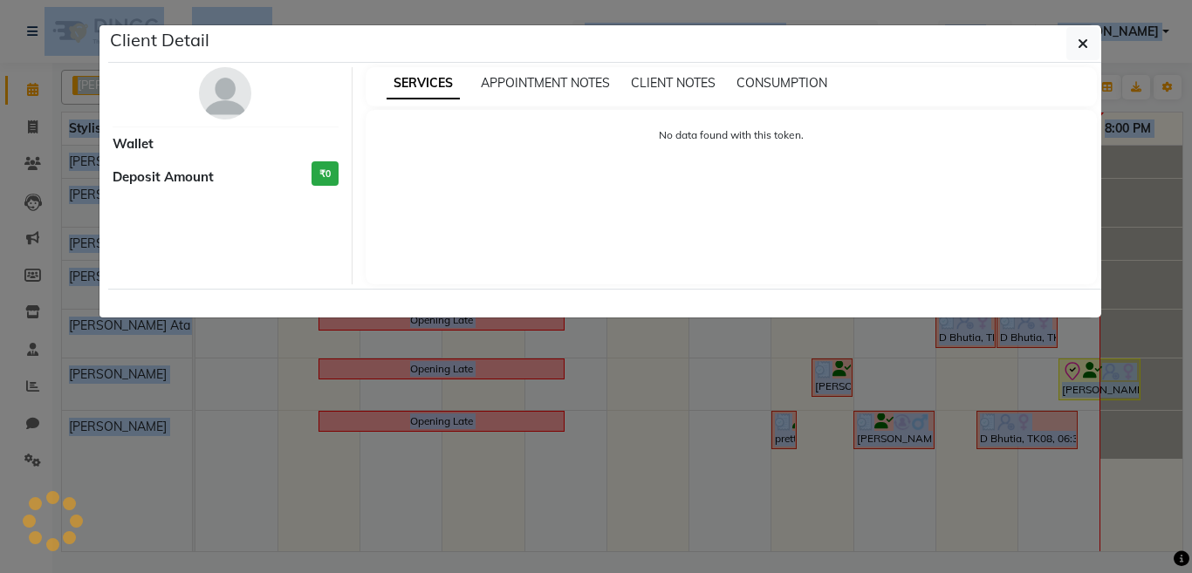
select select "8"
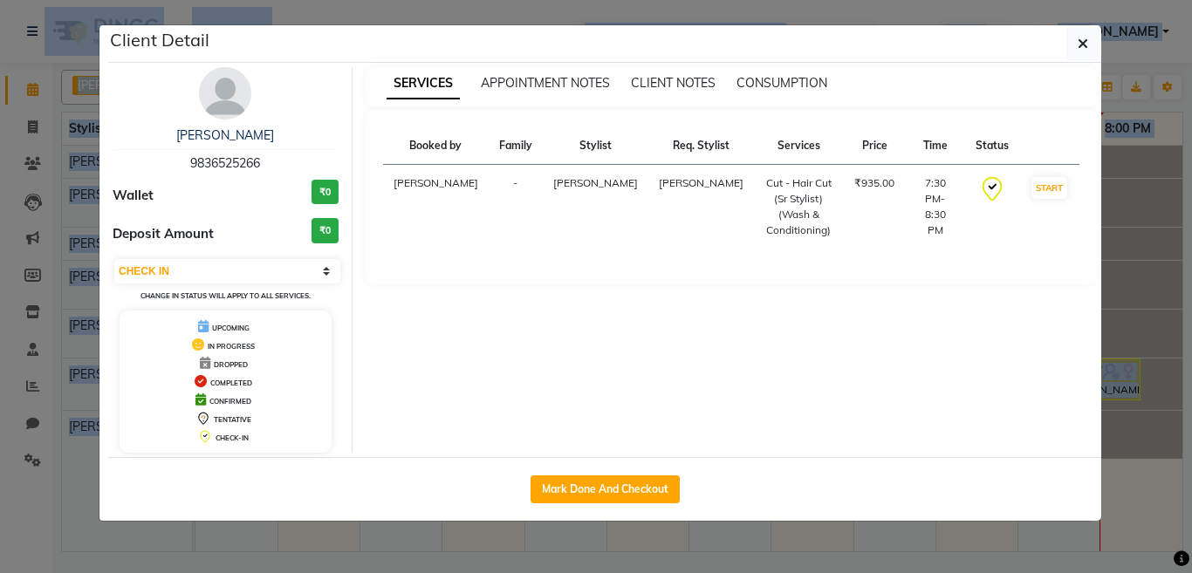
click at [1073, 379] on ngb-modal-window "Client Detail [PERSON_NAME] 9836525266 Wallet ₹0 Deposit Amount ₹0 Select IN SE…" at bounding box center [596, 286] width 1192 height 573
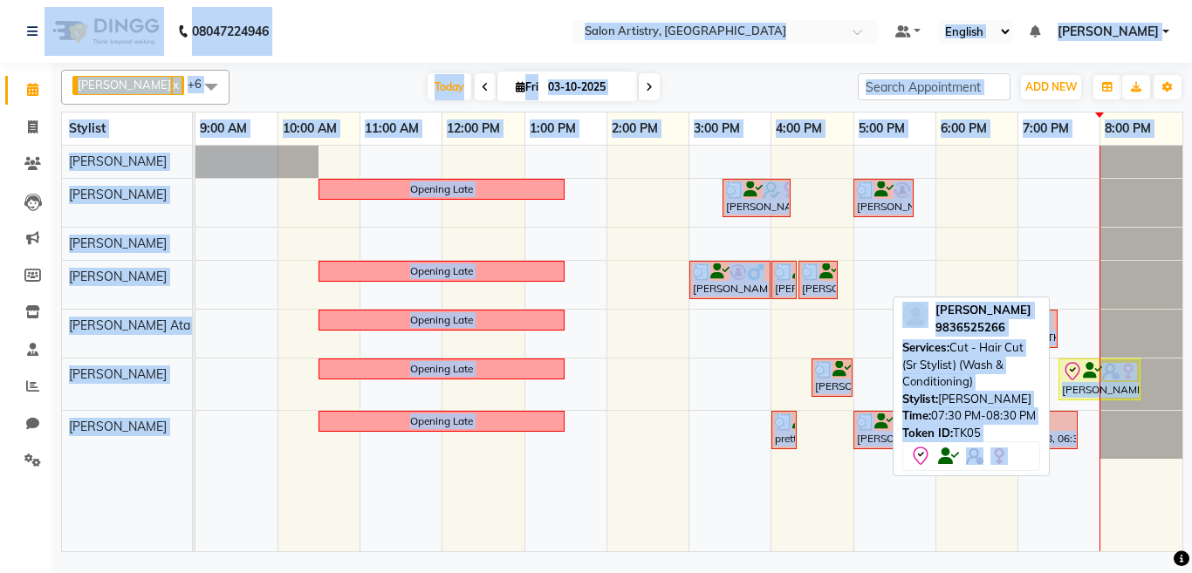
click at [1073, 379] on icon at bounding box center [1072, 371] width 21 height 21
select select "8"
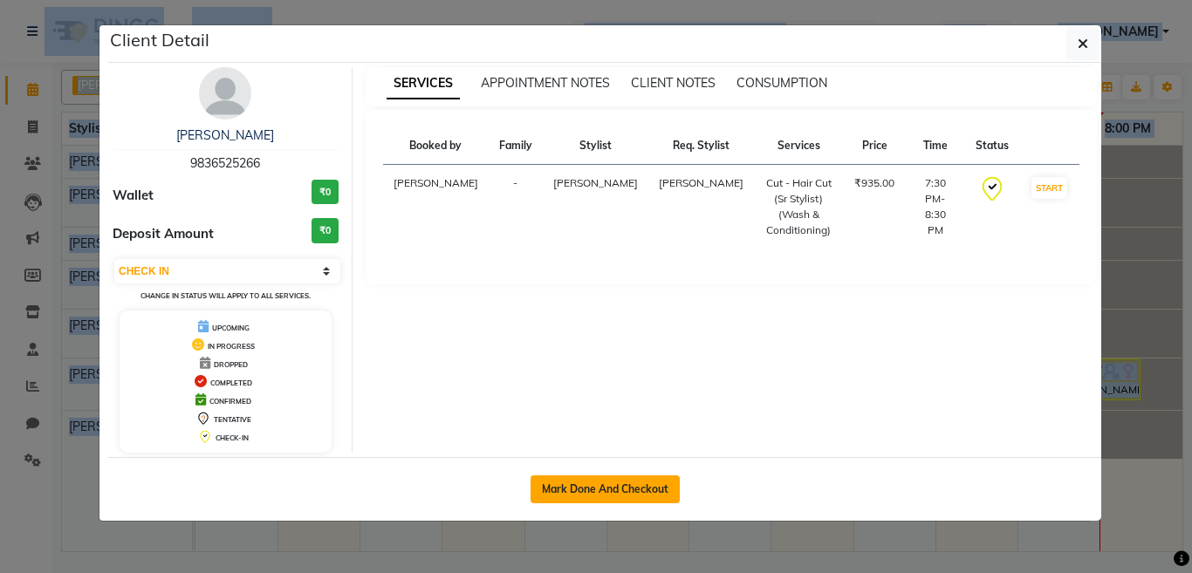
click at [609, 479] on button "Mark Done And Checkout" at bounding box center [605, 490] width 149 height 28
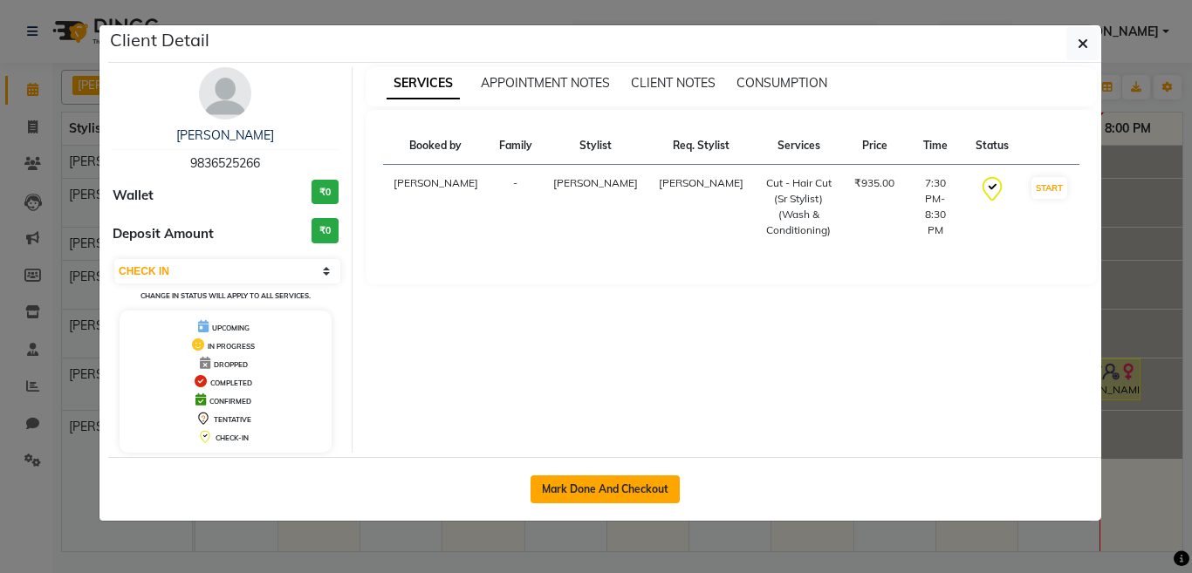
select select "8285"
select select "service"
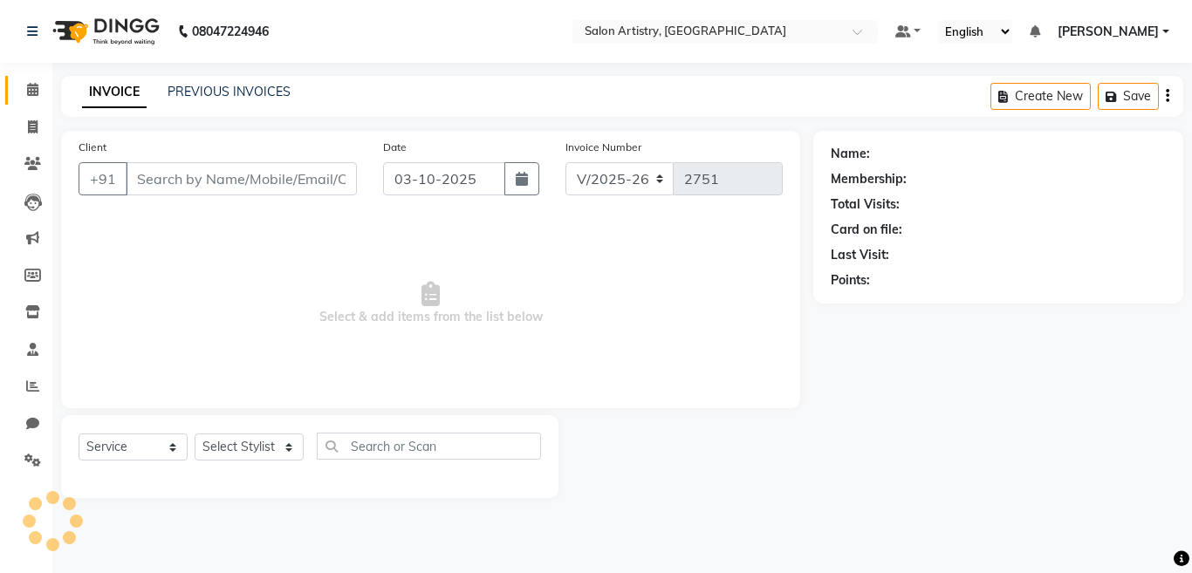
select select "79865"
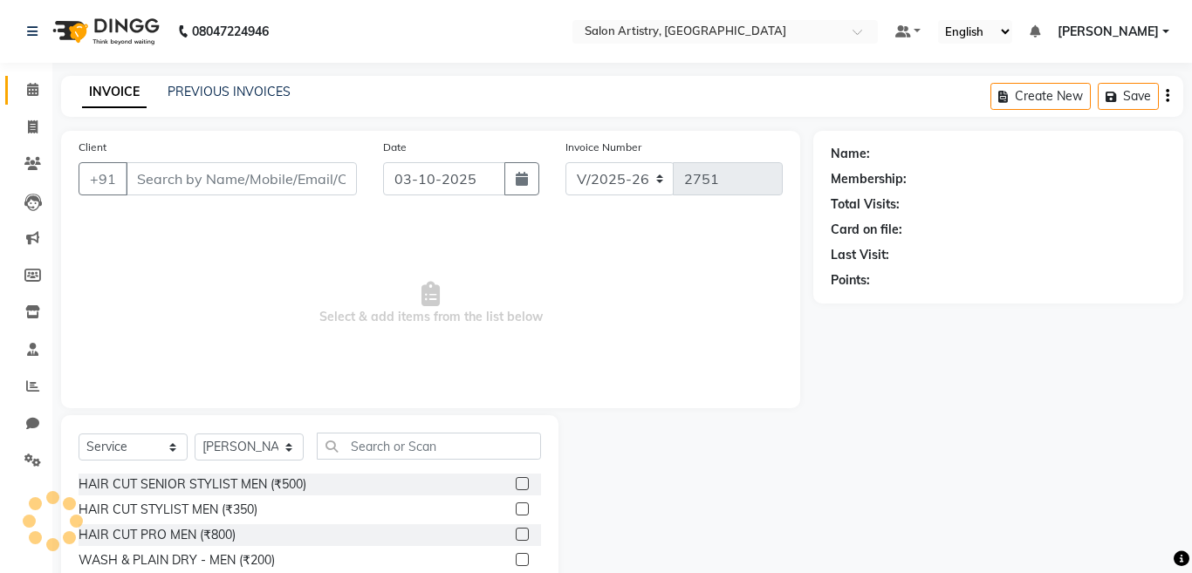
type input "9836525266"
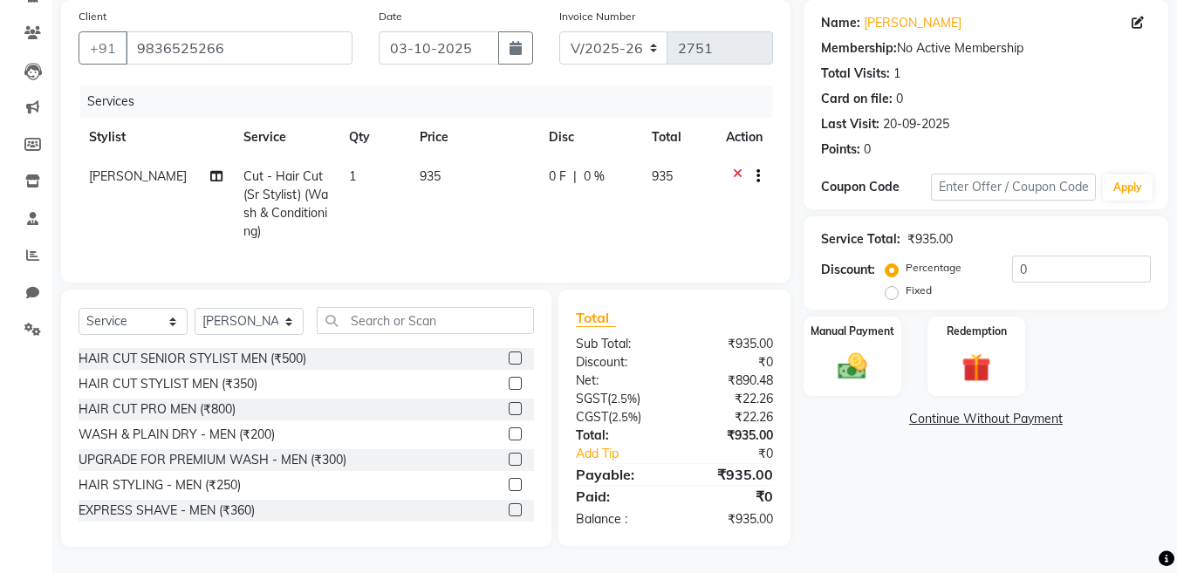
scroll to position [58, 0]
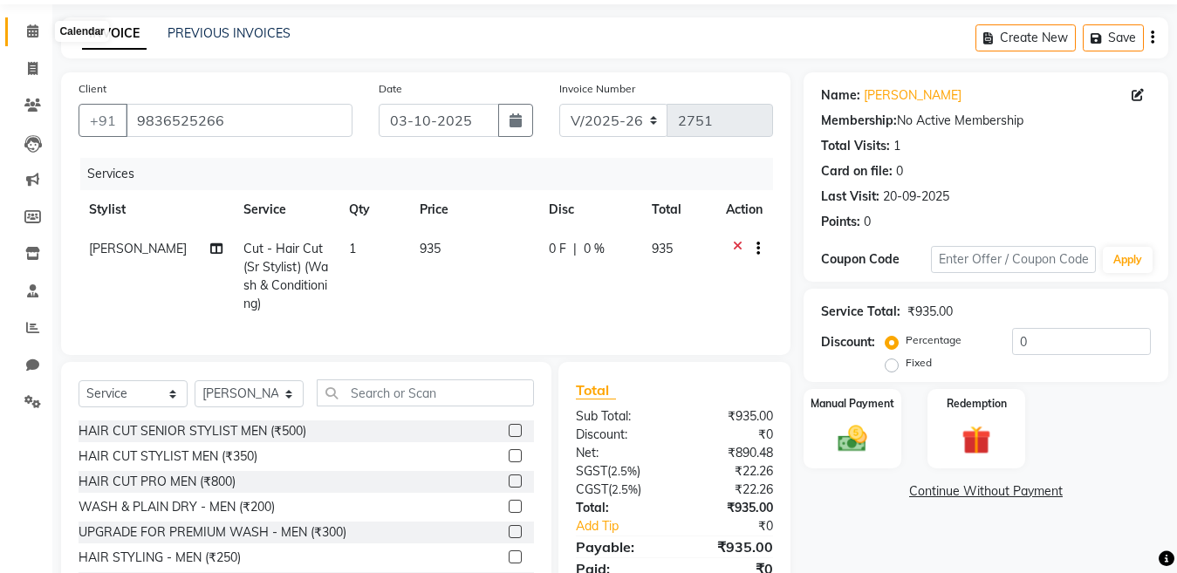
click at [31, 31] on icon at bounding box center [32, 30] width 11 height 13
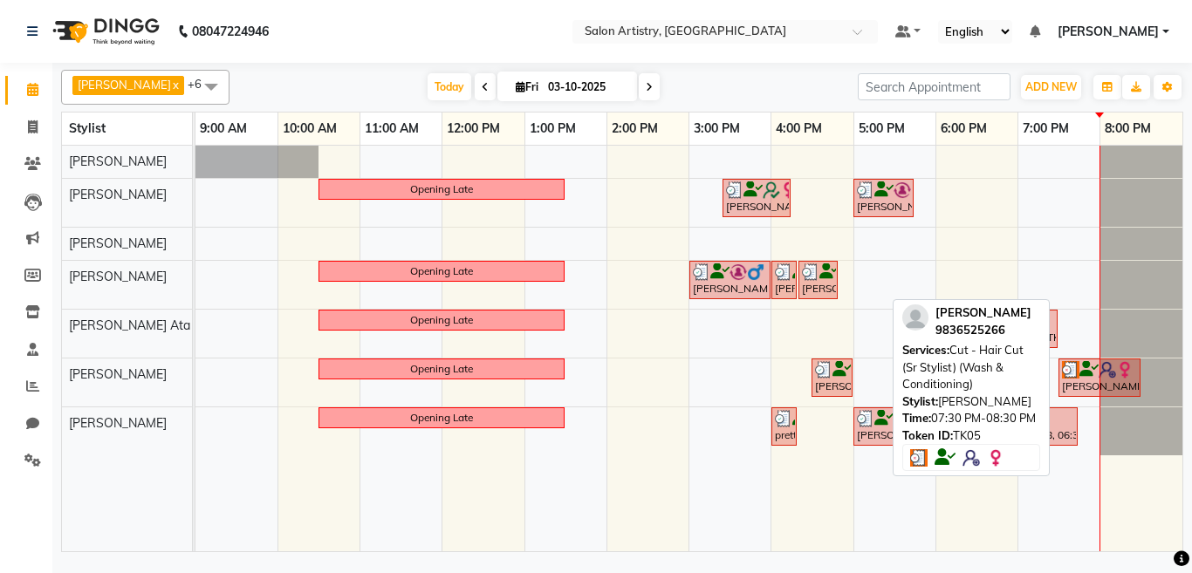
click at [1090, 381] on div "[PERSON_NAME], TK05, 07:30 PM-08:30 PM, Cut - Hair Cut (Sr Stylist) (Wash & Con…" at bounding box center [1099, 377] width 79 height 33
select select "3"
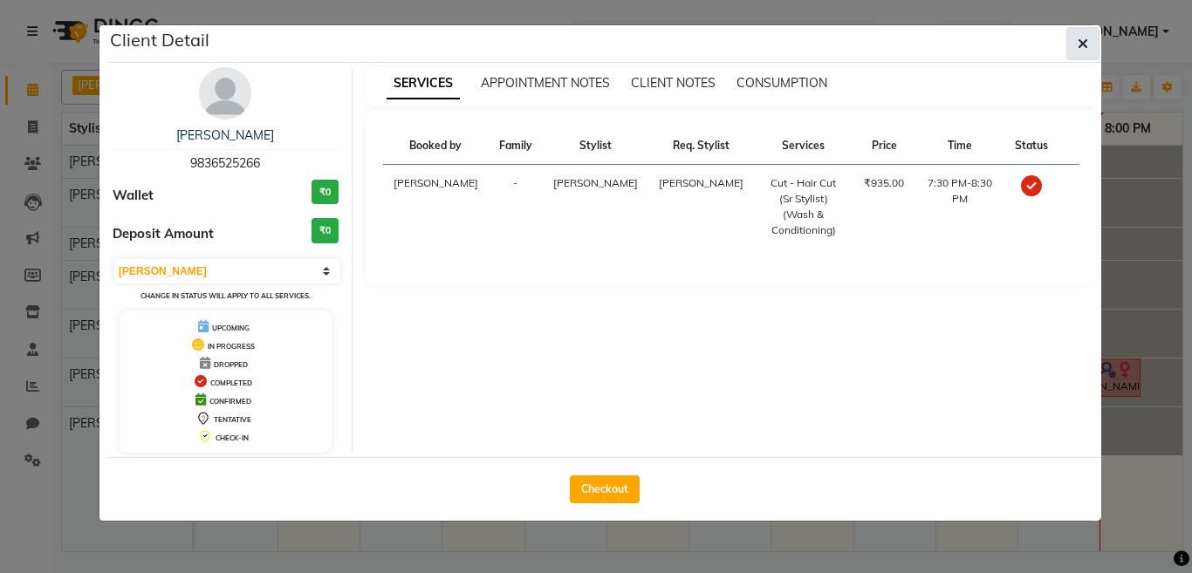
click at [1077, 41] on button "button" at bounding box center [1083, 43] width 33 height 33
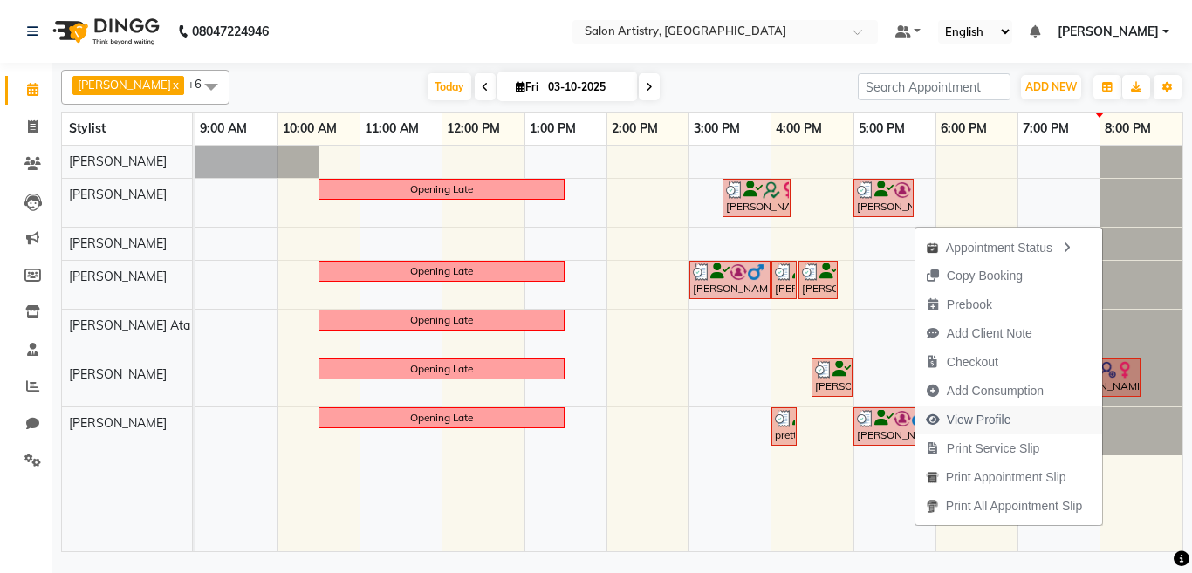
click at [985, 412] on span "View Profile" at bounding box center [979, 420] width 65 height 18
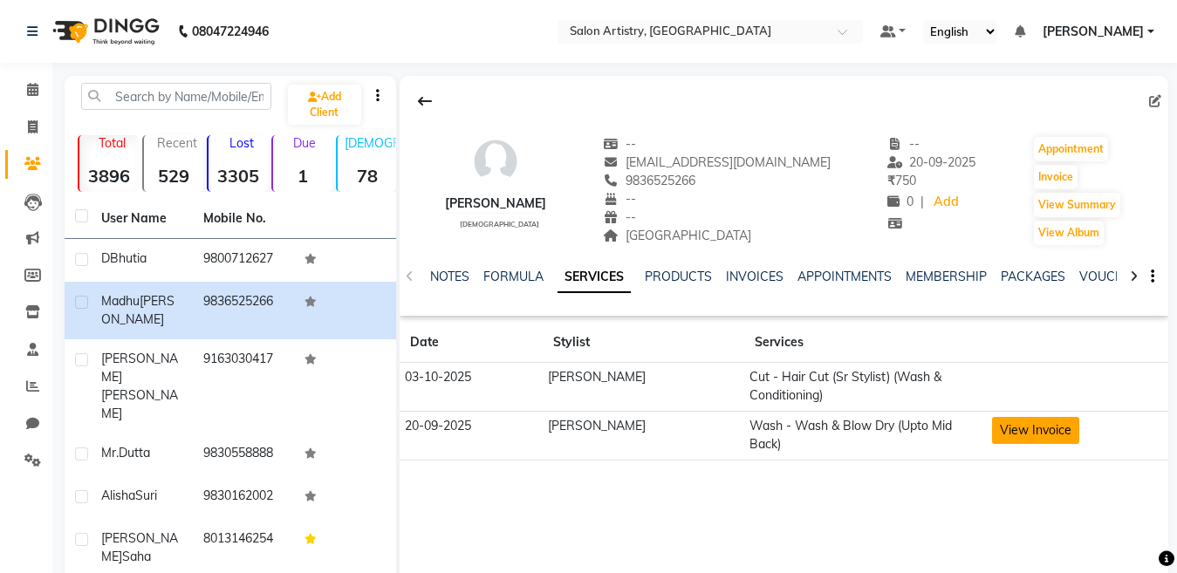
click at [999, 425] on button "View Invoice" at bounding box center [1035, 430] width 87 height 27
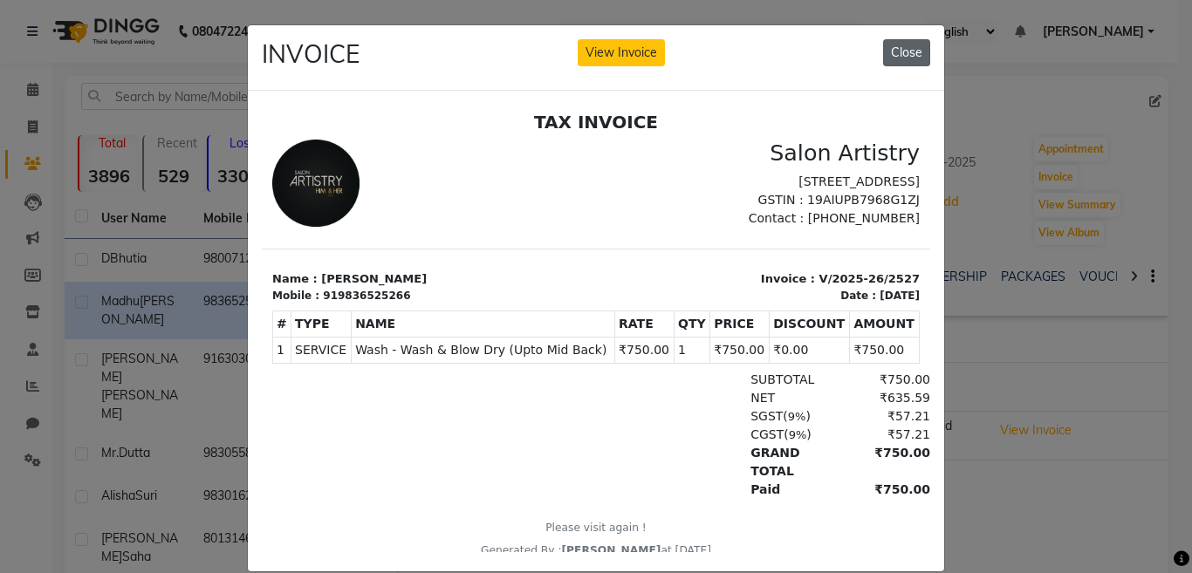
click at [901, 54] on button "Close" at bounding box center [906, 52] width 47 height 27
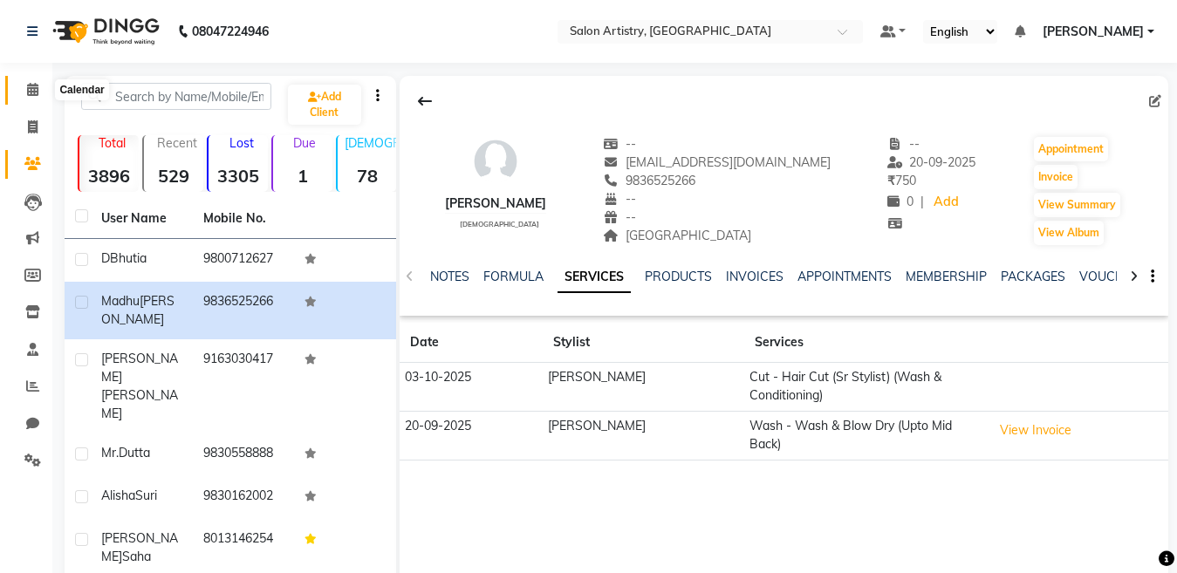
click at [29, 92] on icon at bounding box center [32, 89] width 11 height 13
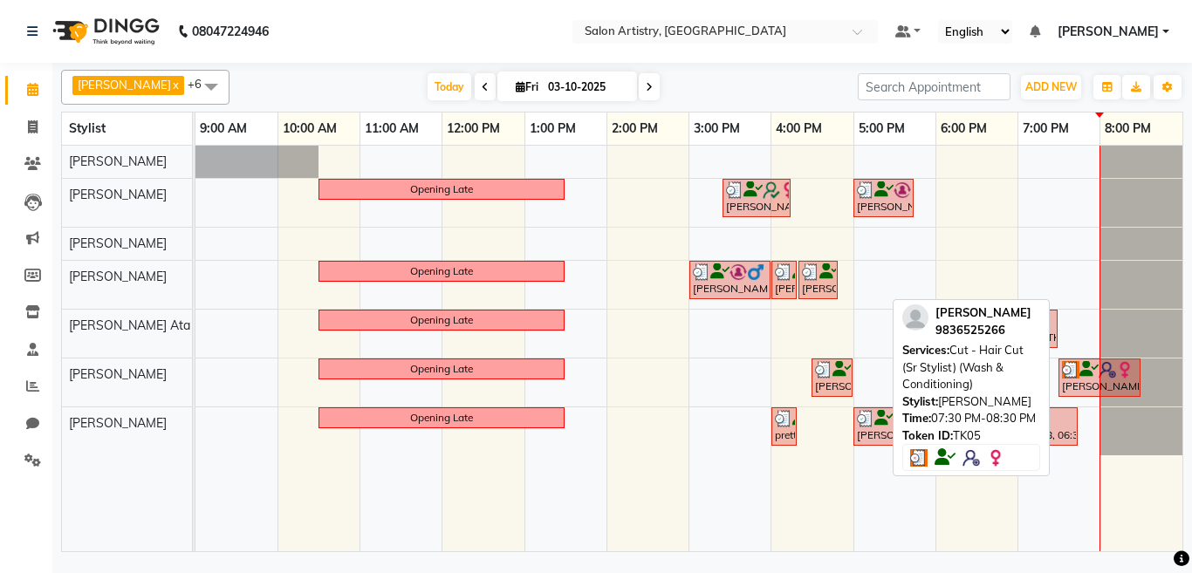
click at [1092, 385] on div "[PERSON_NAME], TK05, 07:30 PM-08:30 PM, Cut - Hair Cut (Sr Stylist) (Wash & Con…" at bounding box center [1099, 377] width 79 height 33
select select "3"
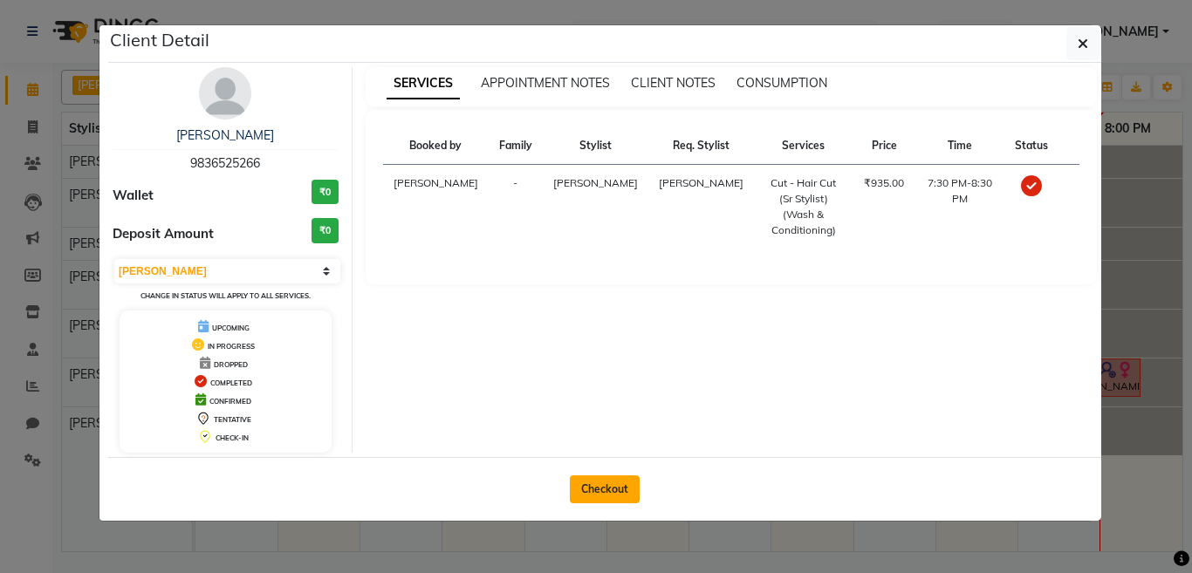
click at [613, 494] on button "Checkout" at bounding box center [605, 490] width 70 height 28
select select "8285"
select select "service"
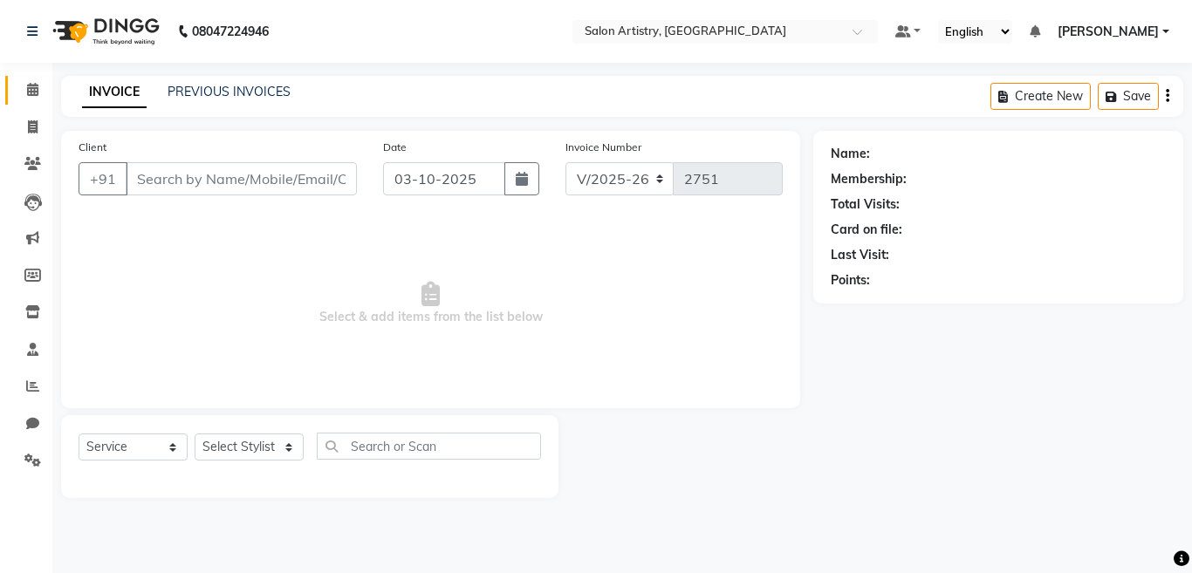
select select "79865"
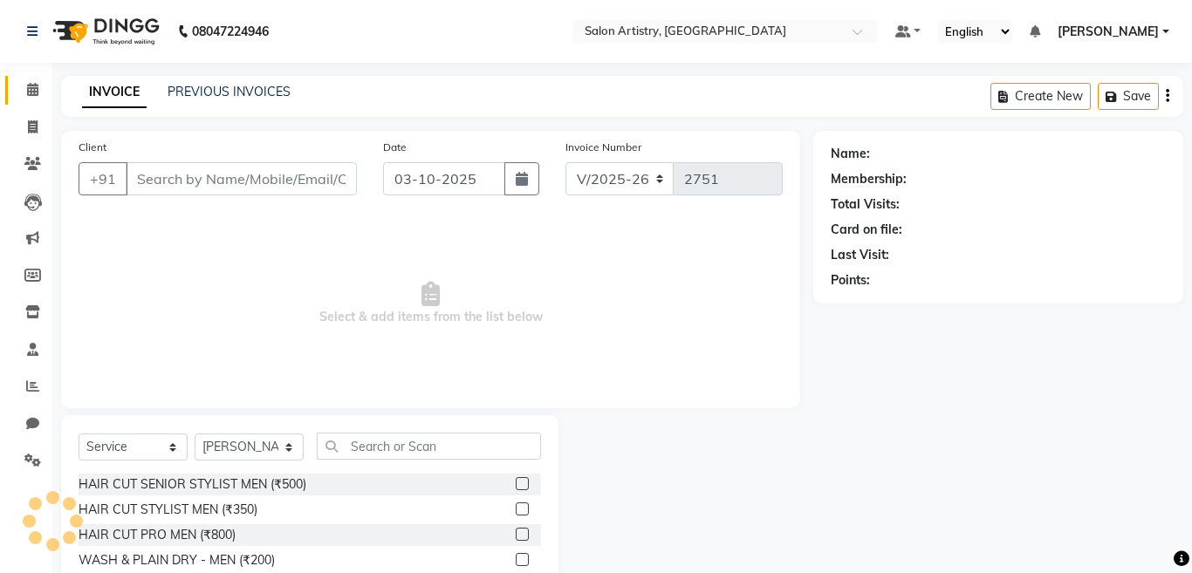
type input "9836525266"
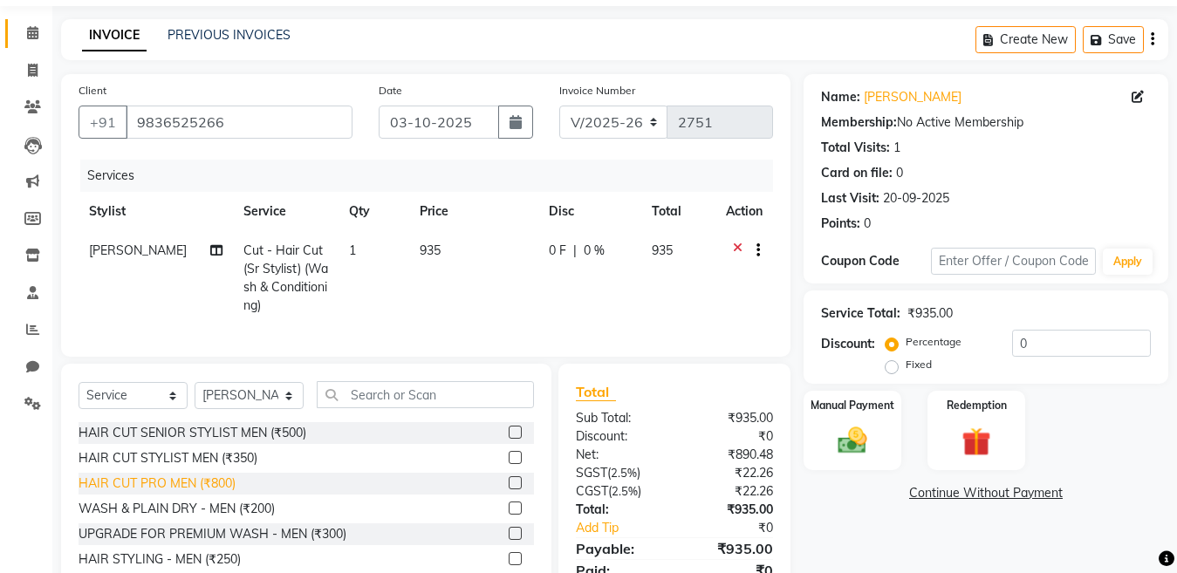
scroll to position [87, 0]
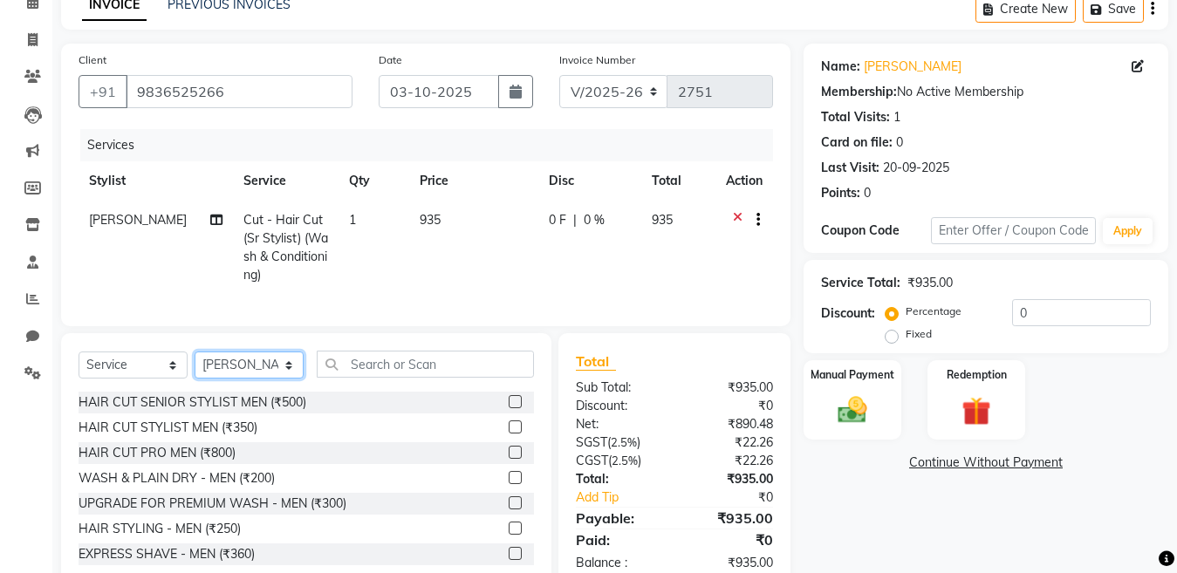
click at [230, 379] on select "Select Stylist [PERSON_NAME] Admin [PERSON_NAME] [PERSON_NAME] [PERSON_NAME] [P…" at bounding box center [249, 365] width 109 height 27
select select "79859"
click at [195, 367] on select "Select Stylist [PERSON_NAME] Admin [PERSON_NAME] [PERSON_NAME] [PERSON_NAME] [P…" at bounding box center [249, 365] width 109 height 27
click at [388, 378] on input "text" at bounding box center [425, 364] width 217 height 27
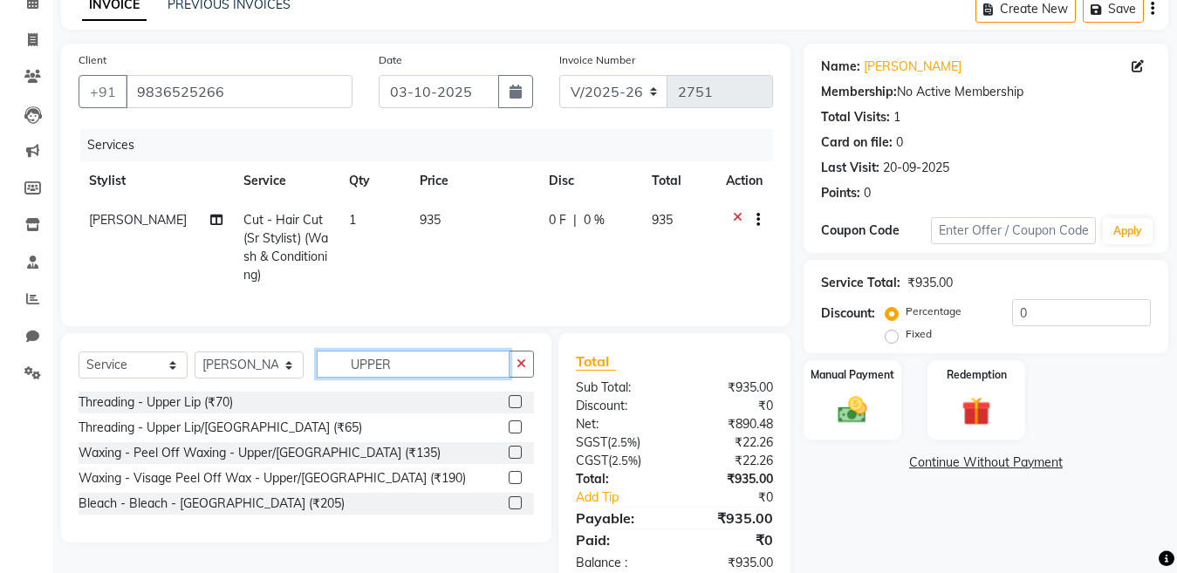
type input "UPPER"
click at [511, 434] on label at bounding box center [515, 427] width 13 height 13
click at [511, 434] on input "checkbox" at bounding box center [514, 427] width 11 height 11
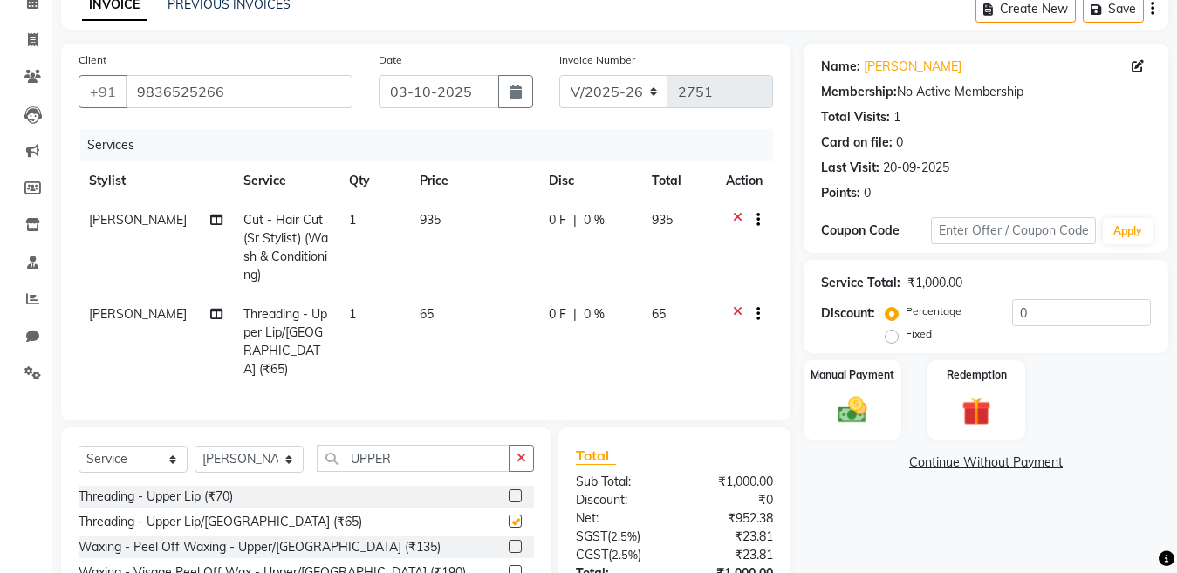
checkbox input "false"
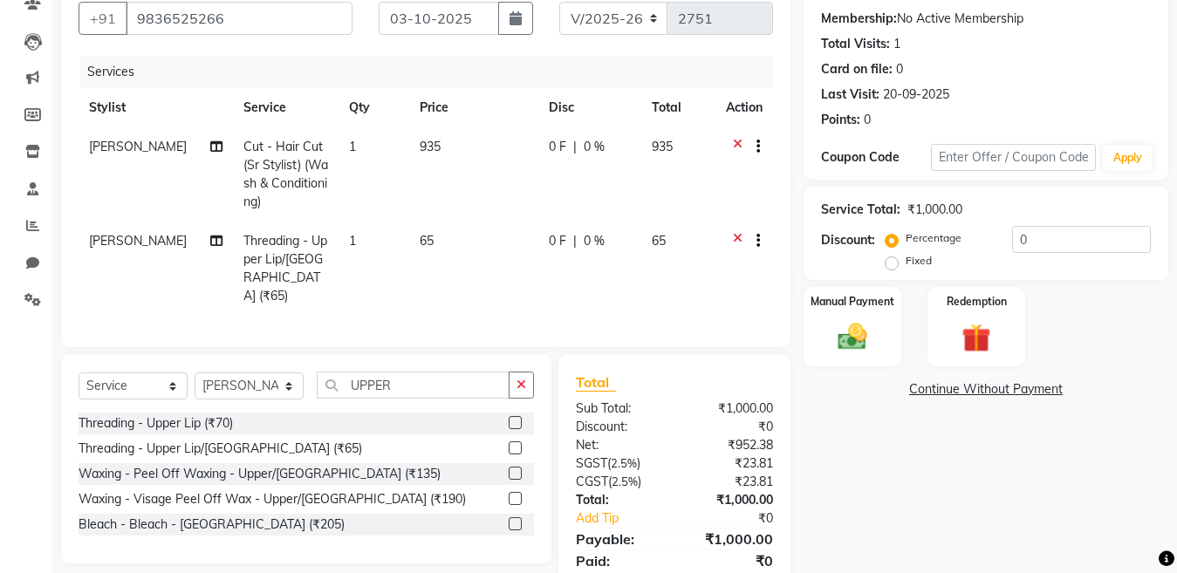
scroll to position [221, 0]
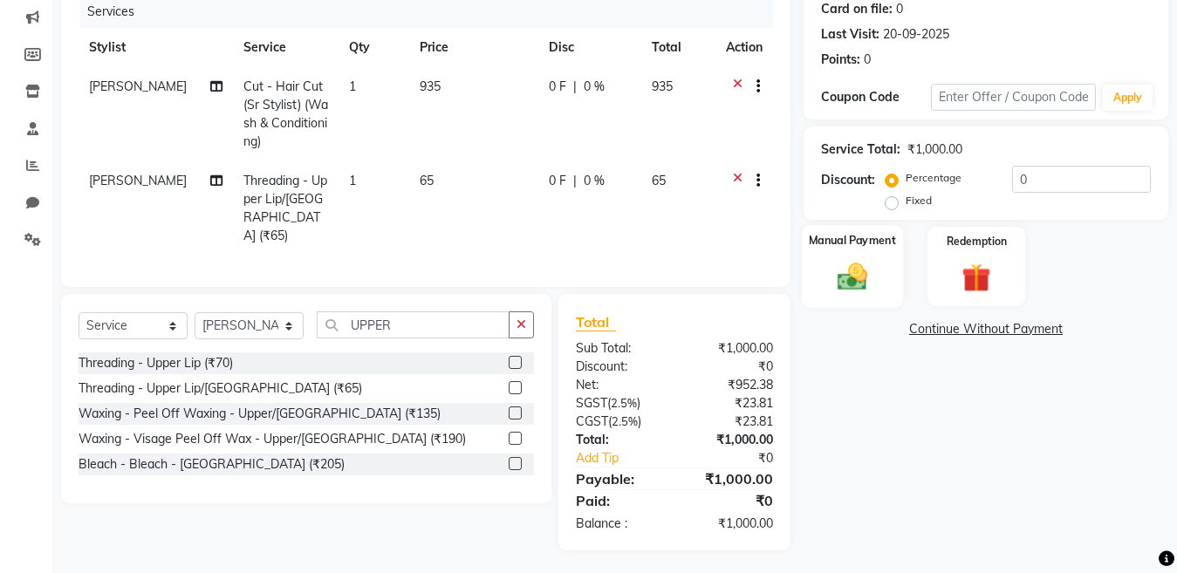
click at [844, 275] on img at bounding box center [852, 276] width 49 height 35
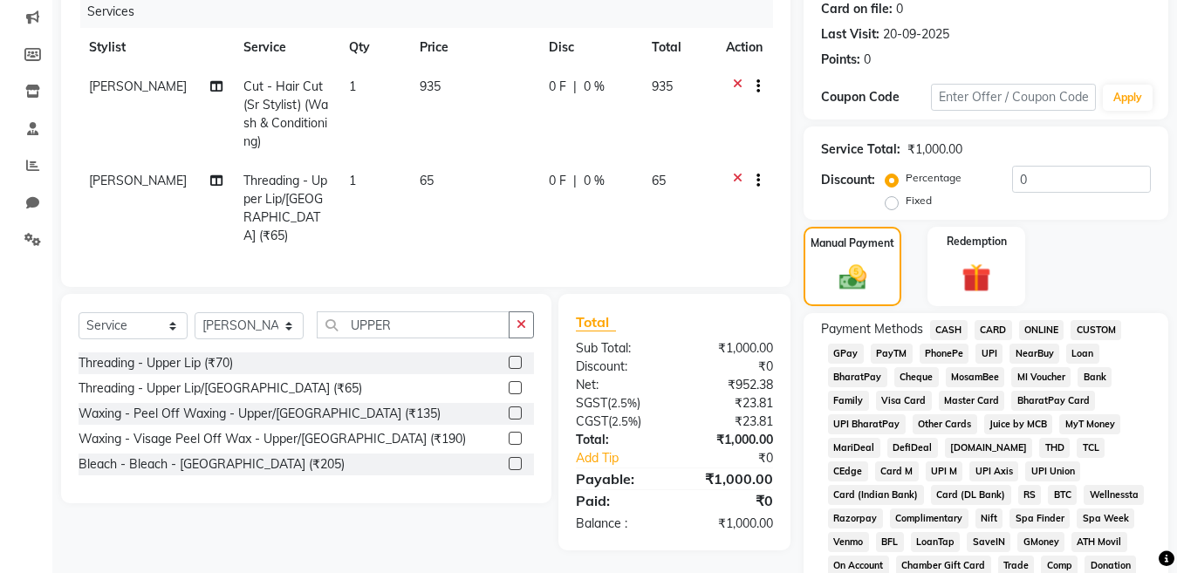
click at [995, 325] on span "CARD" at bounding box center [994, 330] width 38 height 20
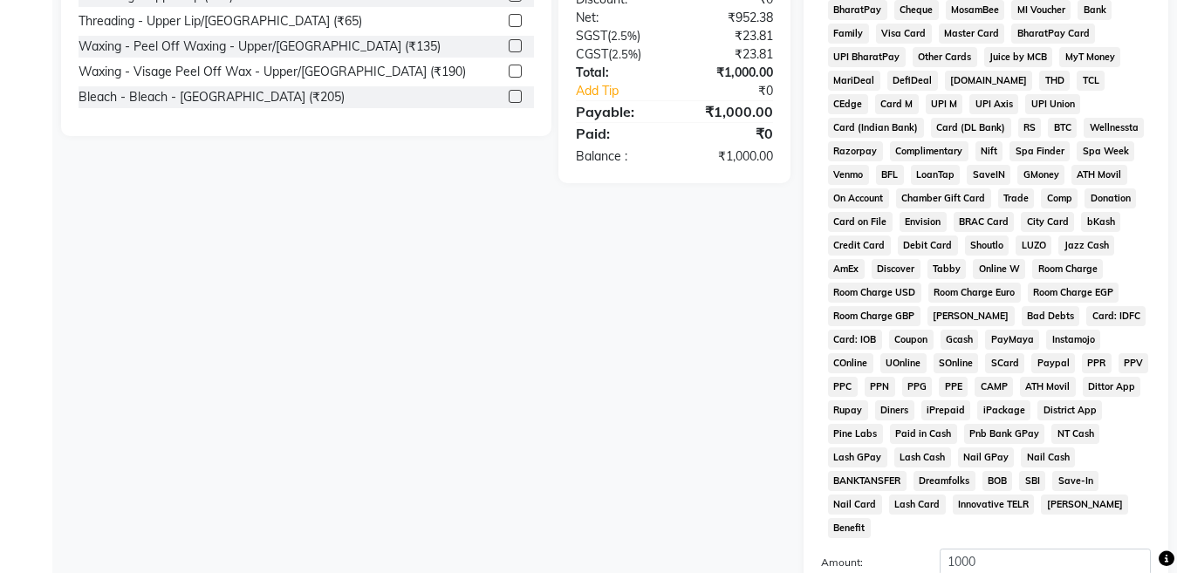
scroll to position [657, 0]
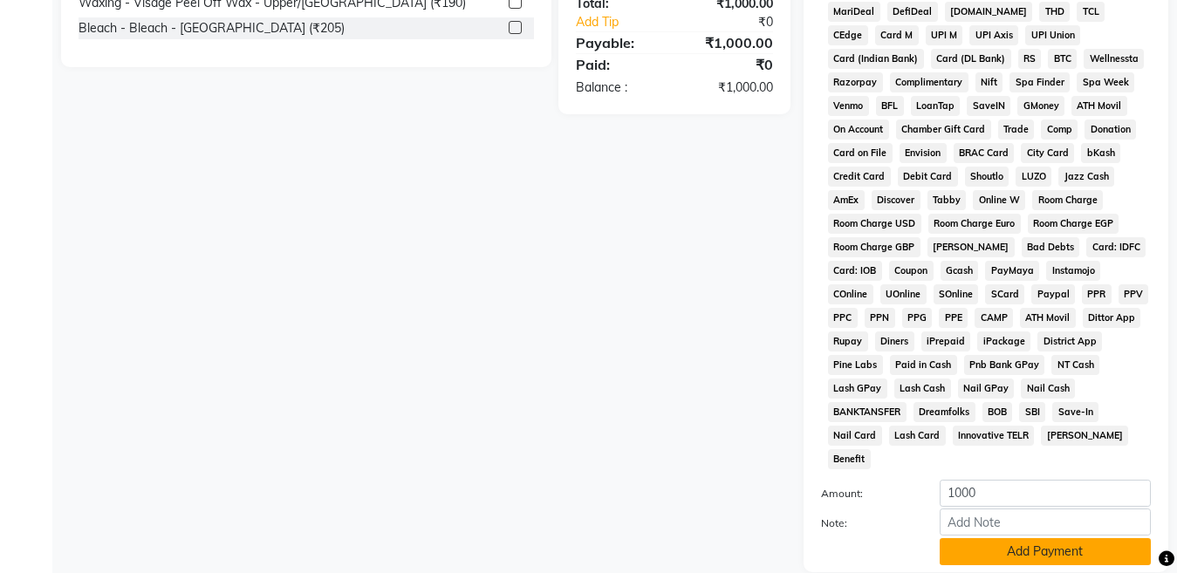
click at [1008, 539] on button "Add Payment" at bounding box center [1045, 552] width 211 height 27
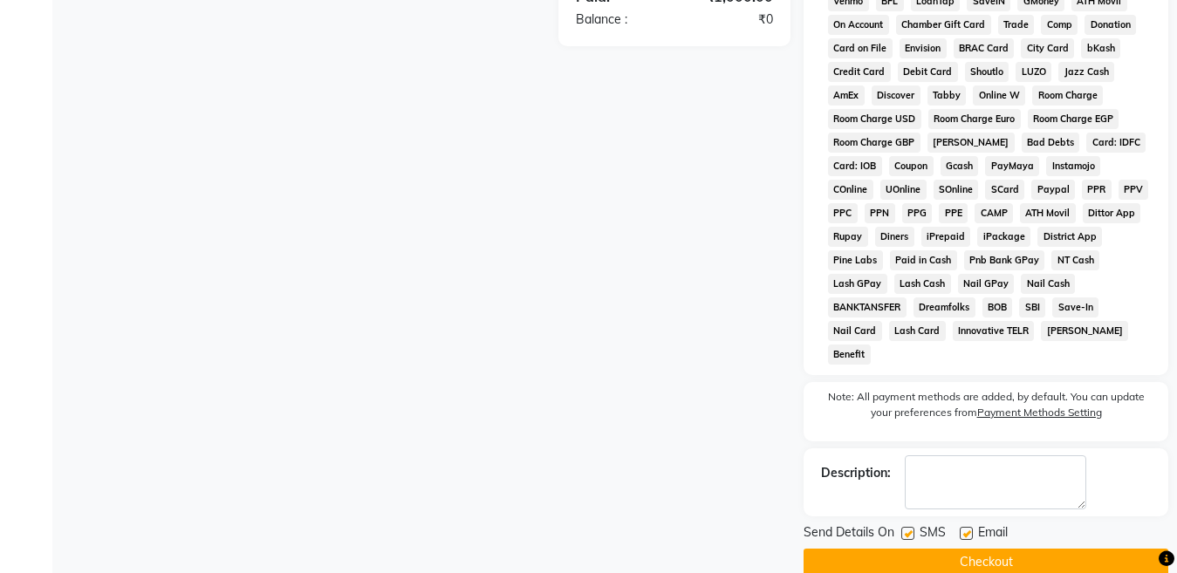
scroll to position [767, 0]
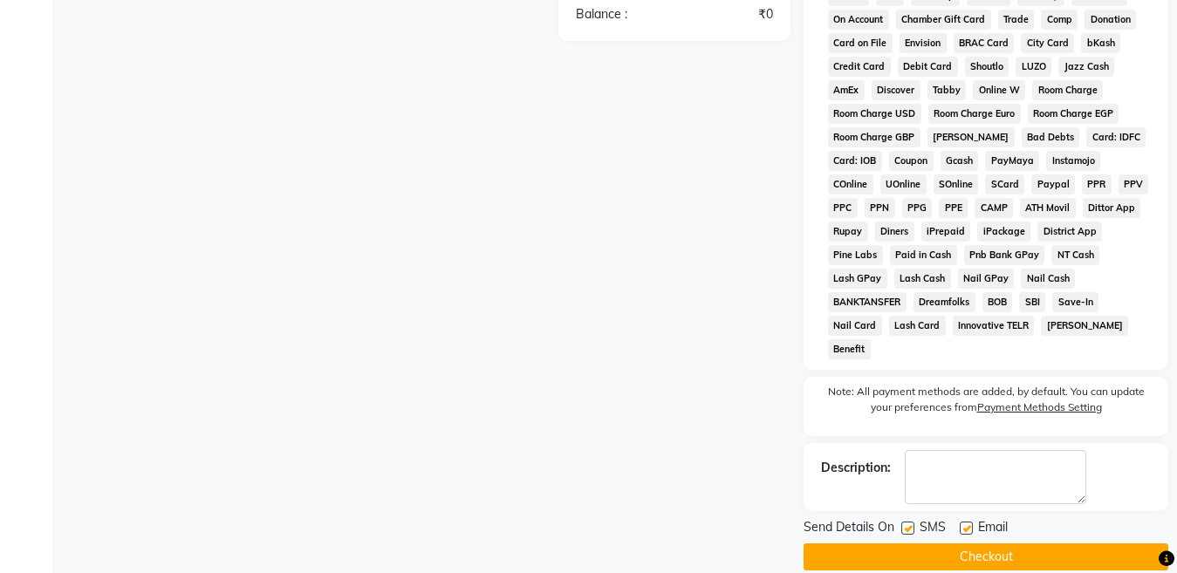
click at [985, 544] on button "Checkout" at bounding box center [986, 557] width 365 height 27
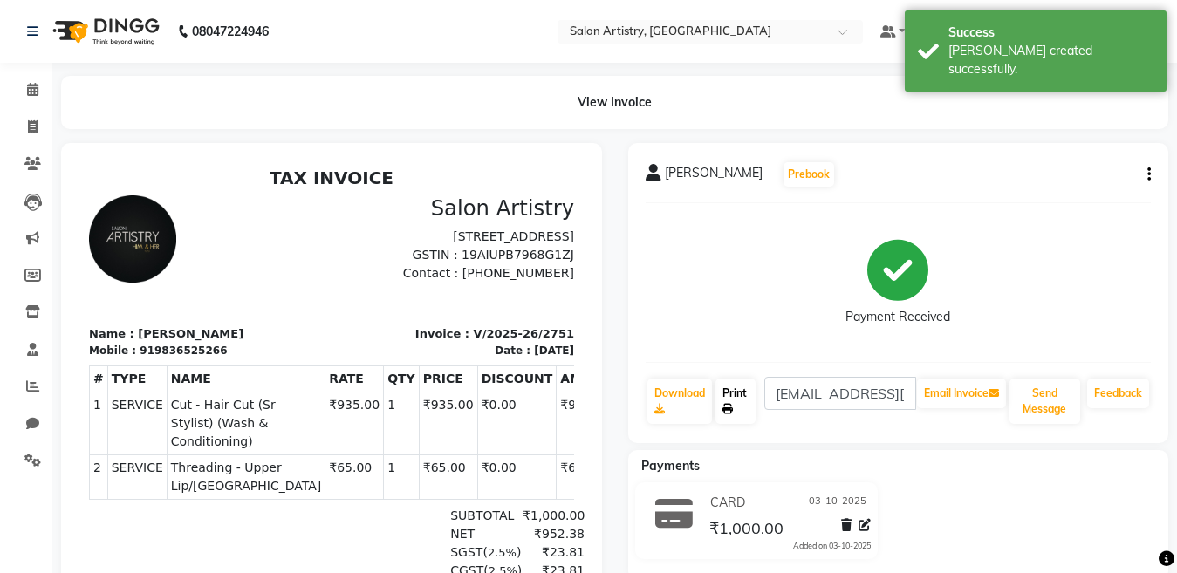
click at [725, 405] on icon at bounding box center [728, 409] width 10 height 10
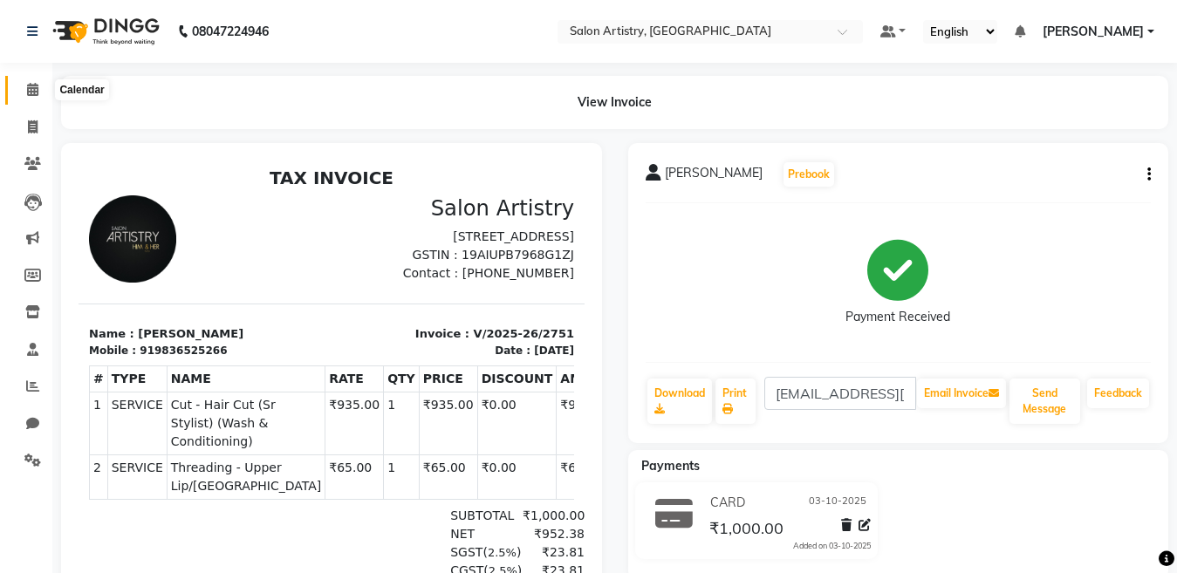
click at [29, 87] on icon at bounding box center [32, 89] width 11 height 13
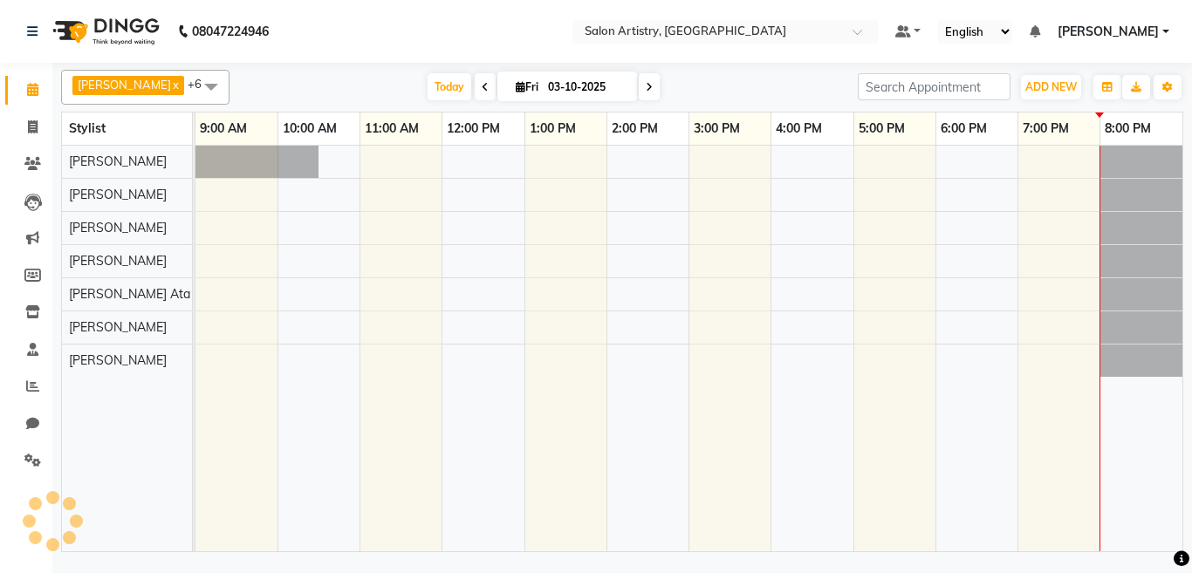
select select "en"
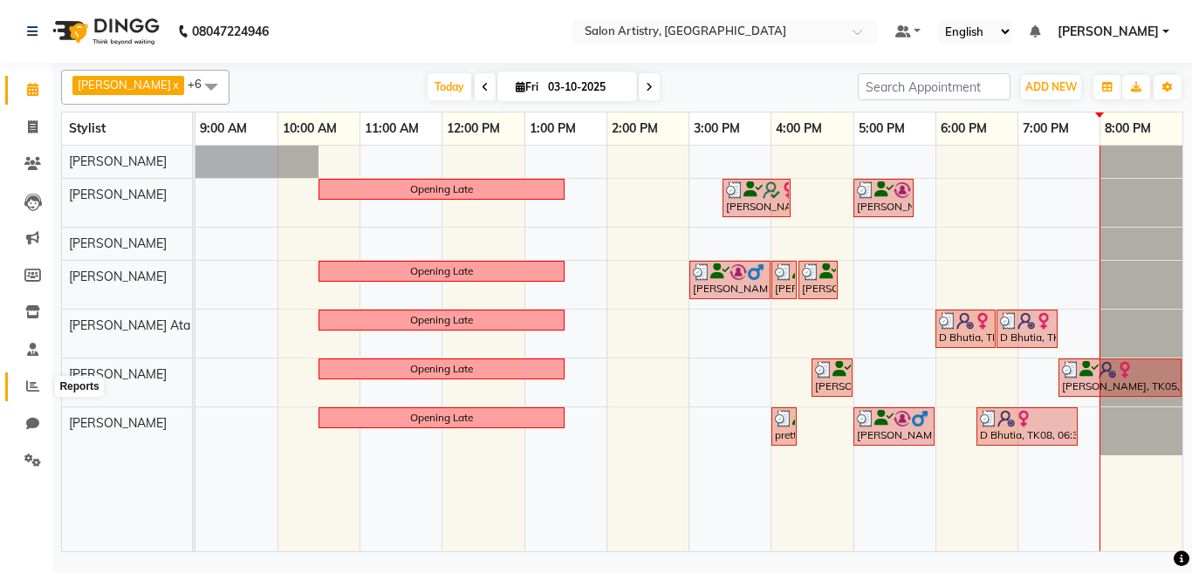
click at [31, 388] on icon at bounding box center [32, 386] width 13 height 13
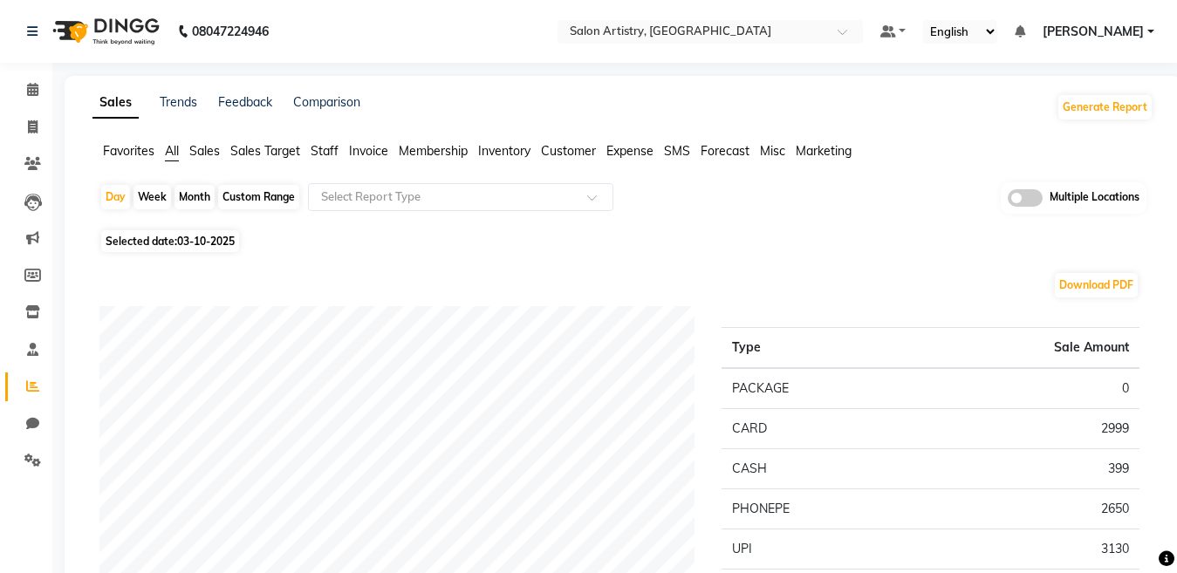
click at [327, 154] on span "Staff" at bounding box center [325, 151] width 28 height 16
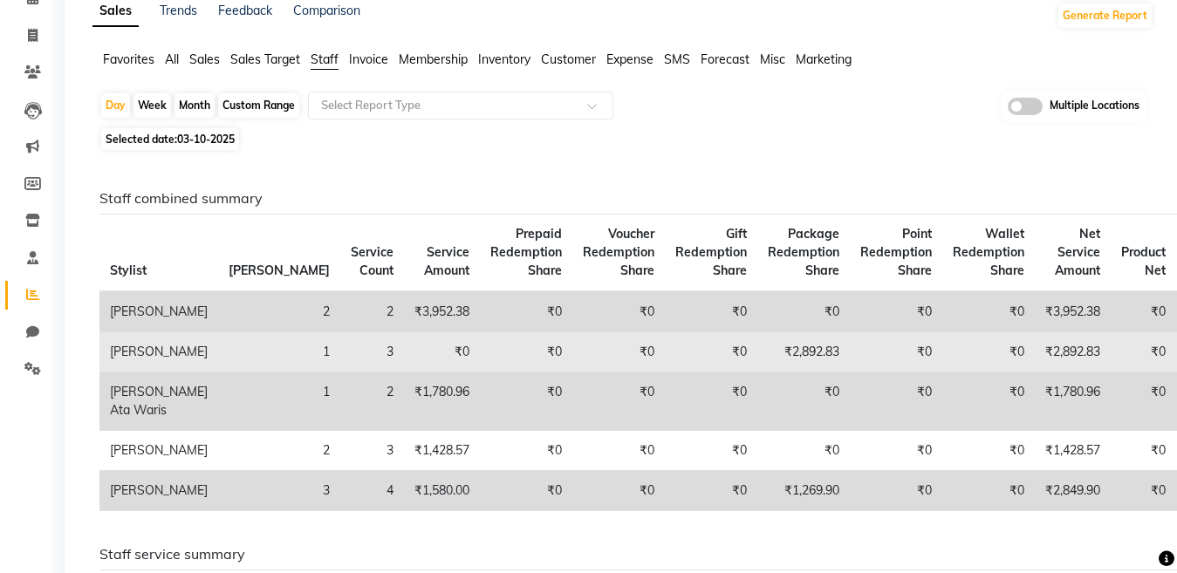
scroll to position [175, 0]
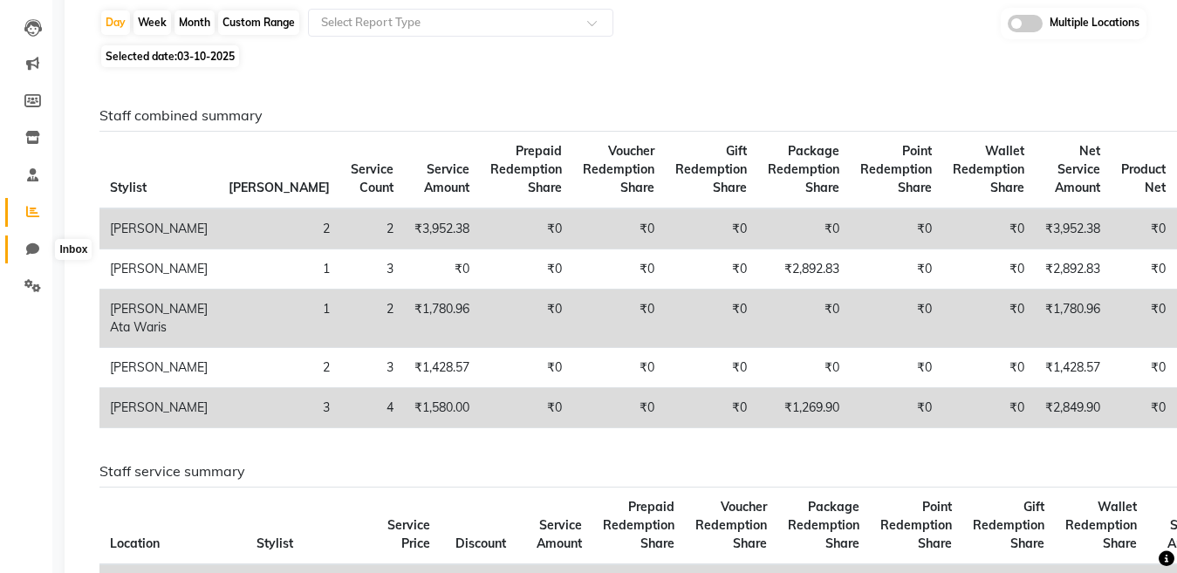
click at [26, 245] on icon at bounding box center [32, 249] width 13 height 13
select select "100"
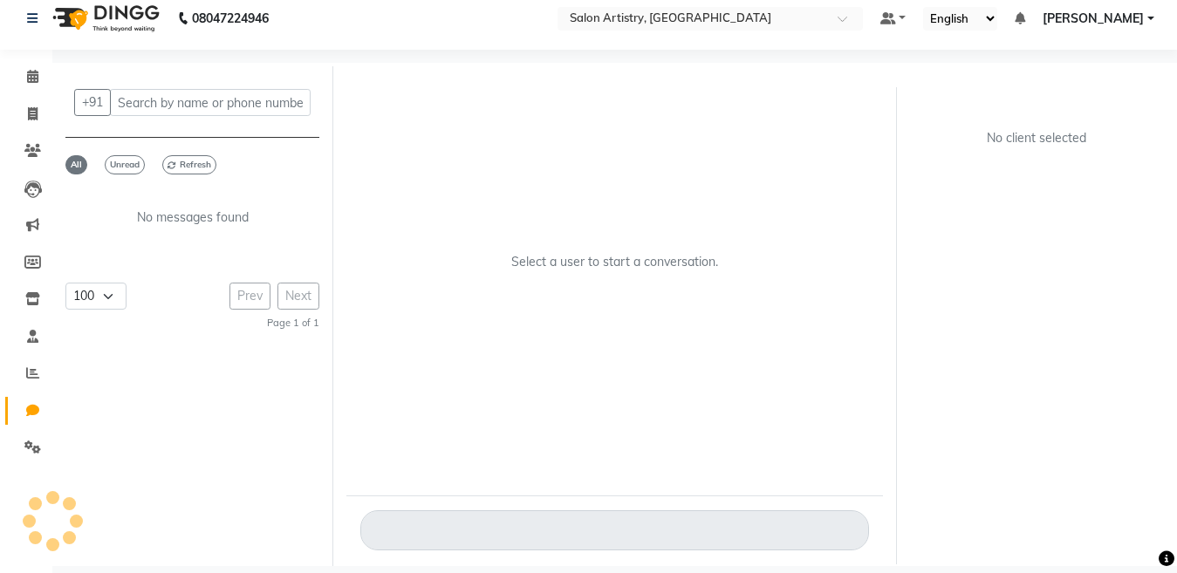
scroll to position [13, 0]
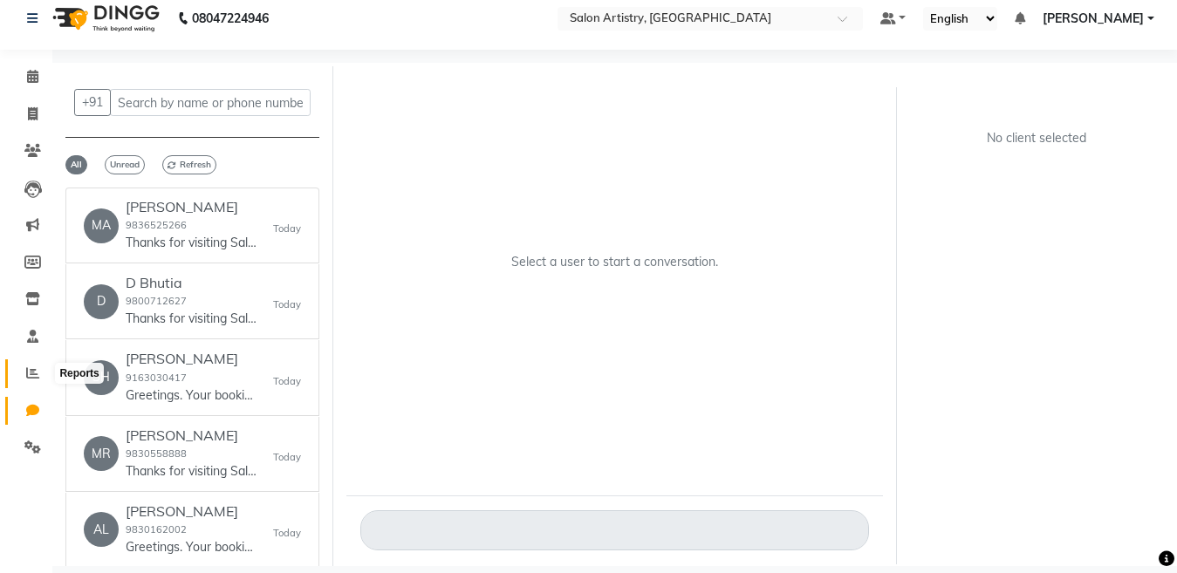
click at [34, 374] on icon at bounding box center [32, 373] width 13 height 13
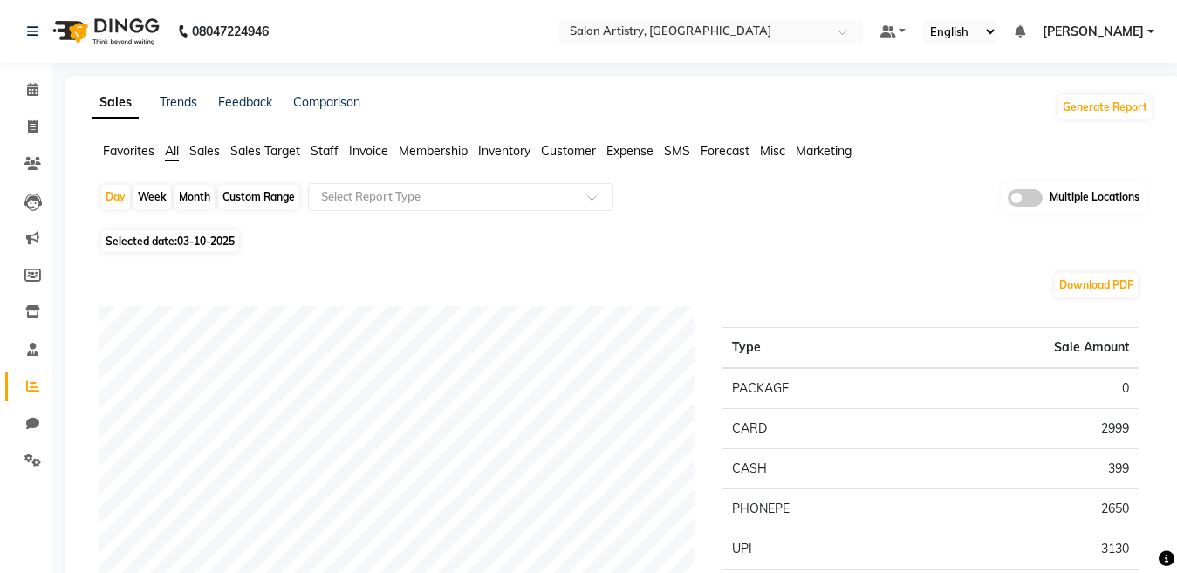
scroll to position [87, 0]
